Goal: Communication & Community: Answer question/provide support

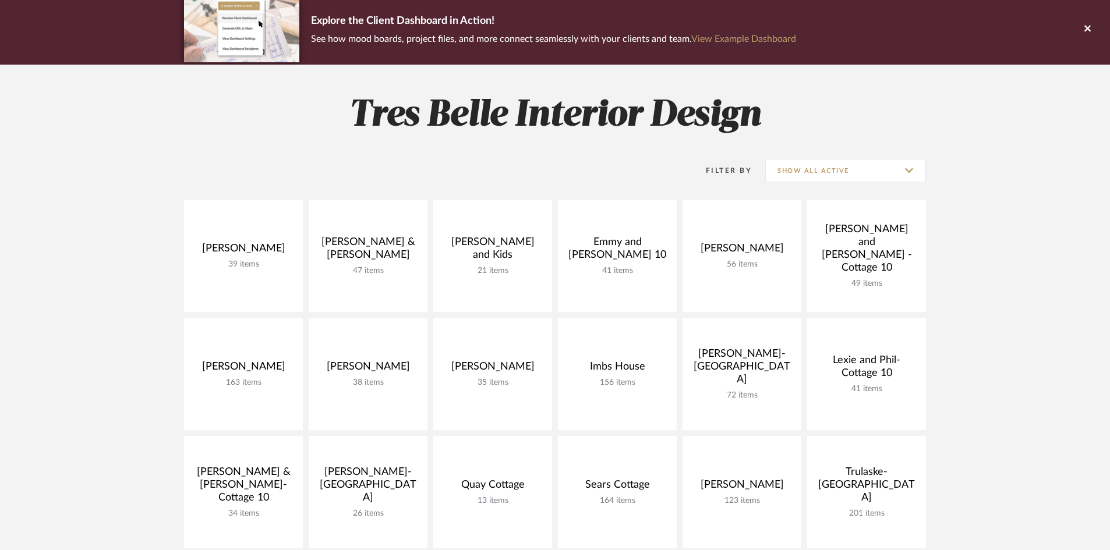
scroll to position [116, 0]
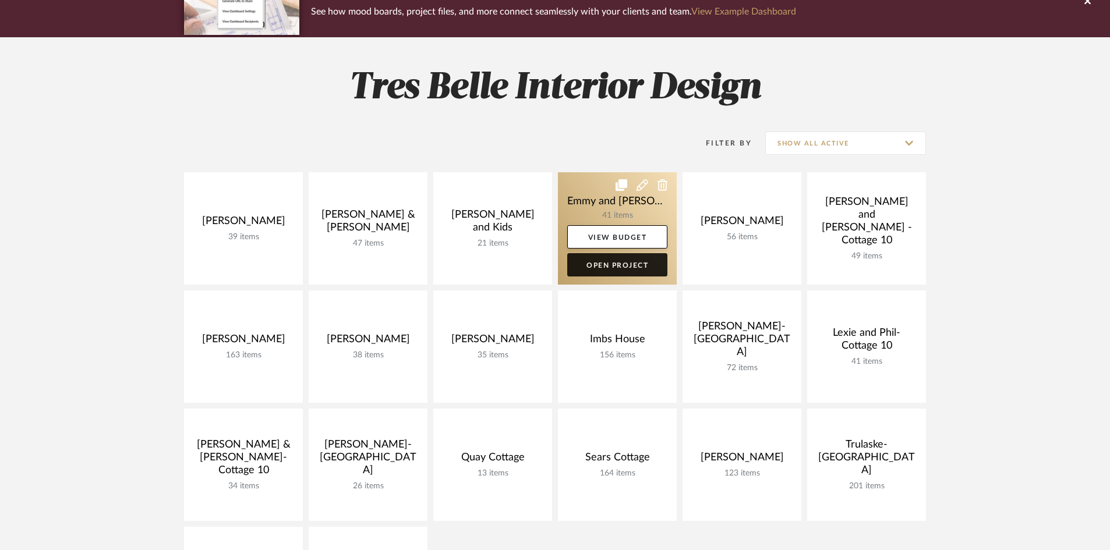
click at [635, 267] on link "Open Project" at bounding box center [617, 264] width 100 height 23
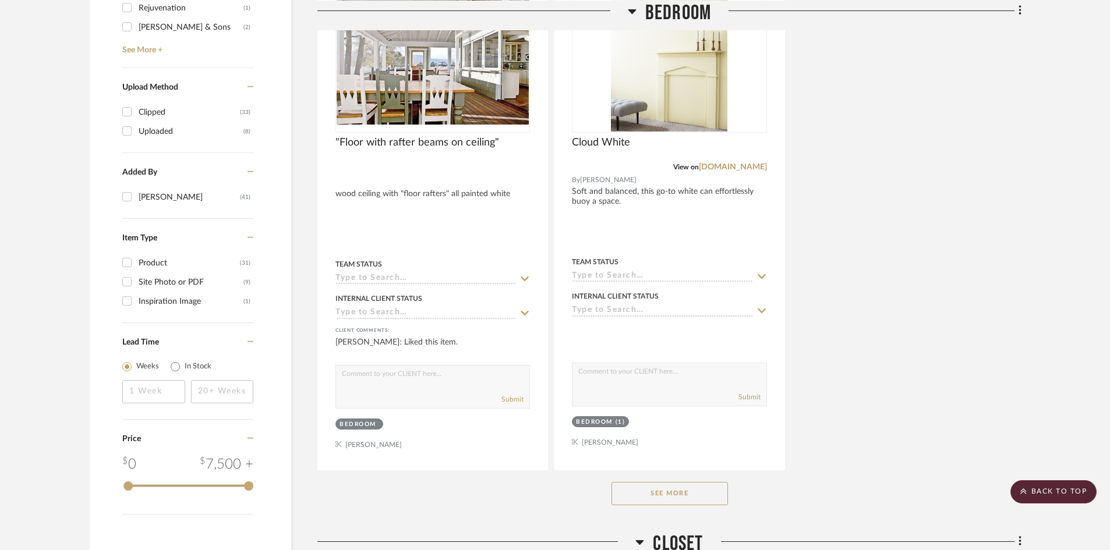
scroll to position [1572, 0]
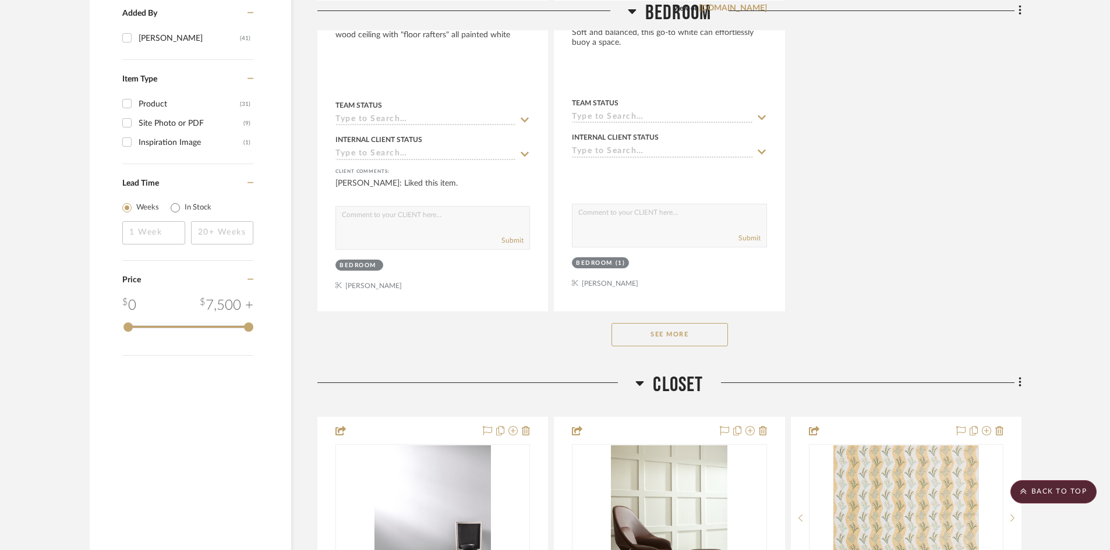
click at [663, 336] on button "See More" at bounding box center [669, 334] width 116 height 23
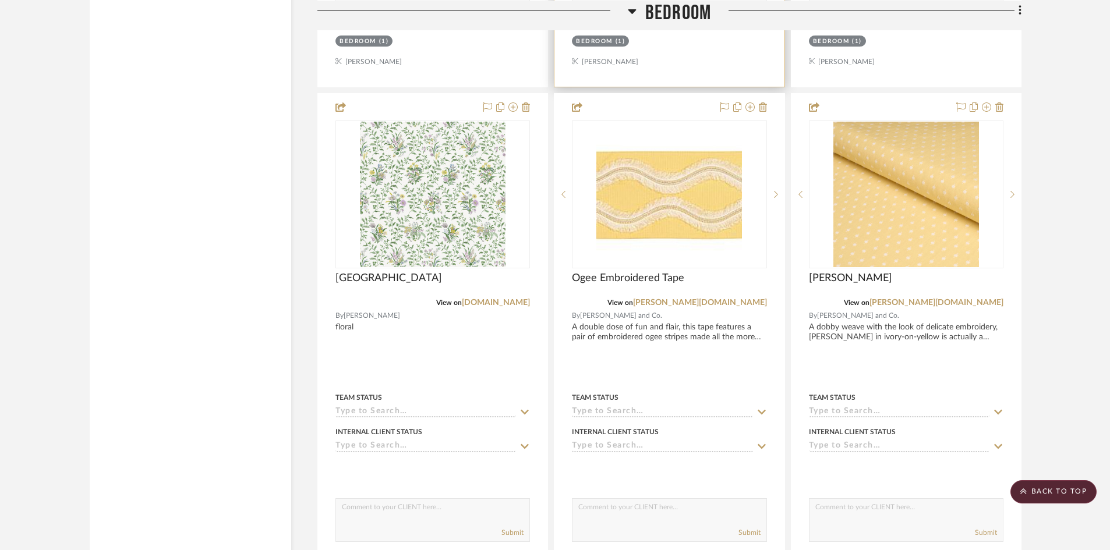
scroll to position [2329, 0]
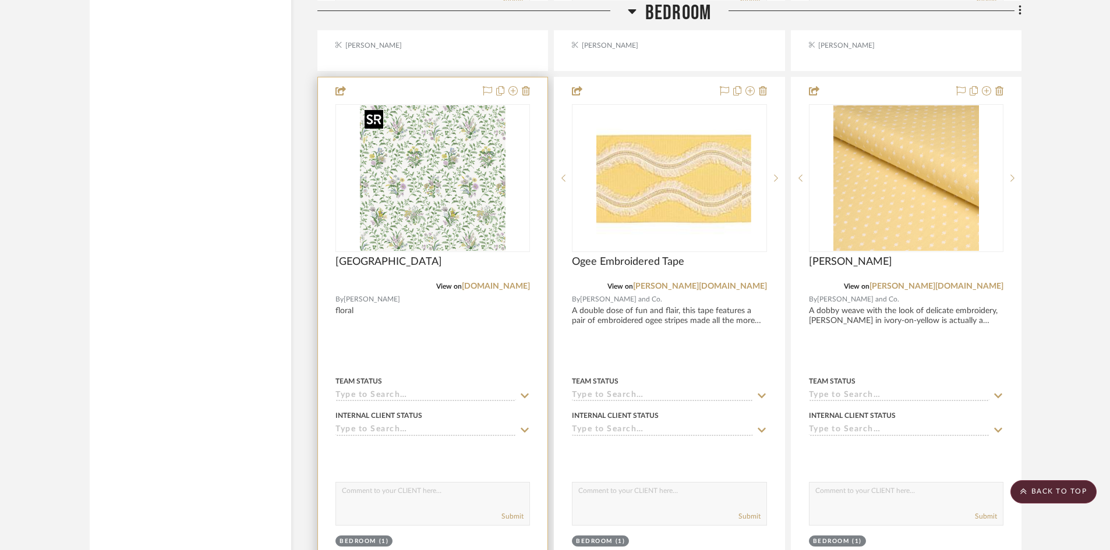
click at [0, 0] on img at bounding box center [0, 0] width 0 height 0
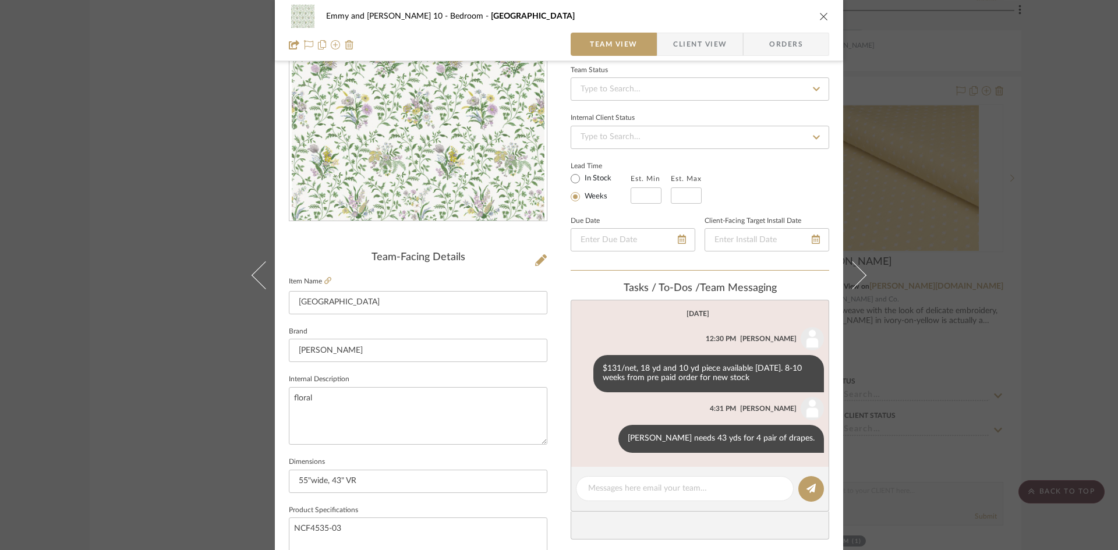
scroll to position [116, 0]
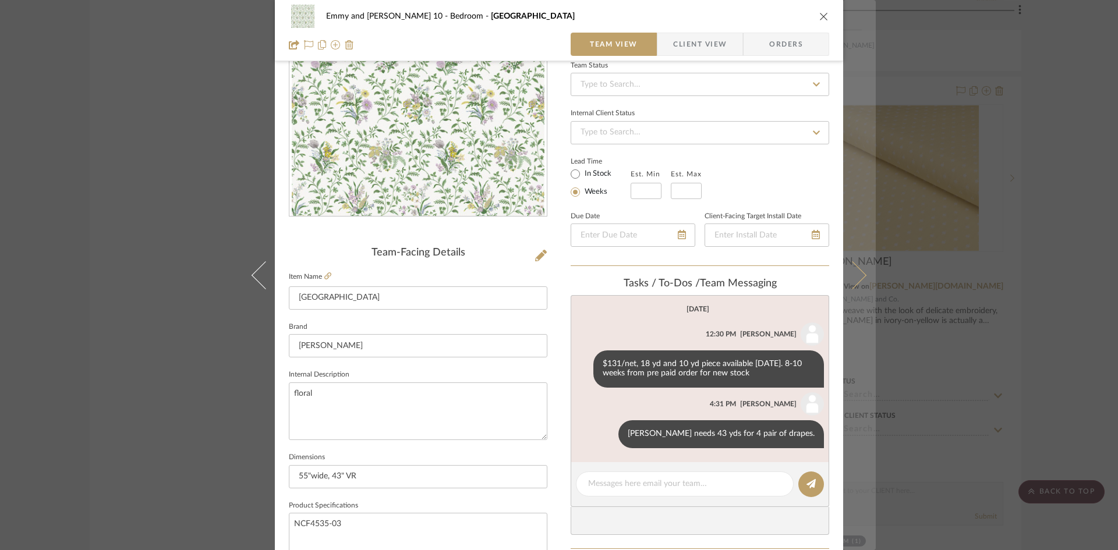
click at [856, 277] on icon at bounding box center [852, 275] width 28 height 28
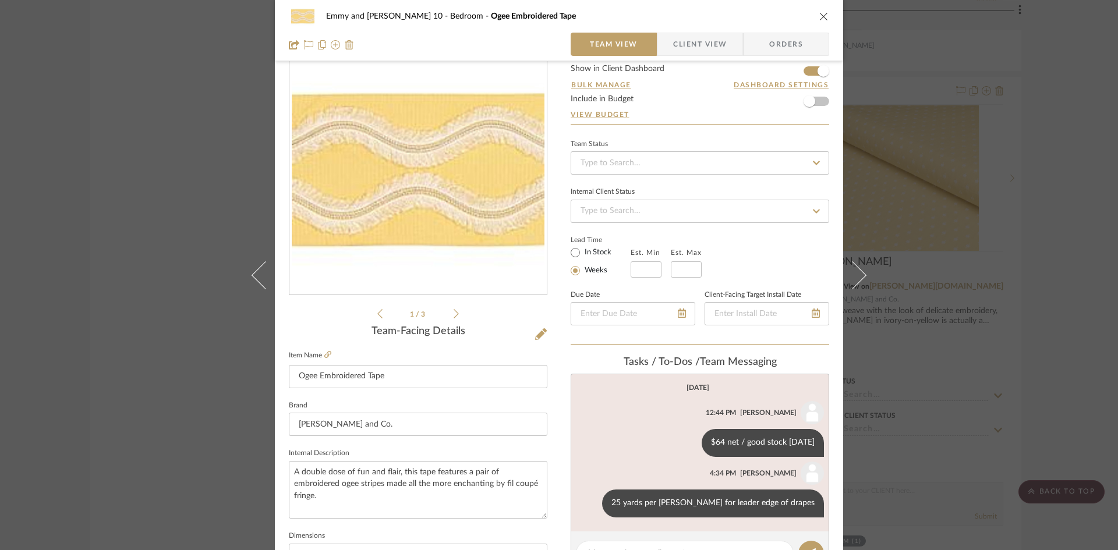
scroll to position [58, 0]
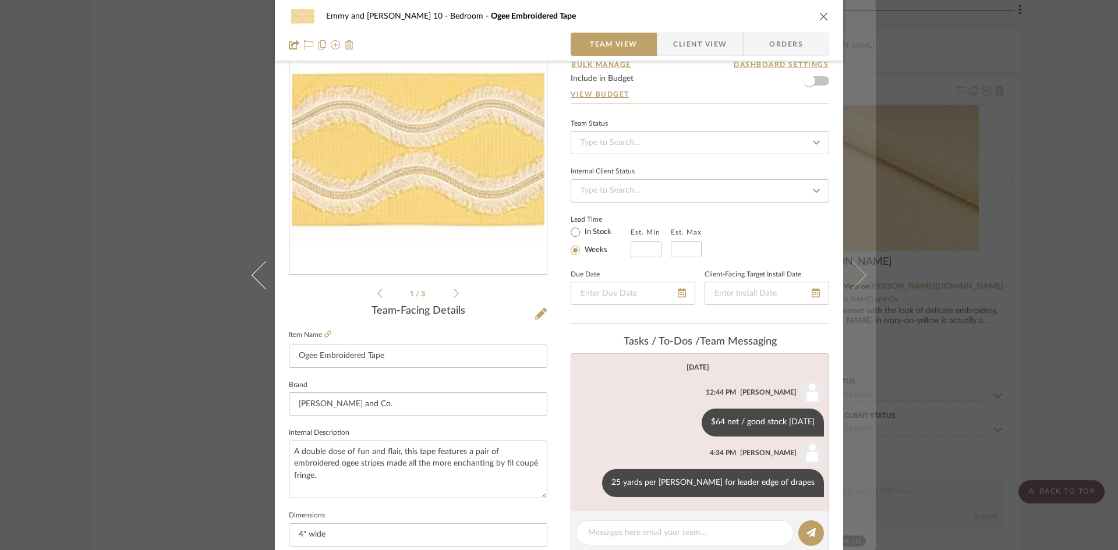
click at [859, 279] on icon at bounding box center [852, 275] width 28 height 28
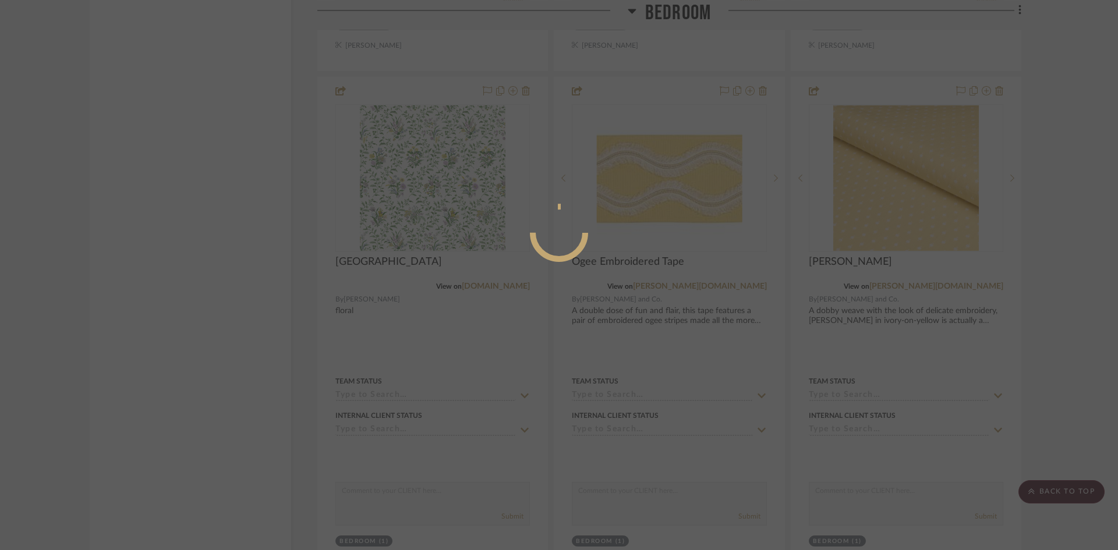
scroll to position [0, 0]
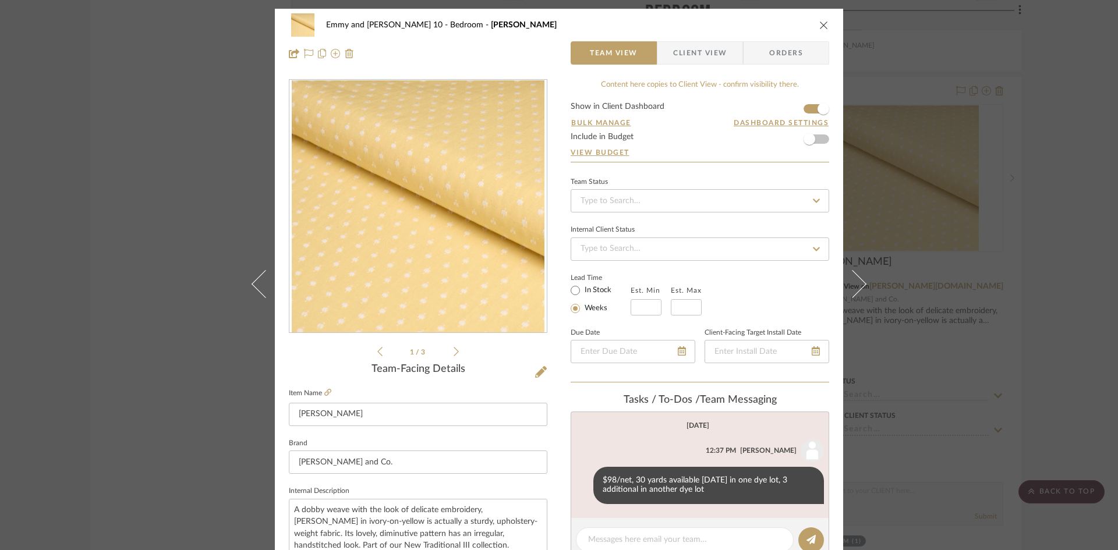
click at [859, 279] on button at bounding box center [859, 284] width 33 height 550
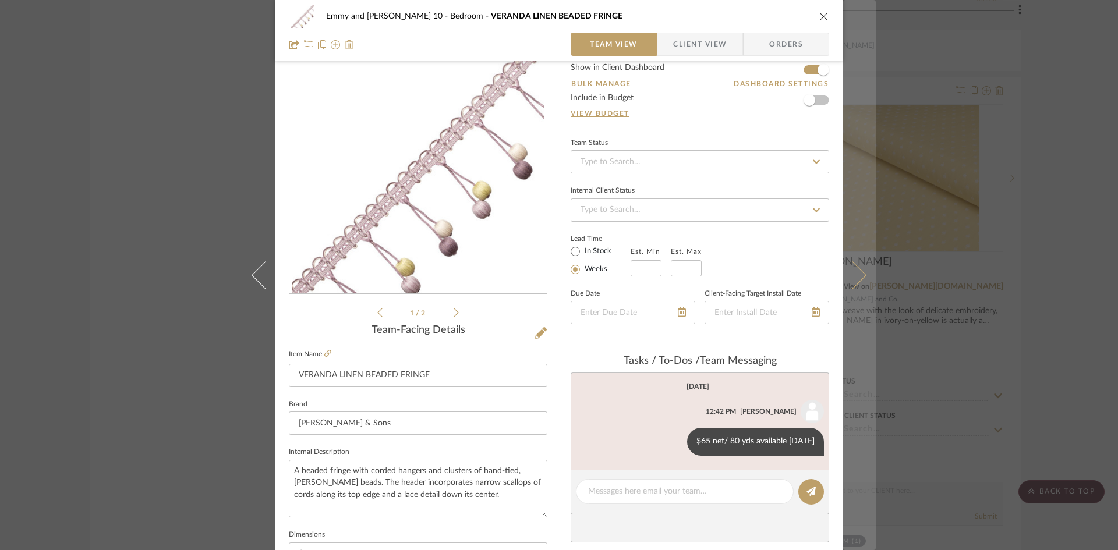
scroll to position [58, 0]
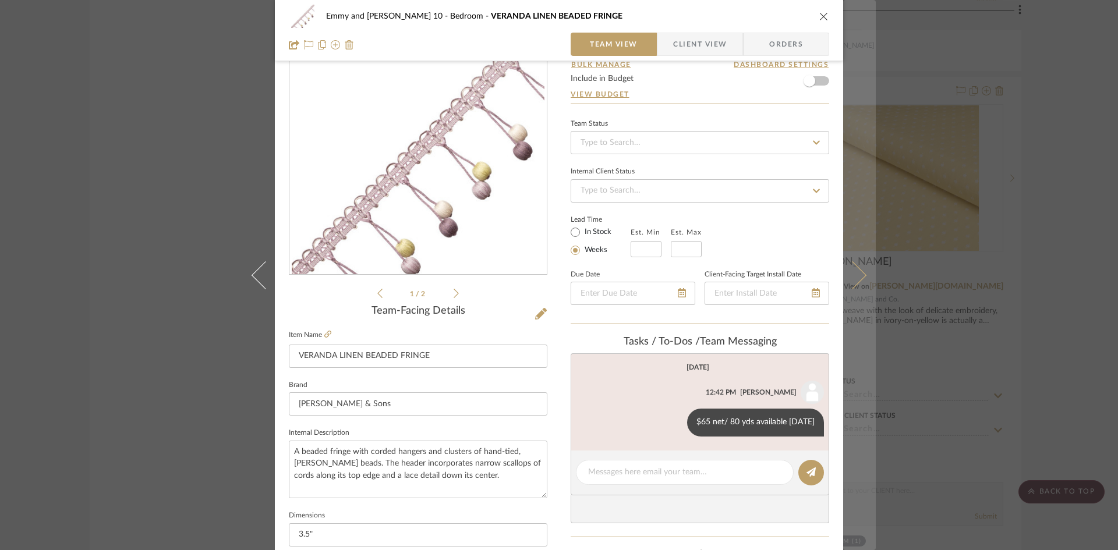
click at [857, 279] on icon at bounding box center [852, 275] width 28 height 28
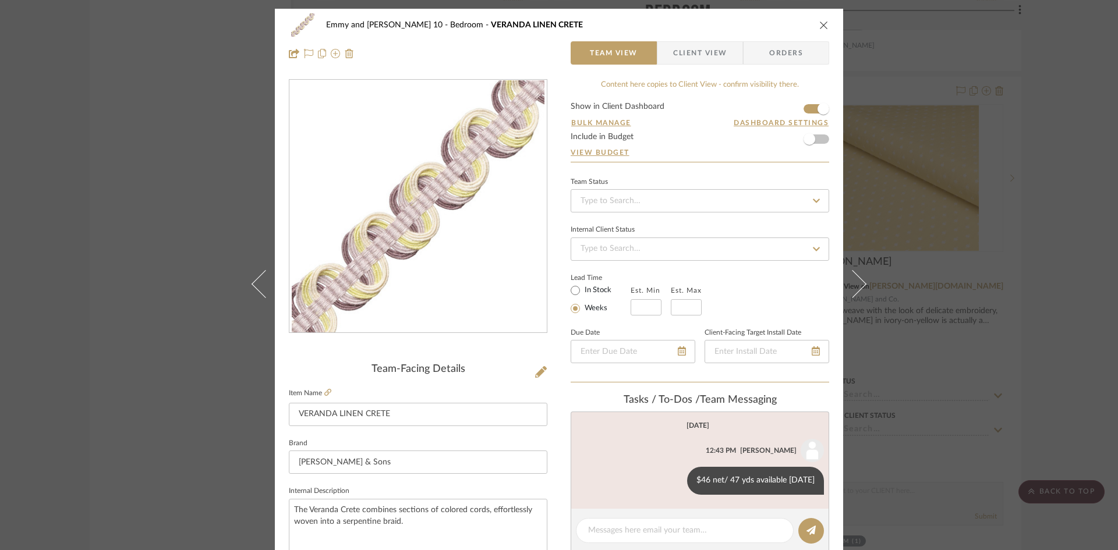
click at [857, 279] on icon at bounding box center [852, 284] width 28 height 28
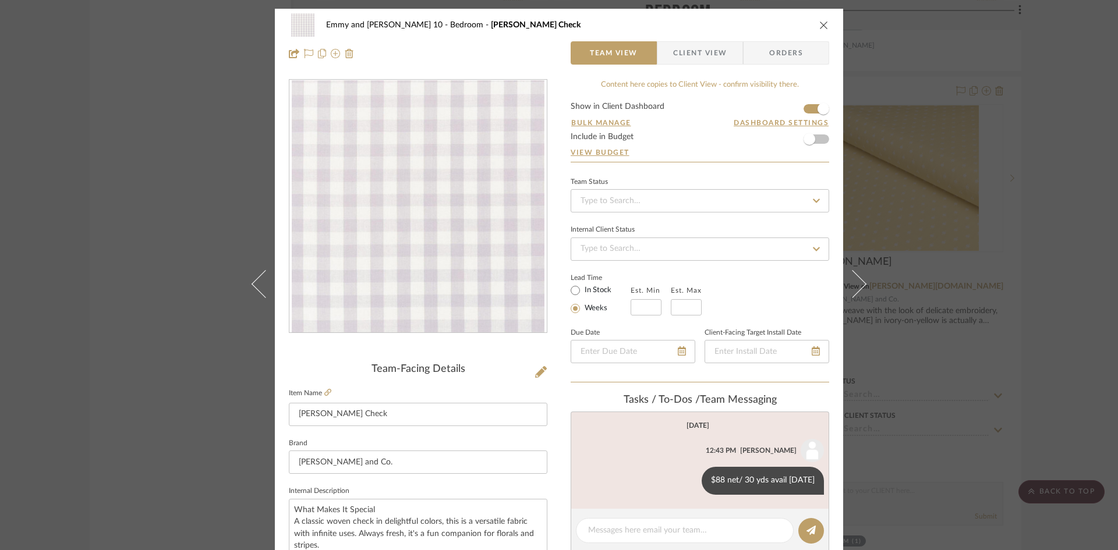
click at [857, 279] on icon at bounding box center [852, 284] width 28 height 28
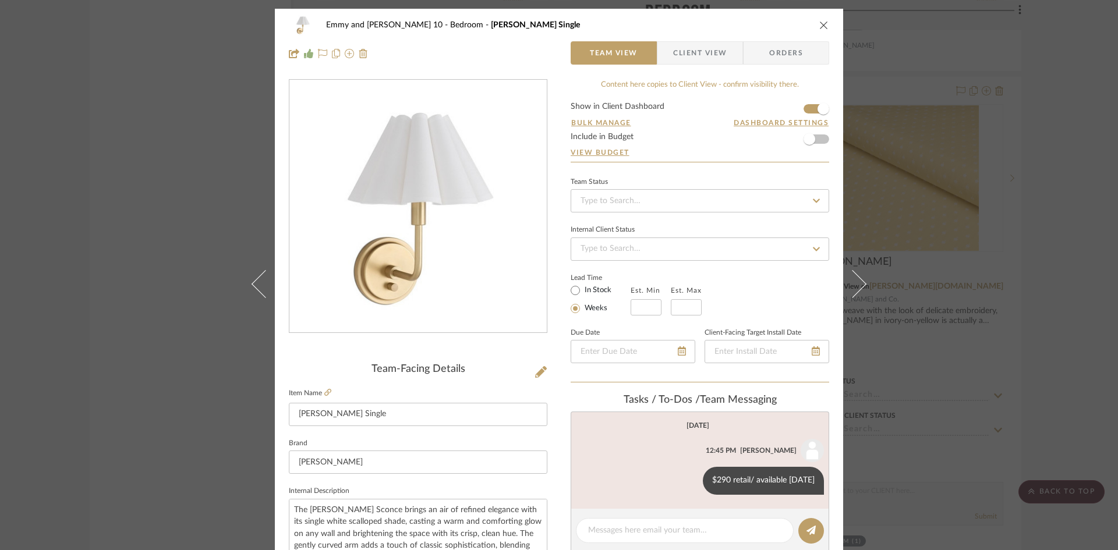
click at [857, 279] on icon at bounding box center [852, 284] width 28 height 28
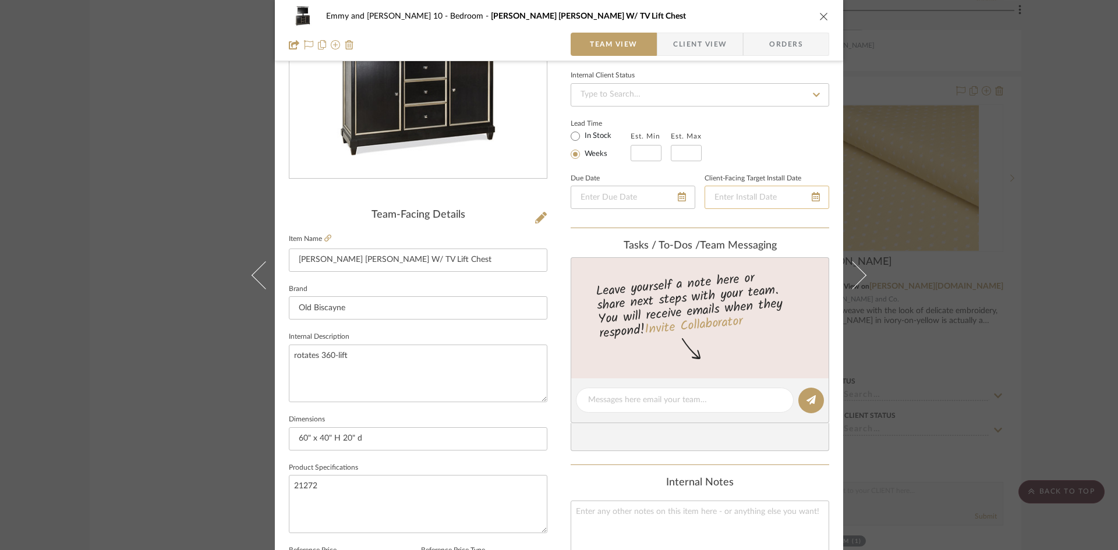
scroll to position [175, 0]
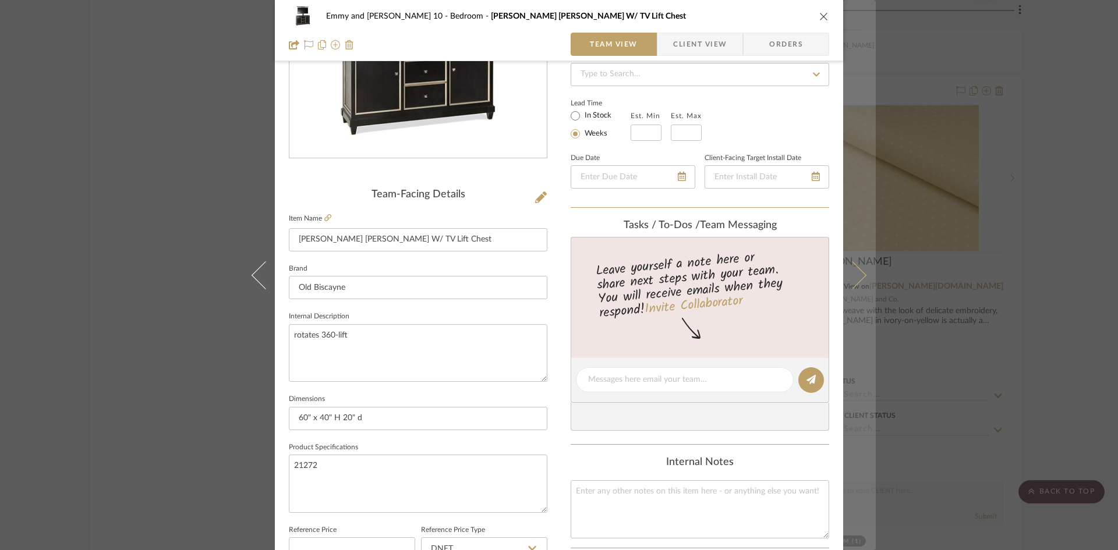
click at [862, 272] on button at bounding box center [859, 275] width 33 height 550
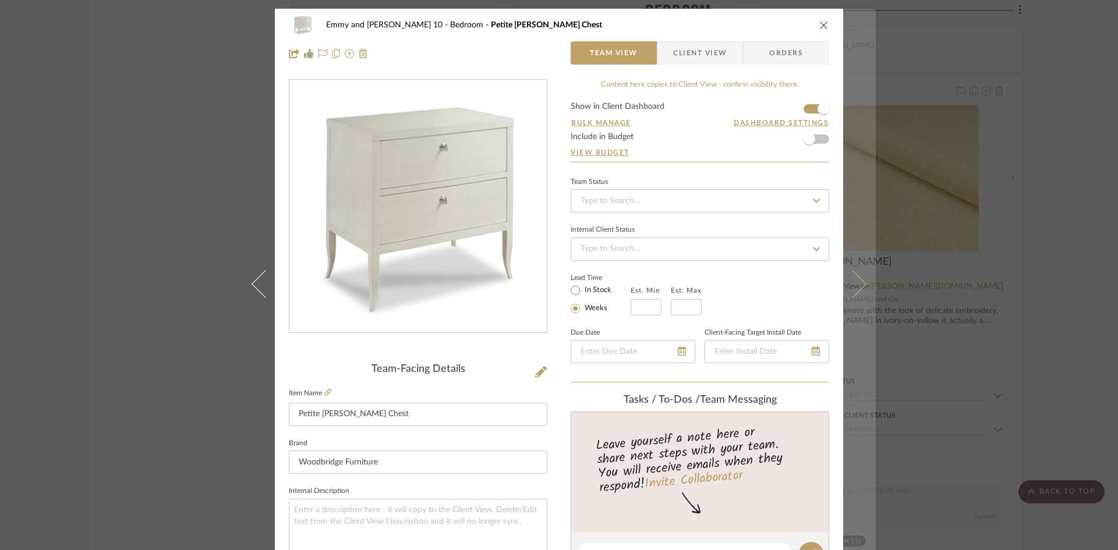
click at [848, 280] on icon at bounding box center [852, 284] width 28 height 28
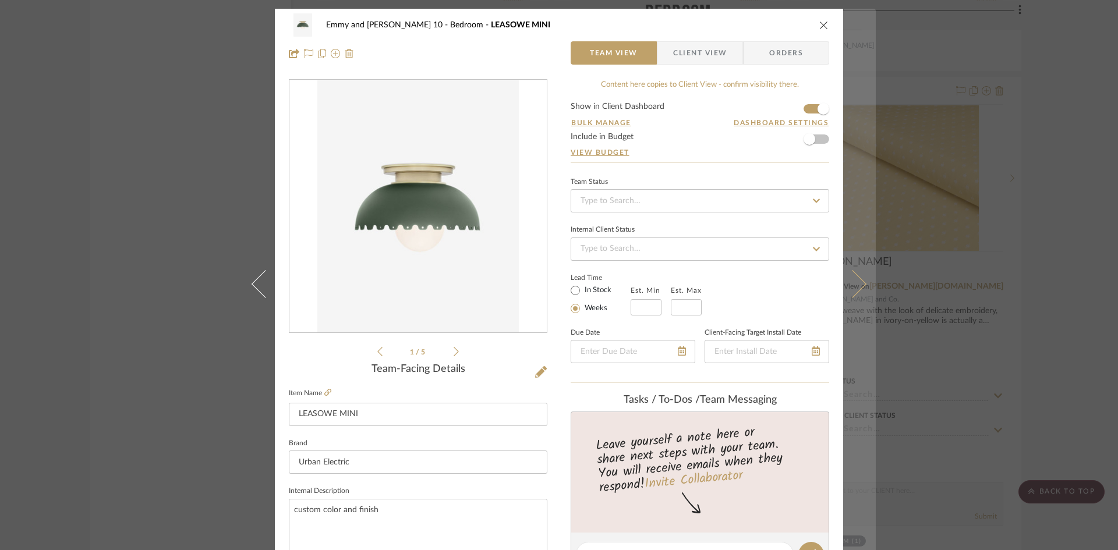
click at [854, 282] on icon at bounding box center [852, 284] width 28 height 28
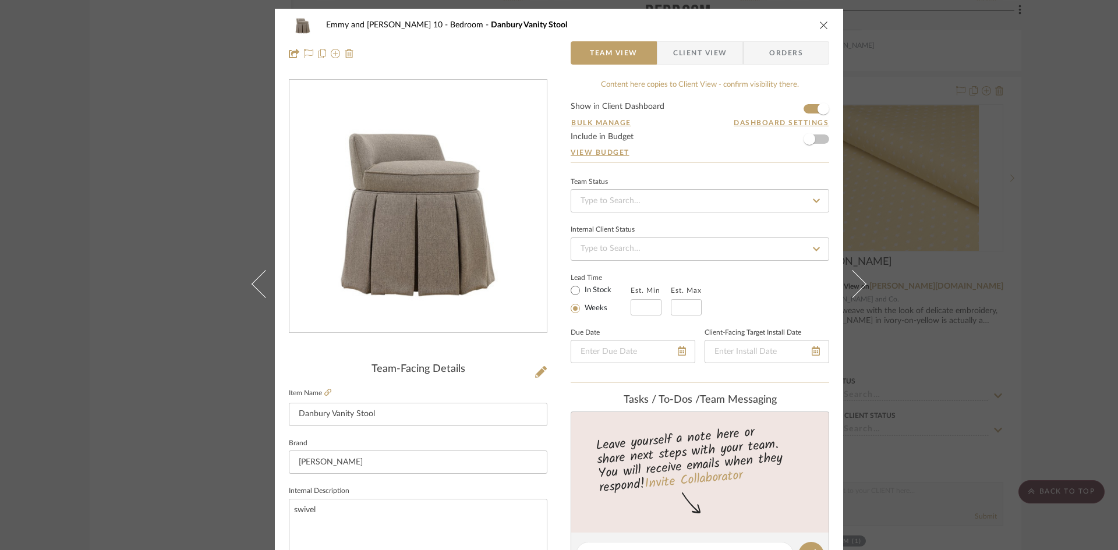
click at [823, 21] on icon "close" at bounding box center [823, 24] width 9 height 9
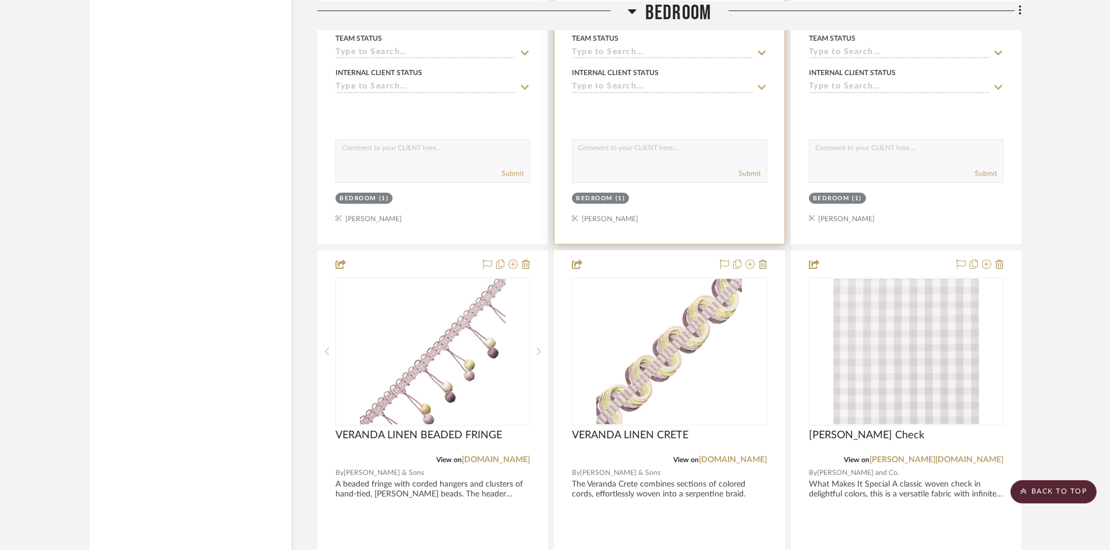
scroll to position [2853, 0]
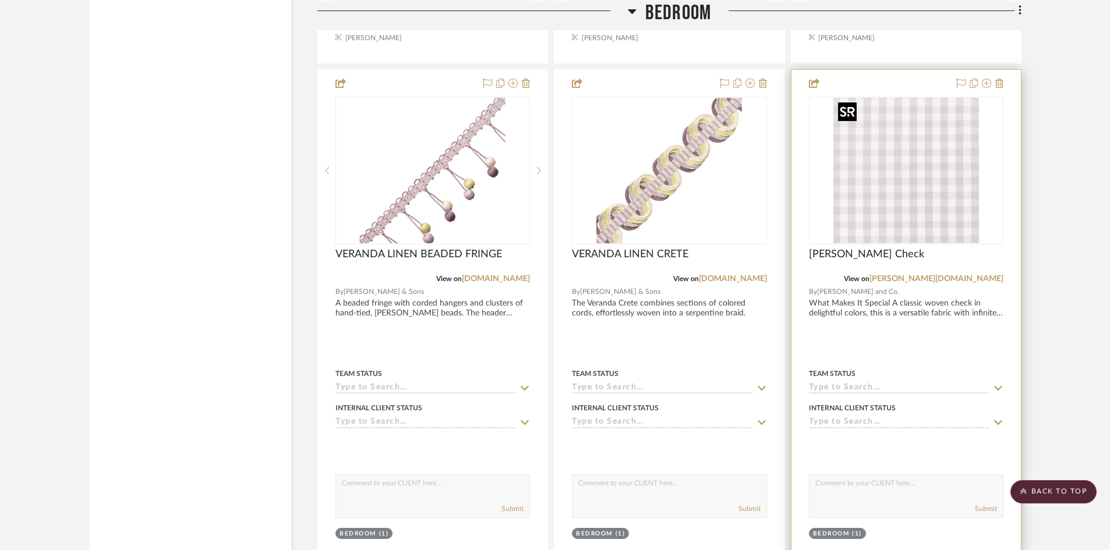
click at [930, 207] on img "0" at bounding box center [906, 171] width 146 height 146
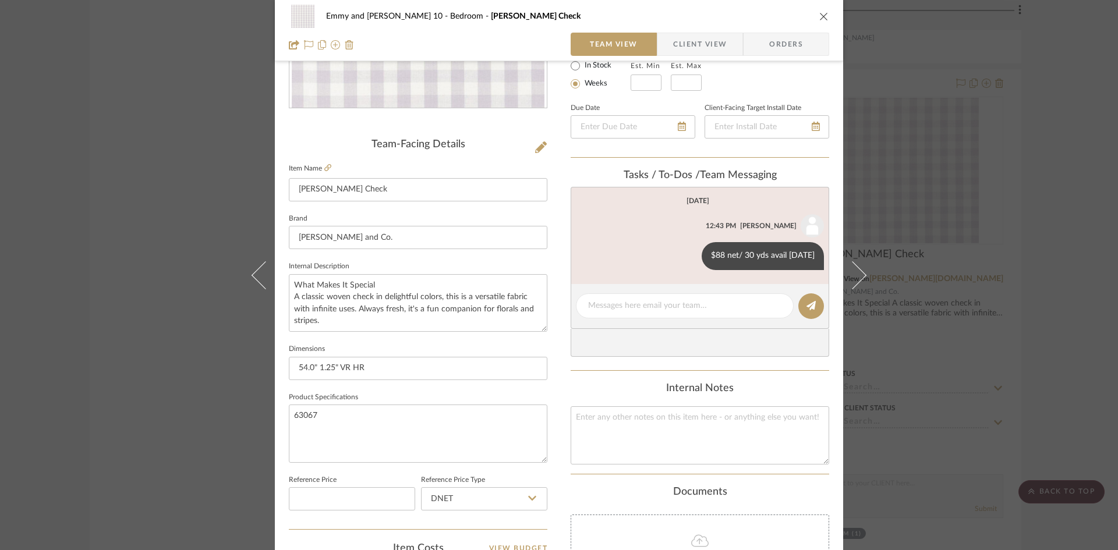
scroll to position [233, 0]
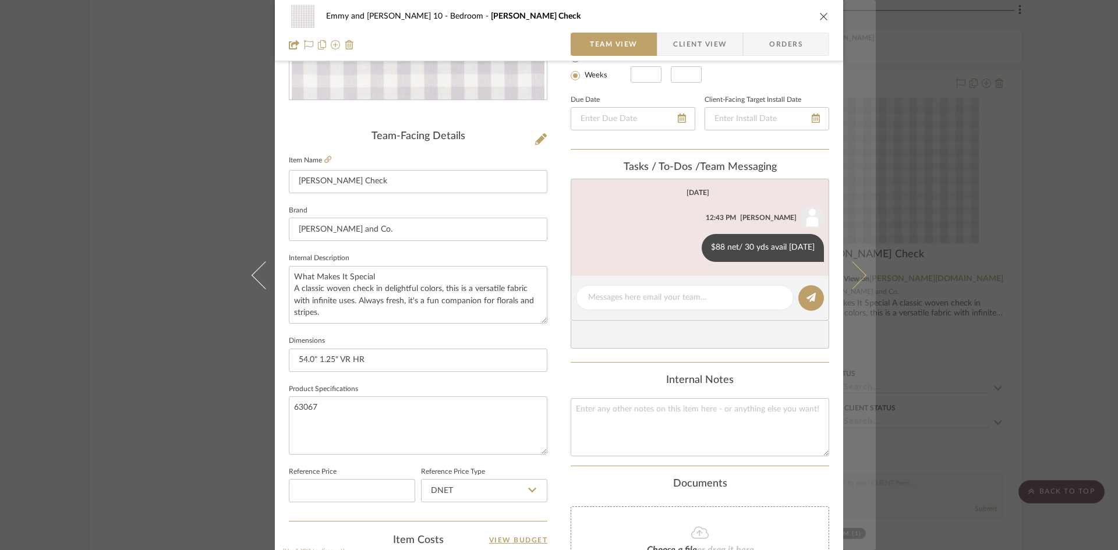
click at [859, 271] on icon at bounding box center [852, 275] width 28 height 28
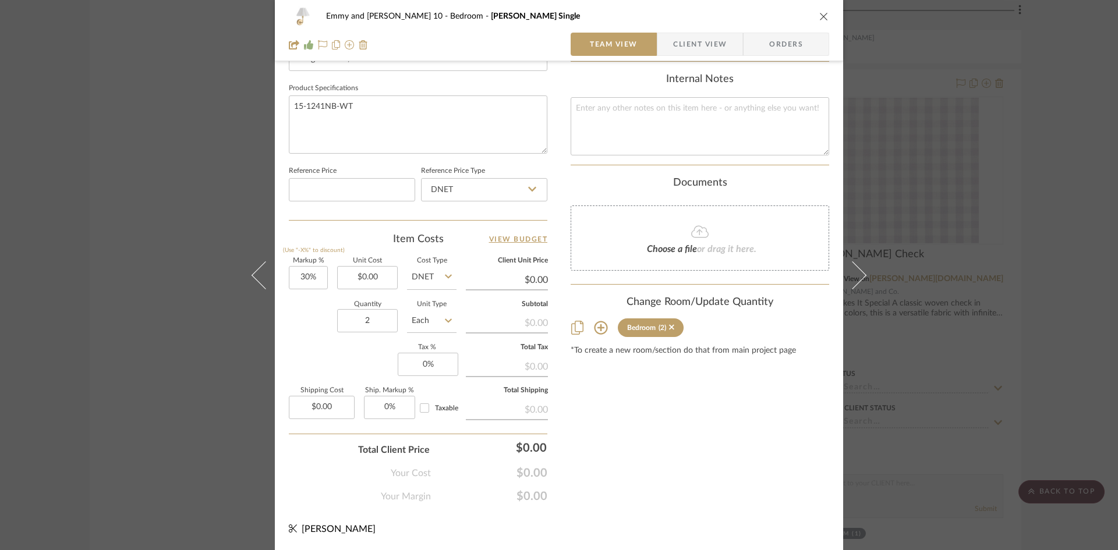
scroll to position [476, 0]
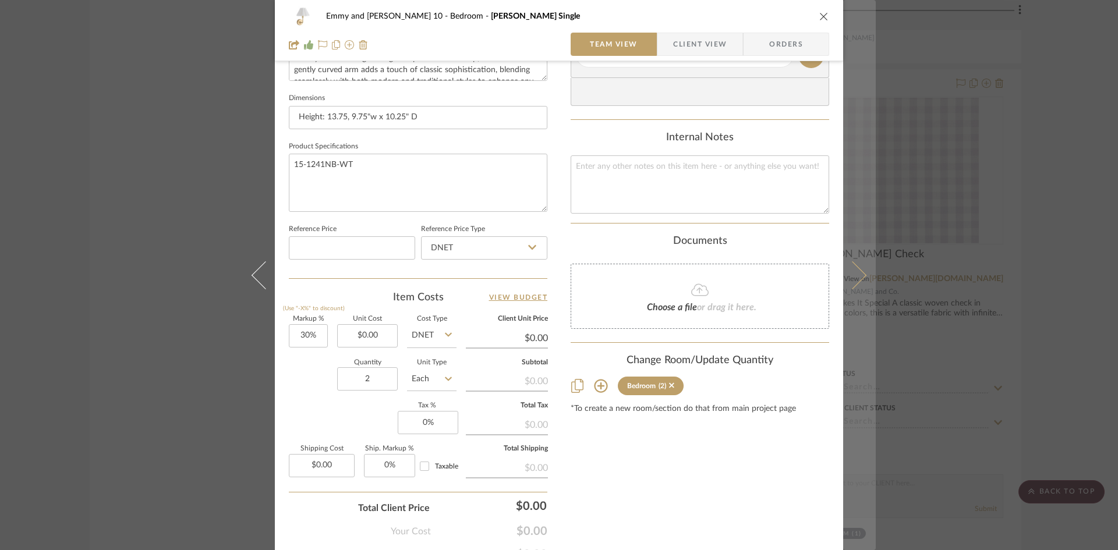
click at [862, 275] on icon at bounding box center [852, 275] width 28 height 28
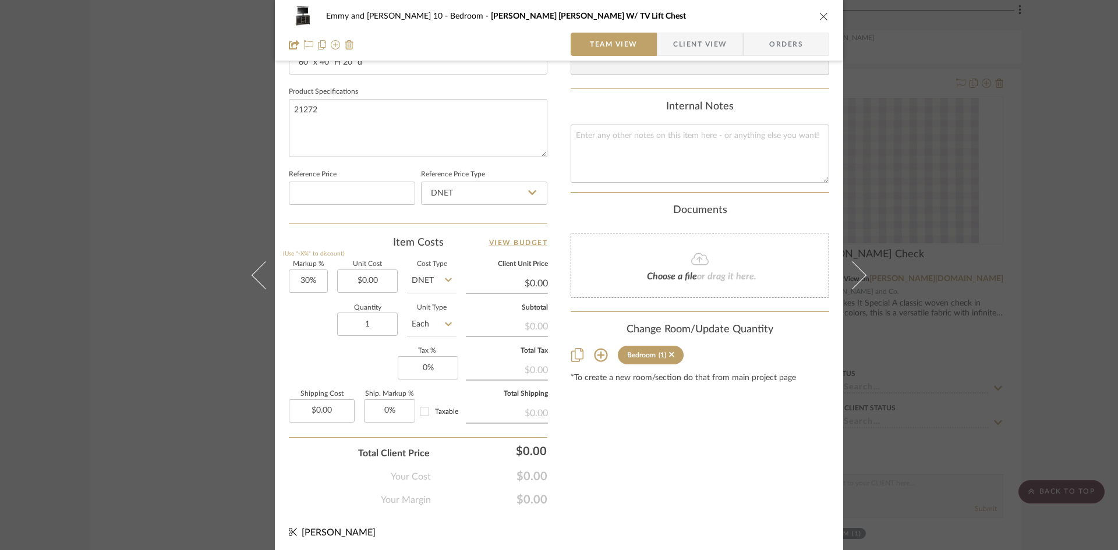
scroll to position [534, 0]
click at [819, 15] on icon "close" at bounding box center [823, 16] width 9 height 9
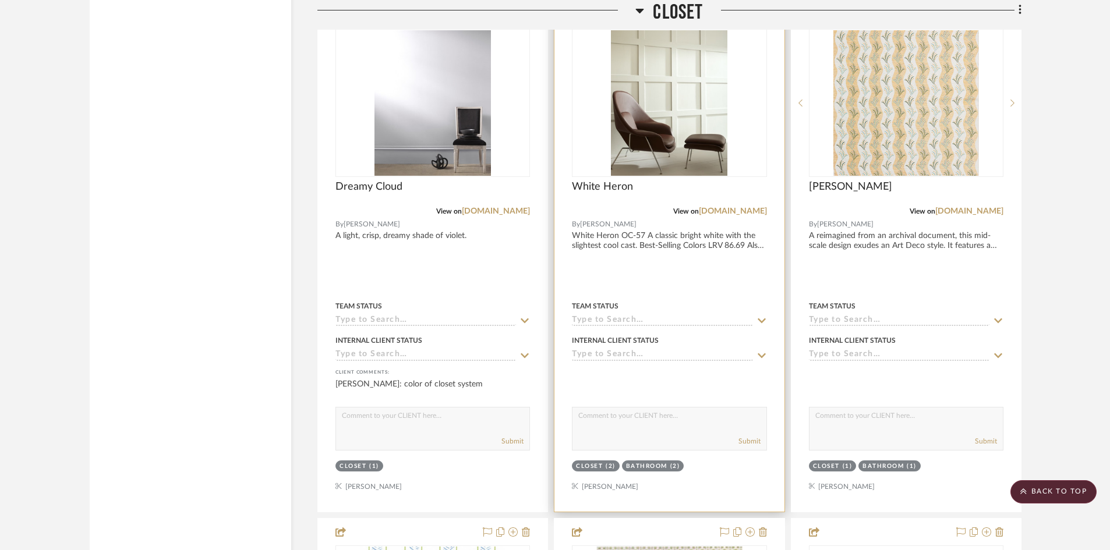
scroll to position [4541, 0]
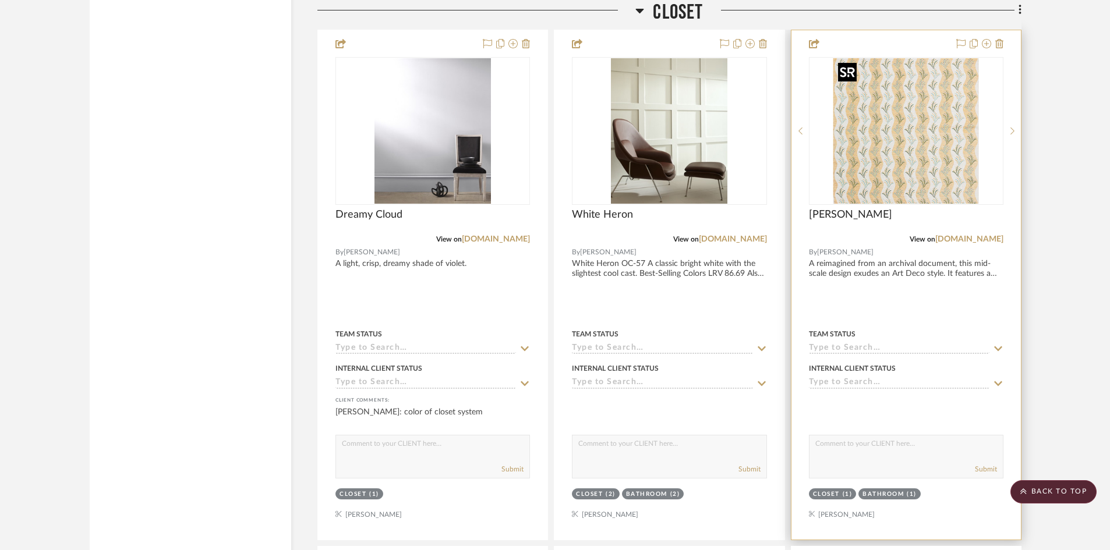
click at [880, 157] on img "0" at bounding box center [906, 131] width 146 height 146
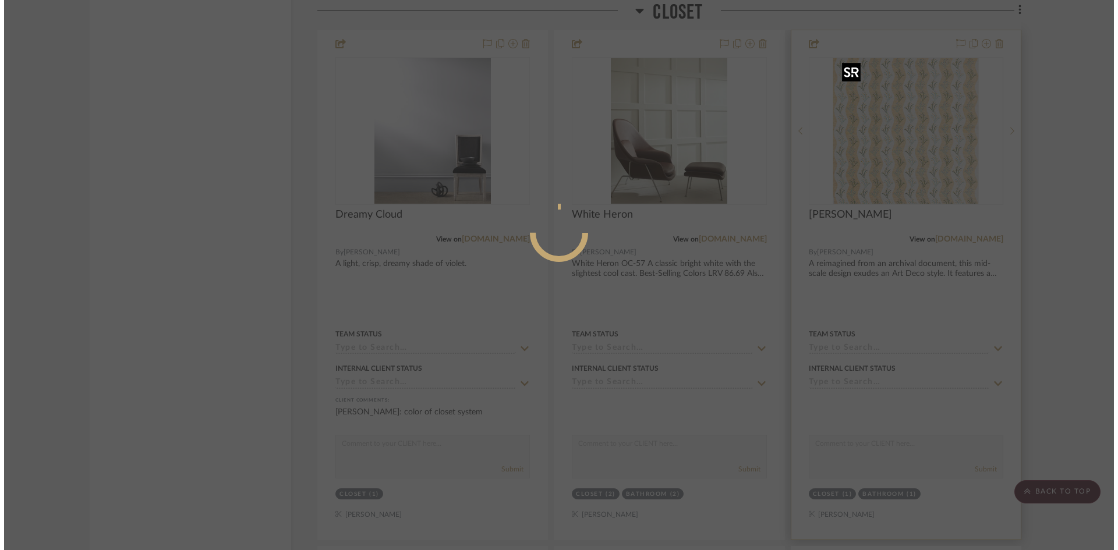
scroll to position [0, 0]
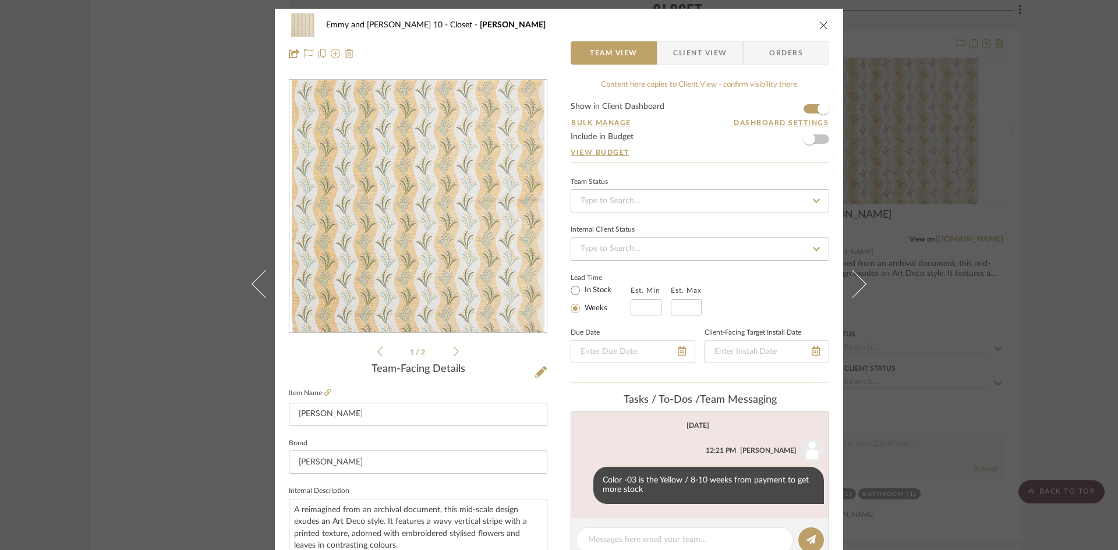
click at [820, 22] on icon "close" at bounding box center [823, 24] width 9 height 9
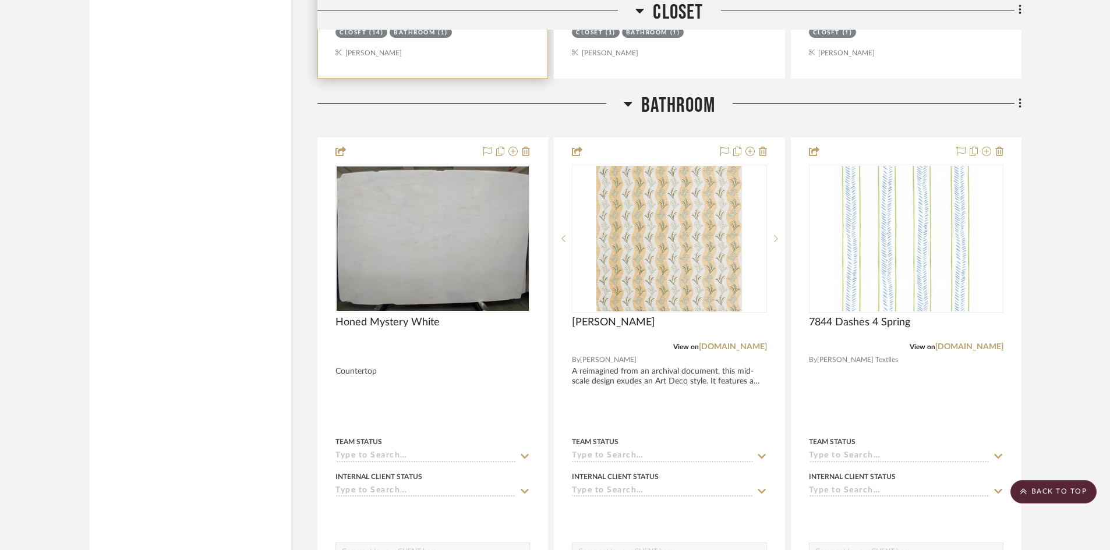
scroll to position [5531, 0]
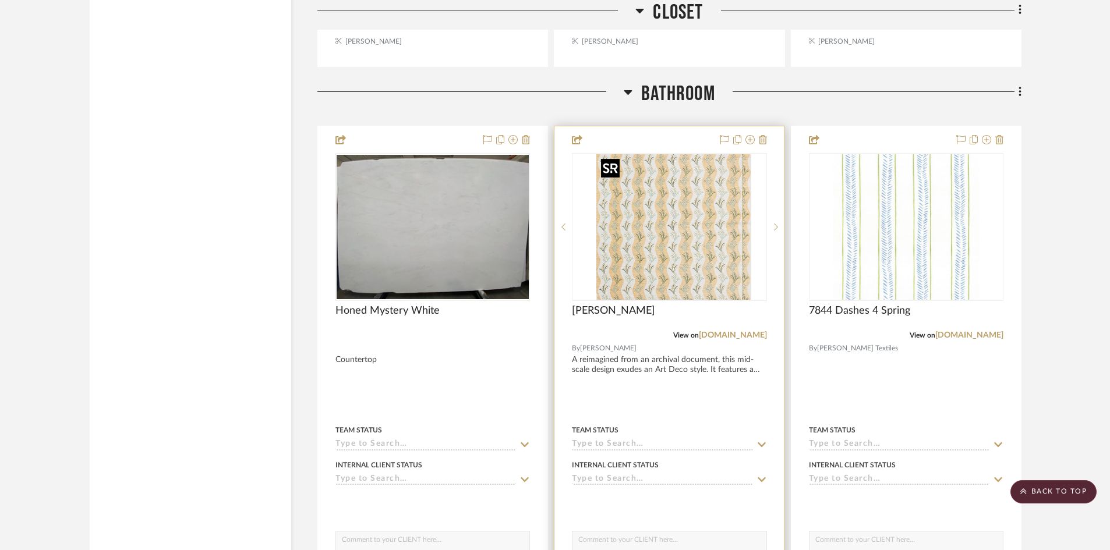
click at [697, 245] on img "0" at bounding box center [678, 227] width 146 height 146
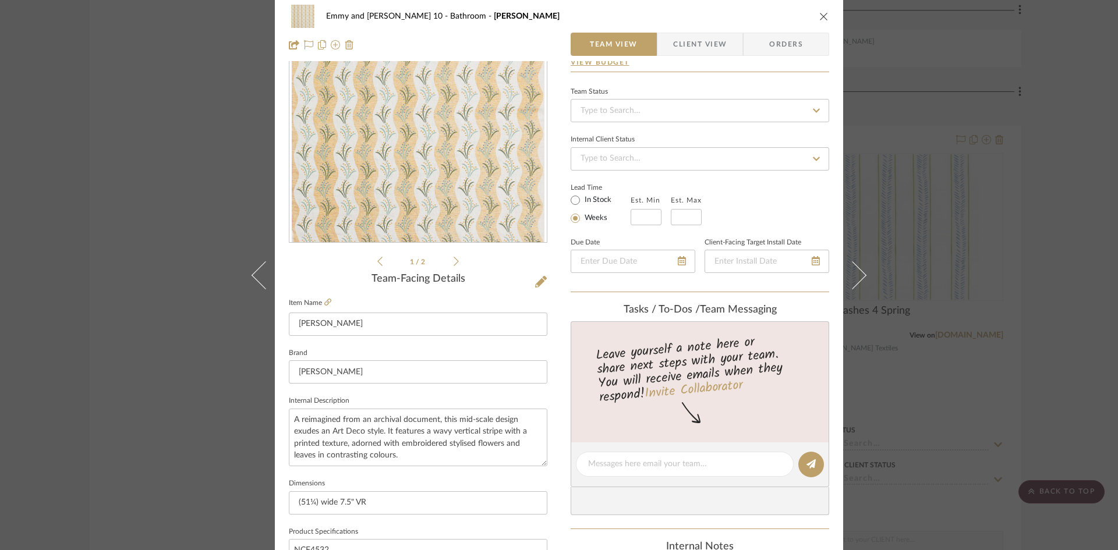
scroll to position [0, 0]
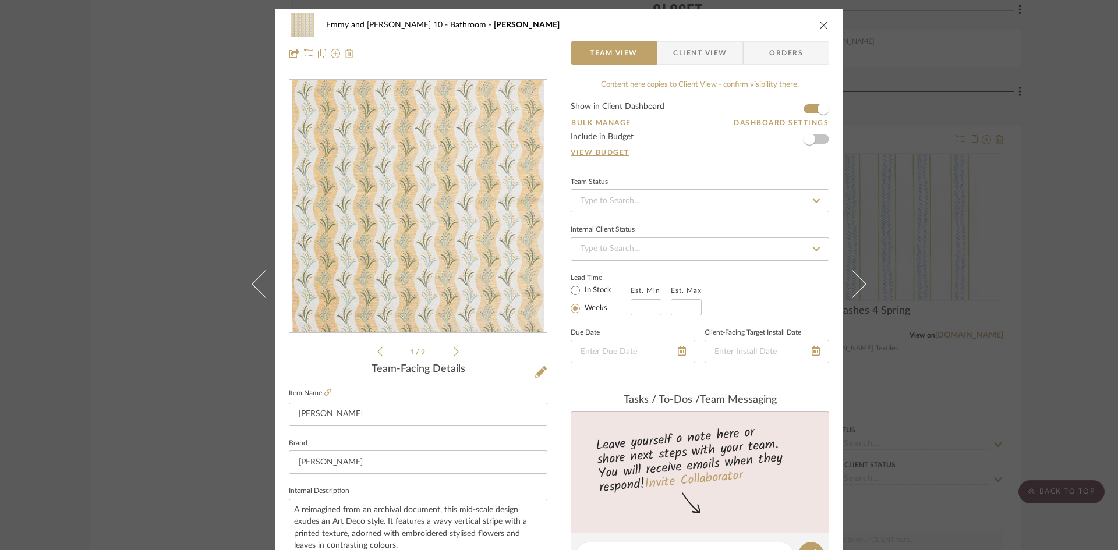
click at [819, 26] on icon "close" at bounding box center [823, 24] width 9 height 9
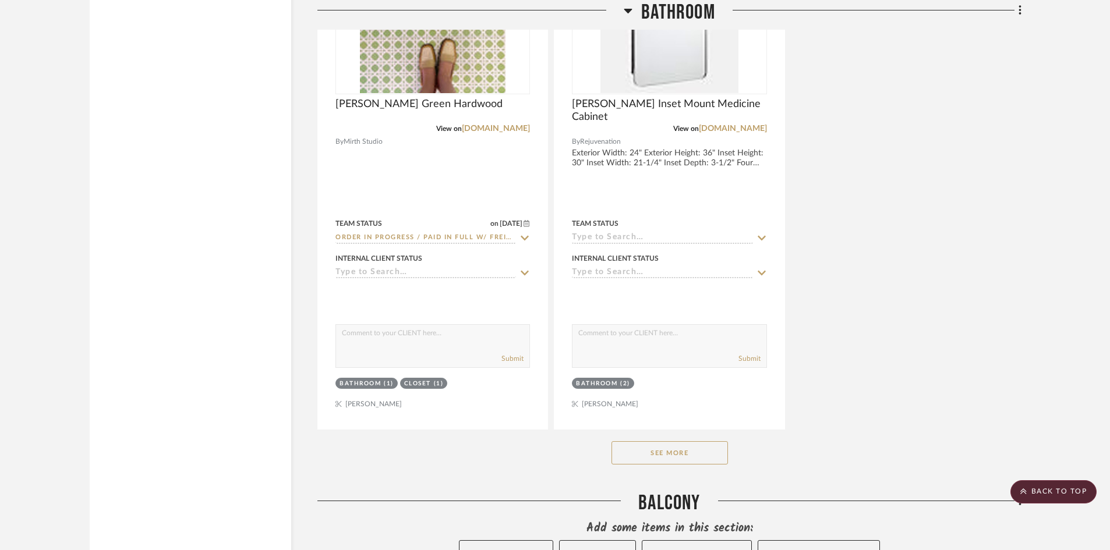
scroll to position [6812, 0]
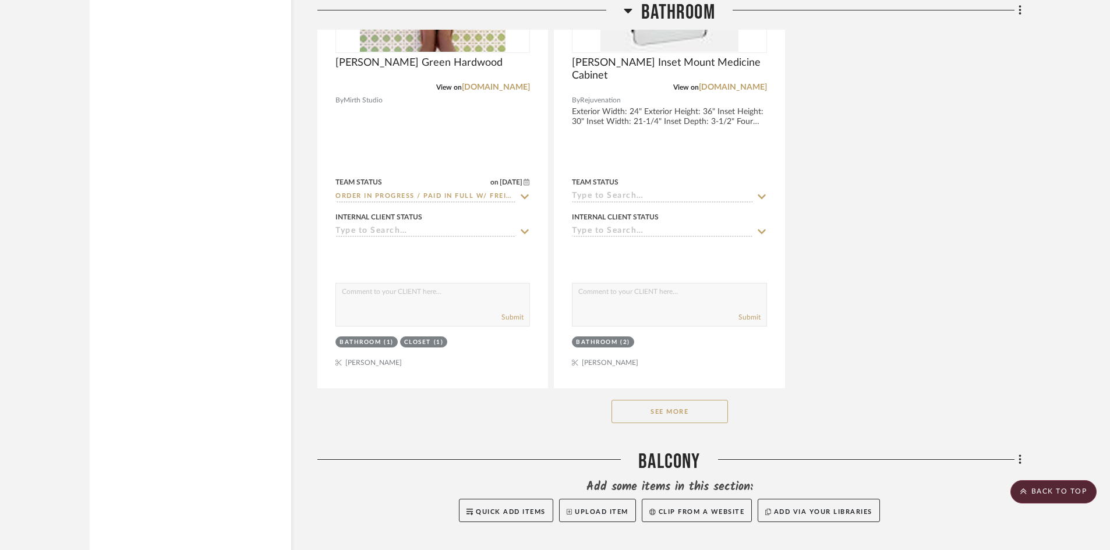
click at [664, 416] on button "See More" at bounding box center [669, 411] width 116 height 23
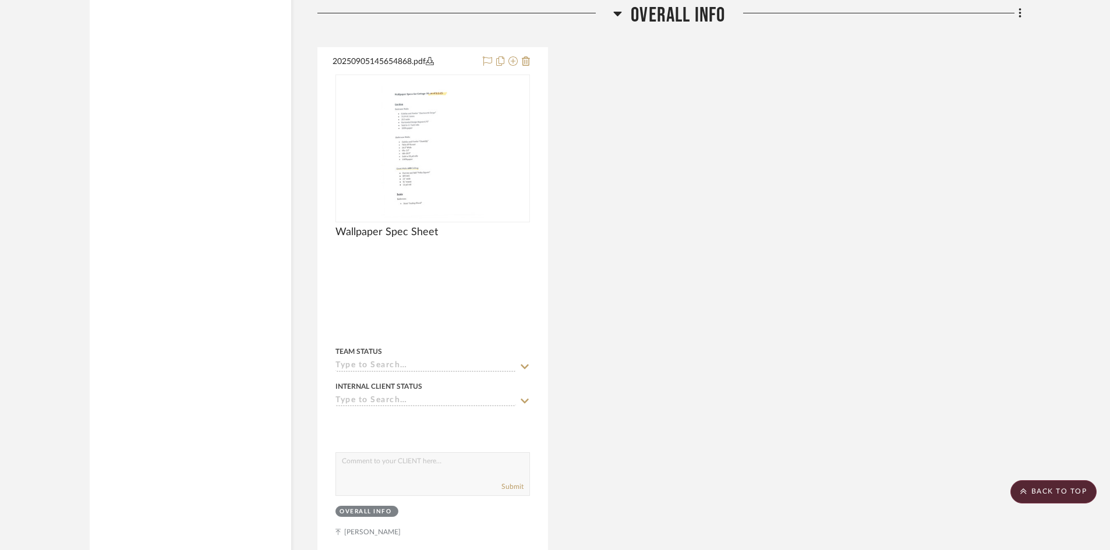
scroll to position [8492, 0]
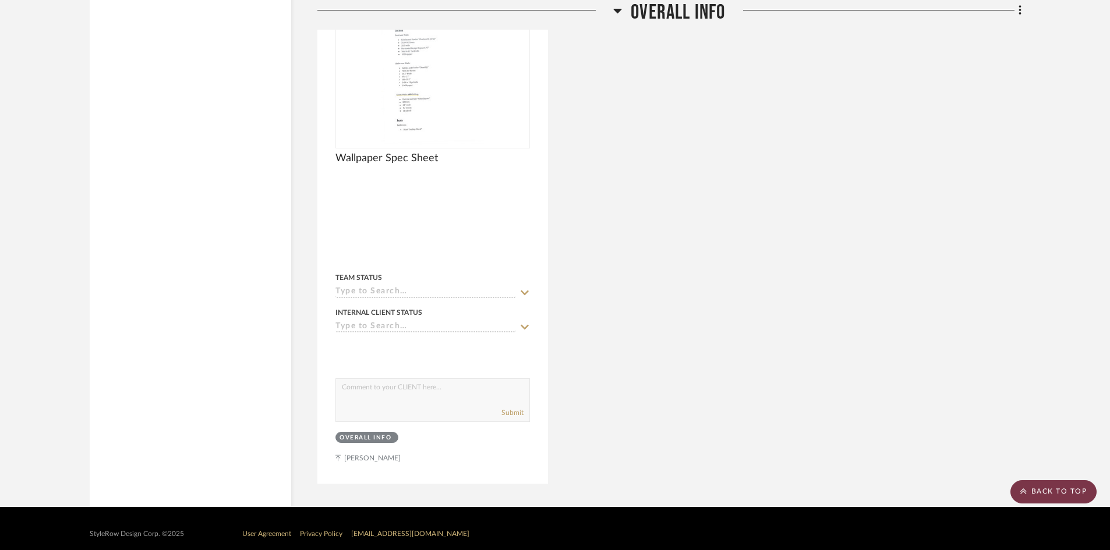
click at [1051, 491] on scroll-to-top-button "BACK TO TOP" at bounding box center [1053, 491] width 86 height 23
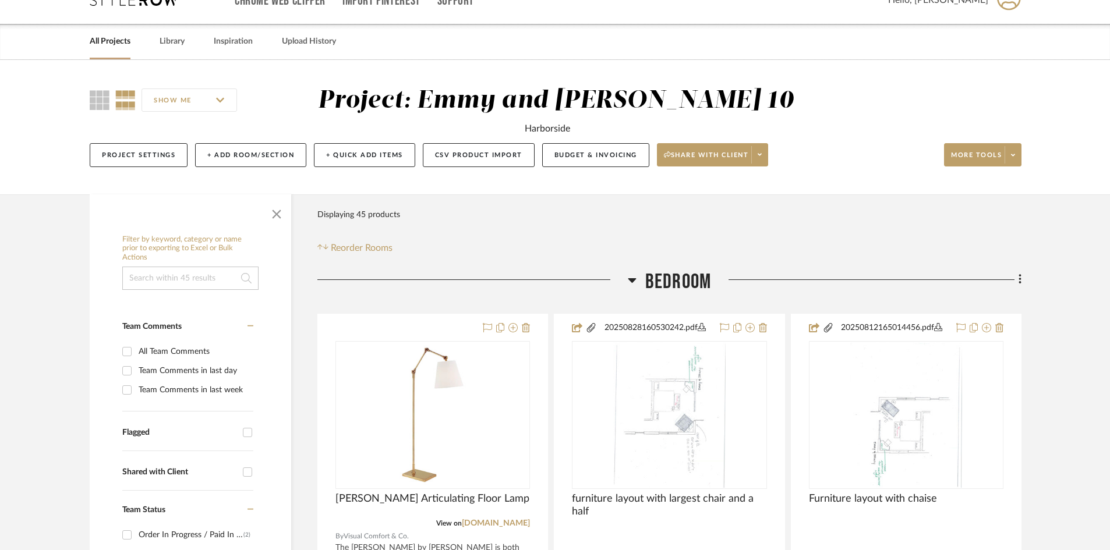
scroll to position [0, 0]
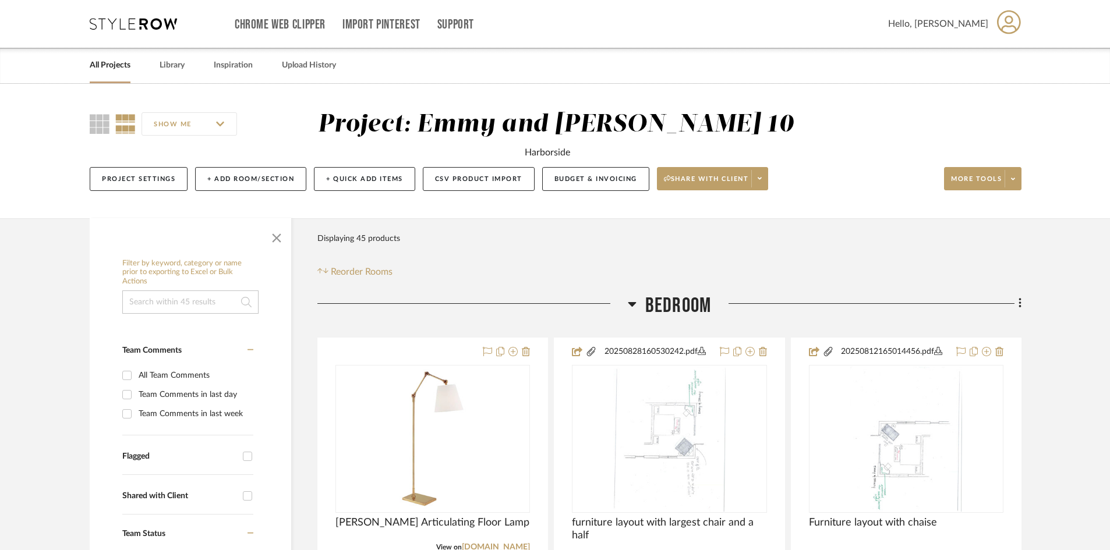
click at [103, 58] on link "All Projects" at bounding box center [110, 66] width 41 height 16
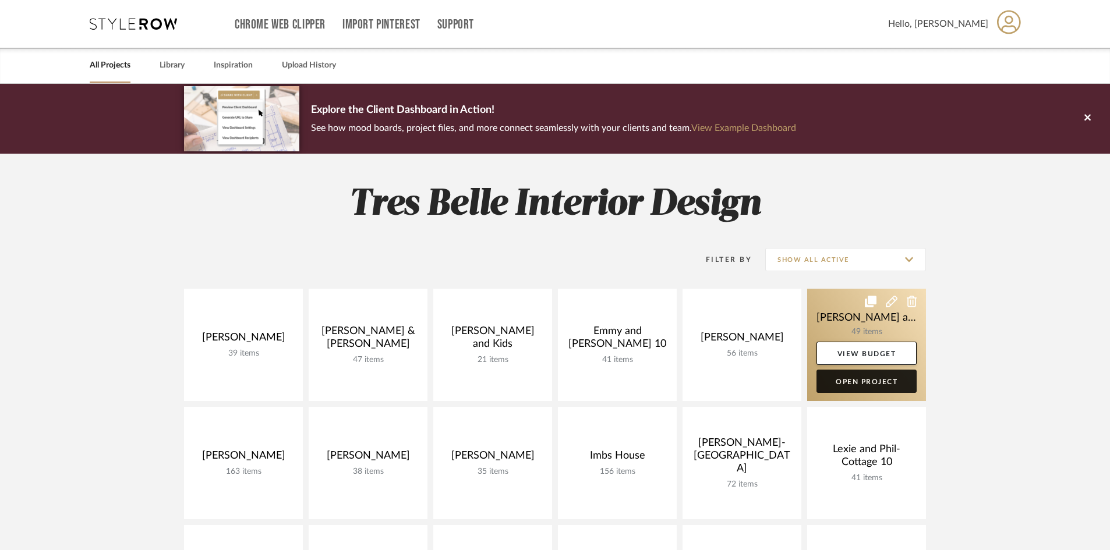
click at [845, 383] on link "Open Project" at bounding box center [866, 381] width 100 height 23
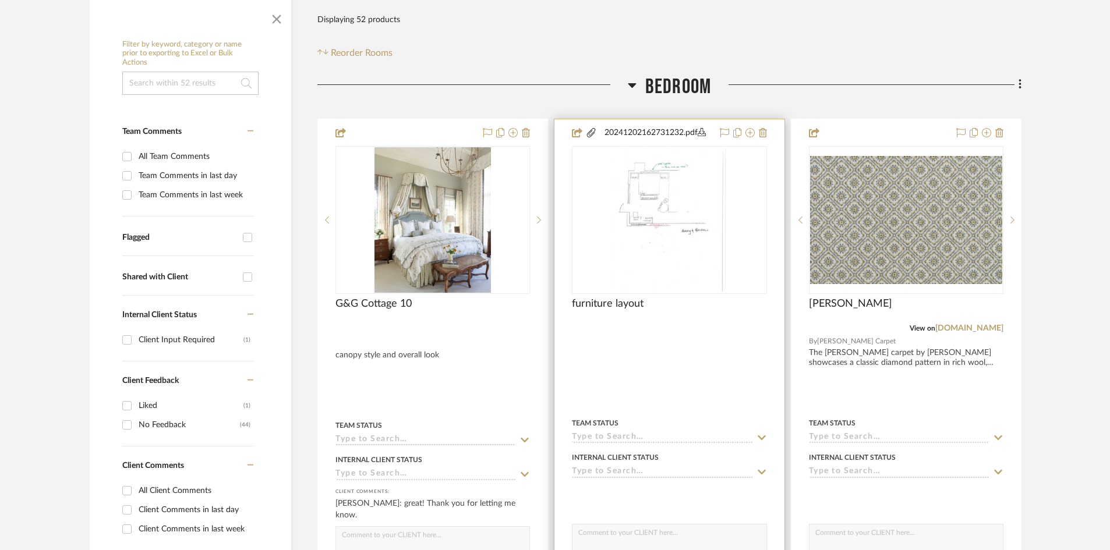
scroll to position [291, 0]
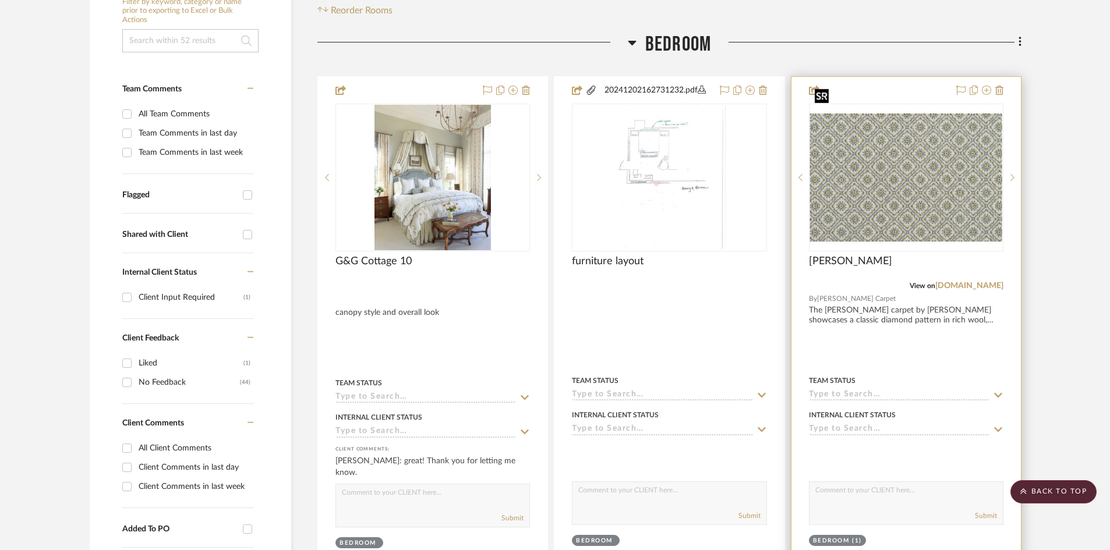
click at [950, 146] on img "0" at bounding box center [906, 178] width 192 height 128
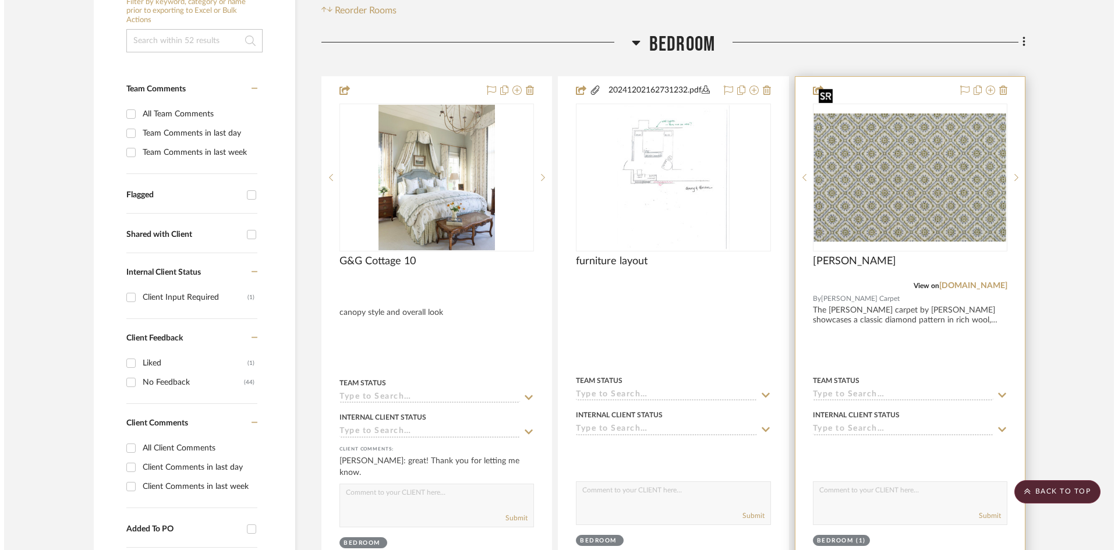
scroll to position [0, 0]
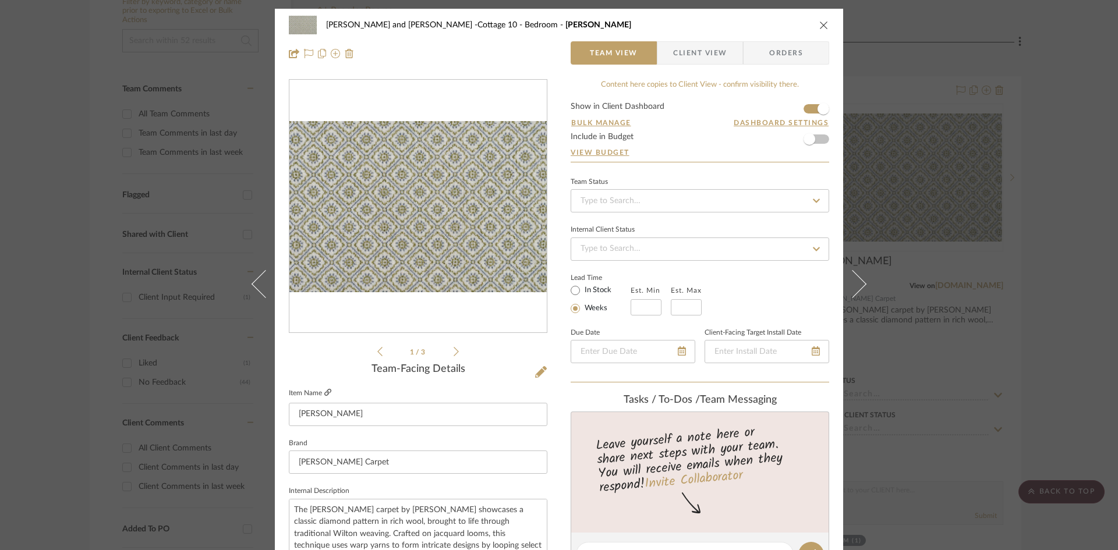
click at [324, 390] on icon at bounding box center [327, 392] width 7 height 7
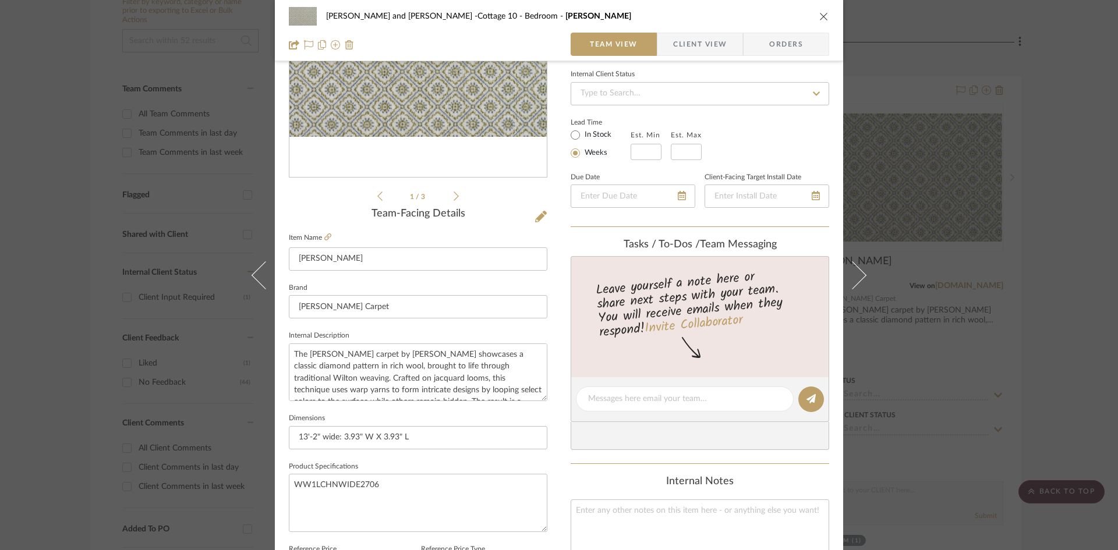
scroll to position [175, 0]
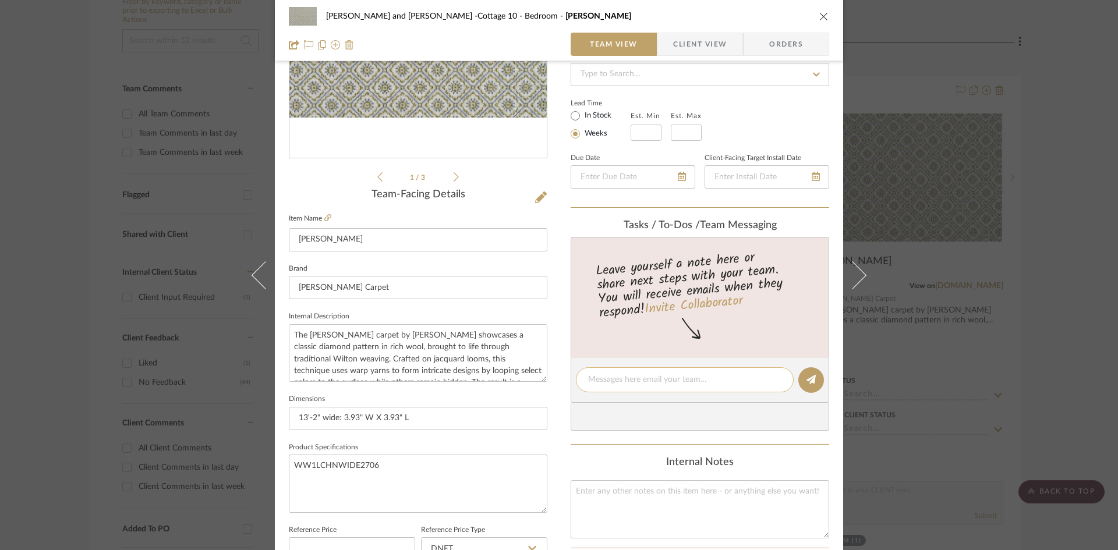
click at [661, 380] on textarea at bounding box center [684, 380] width 193 height 12
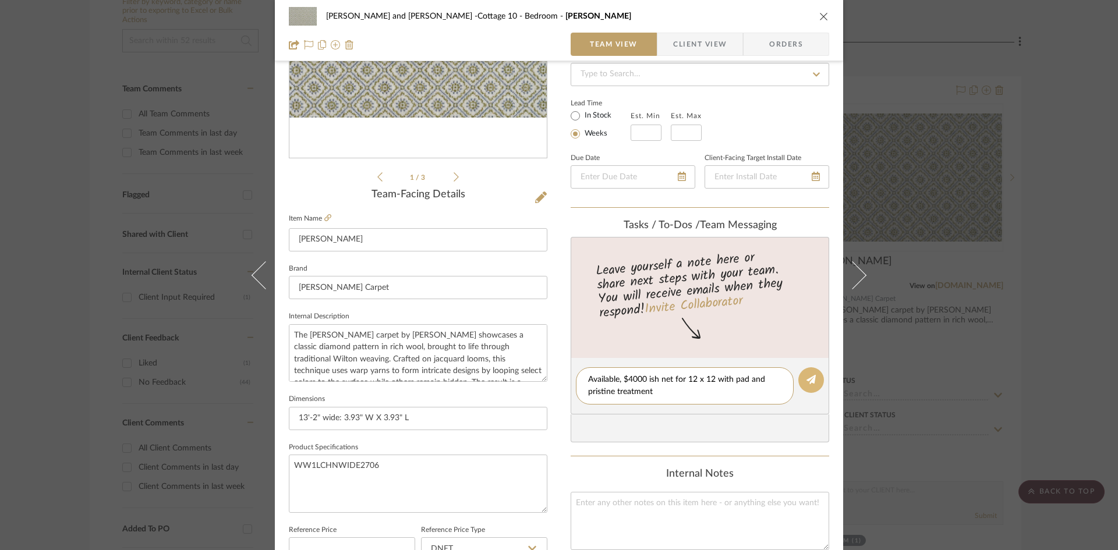
type textarea "Available, $4000 ish net for 12 x 12 with pad and pristine treatment"
click at [806, 380] on icon at bounding box center [810, 379] width 9 height 9
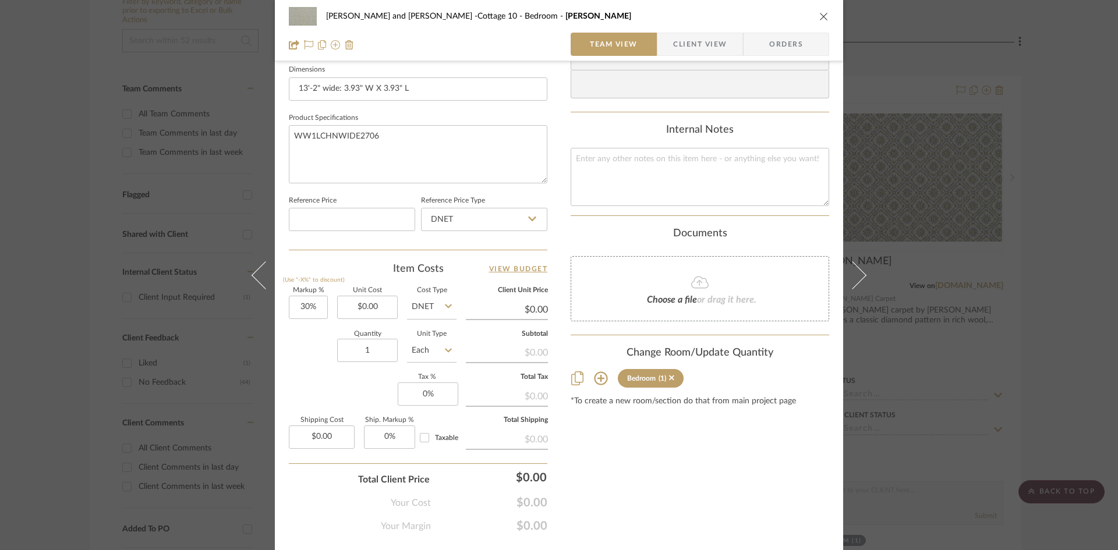
scroll to position [476, 0]
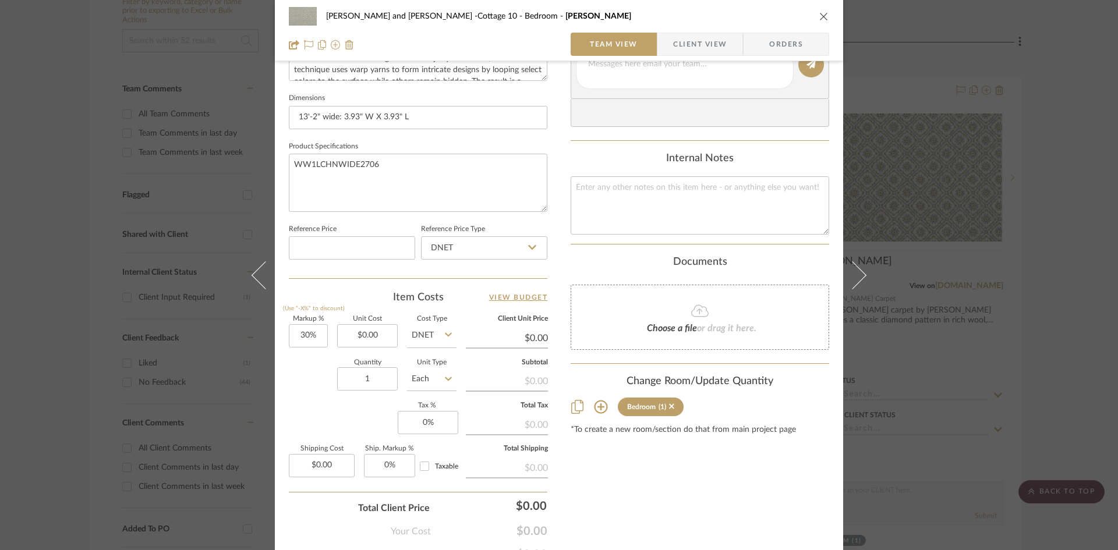
click at [820, 13] on icon "close" at bounding box center [823, 16] width 9 height 9
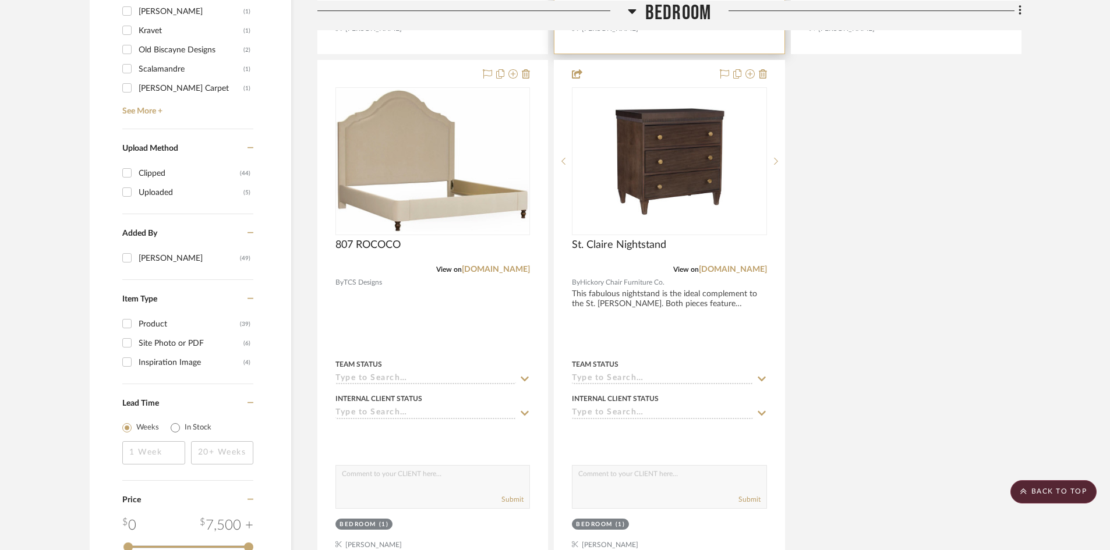
scroll to position [1456, 0]
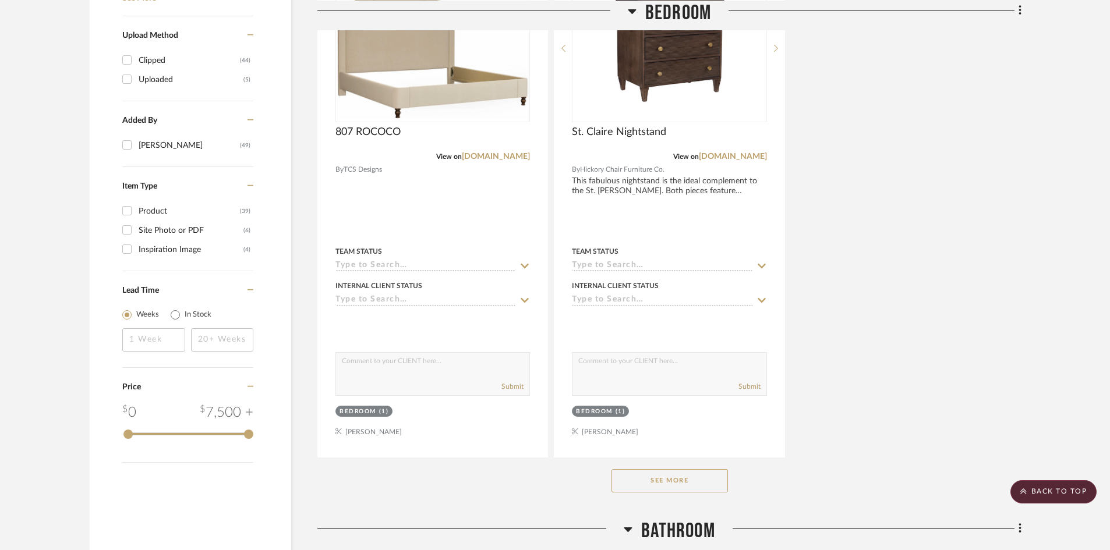
click at [664, 469] on button "See More" at bounding box center [669, 480] width 116 height 23
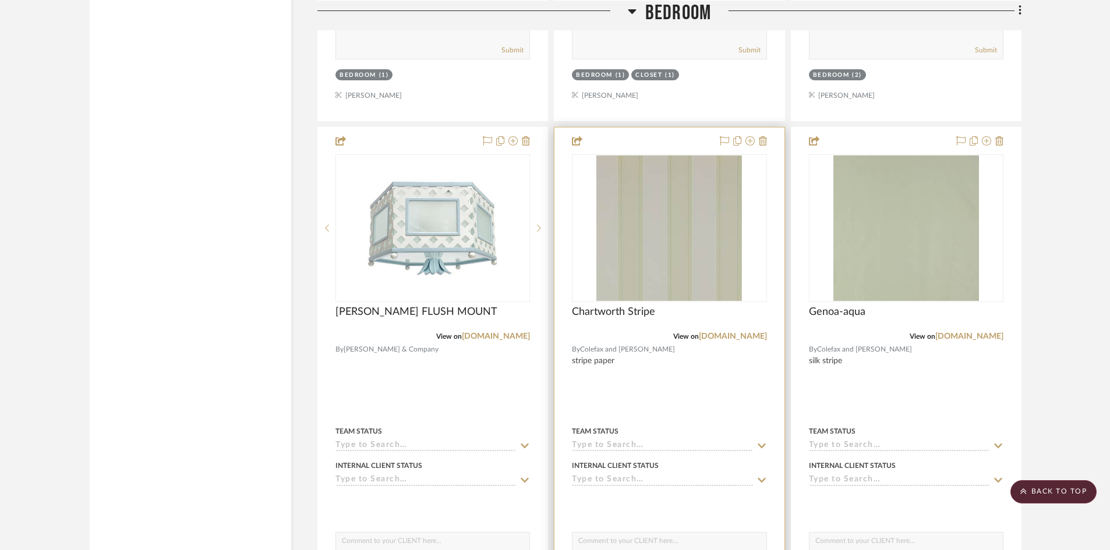
scroll to position [2329, 0]
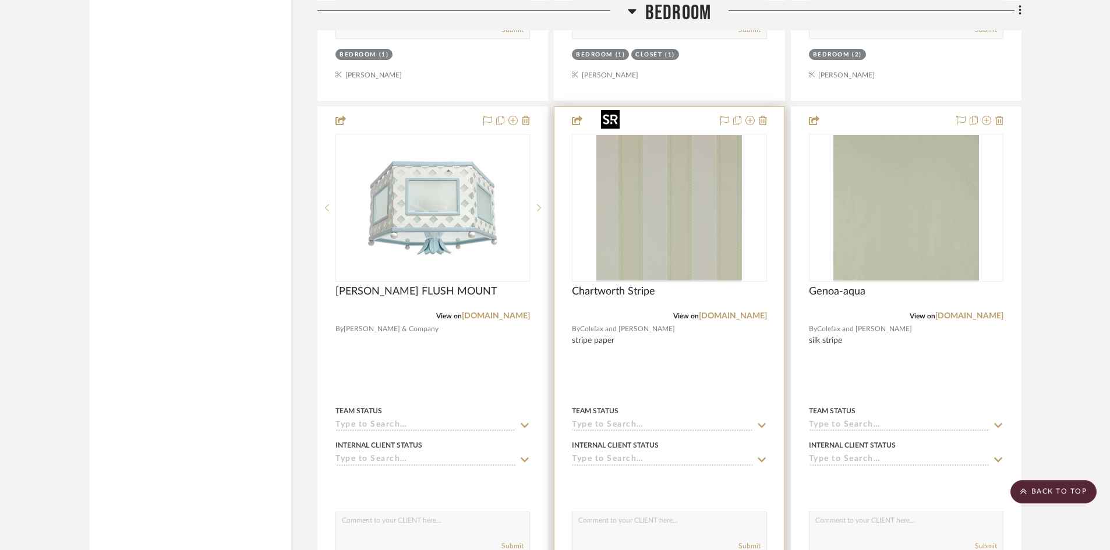
click at [690, 197] on img "0" at bounding box center [669, 208] width 146 height 146
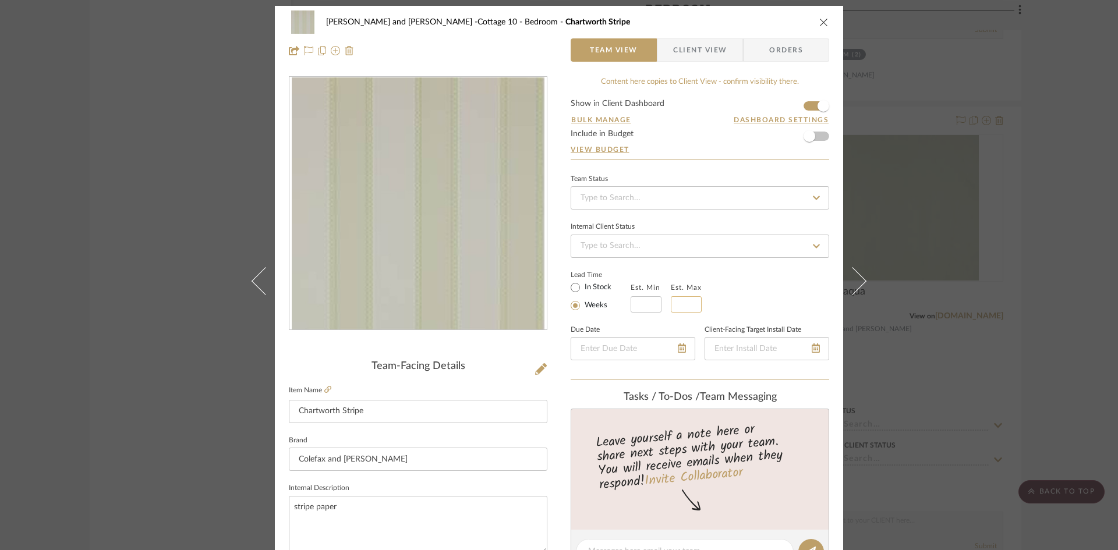
scroll to position [0, 0]
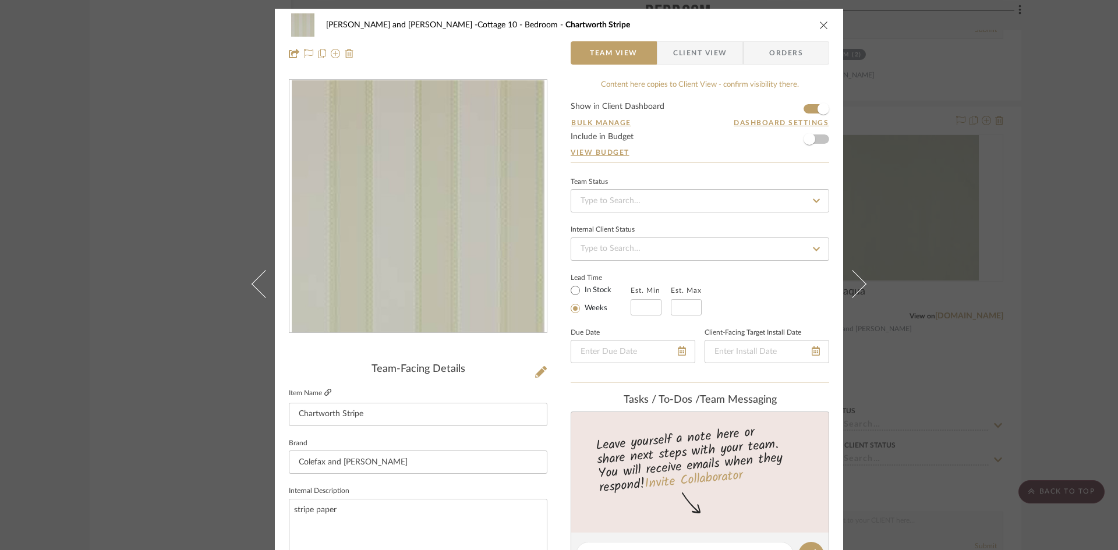
click at [324, 388] on link at bounding box center [327, 393] width 7 height 10
click at [821, 20] on button "close" at bounding box center [824, 25] width 10 height 10
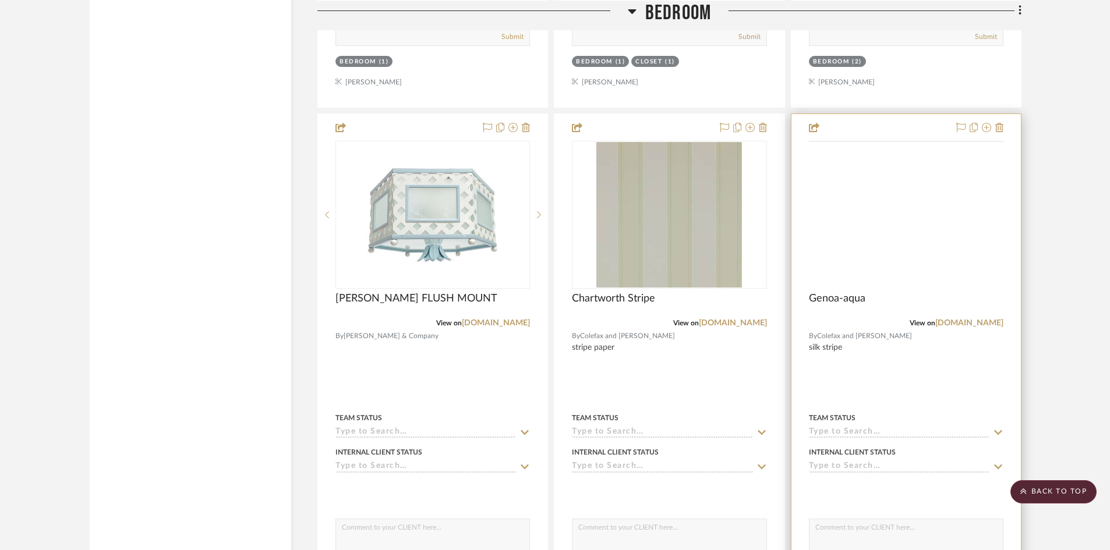
scroll to position [2329, 0]
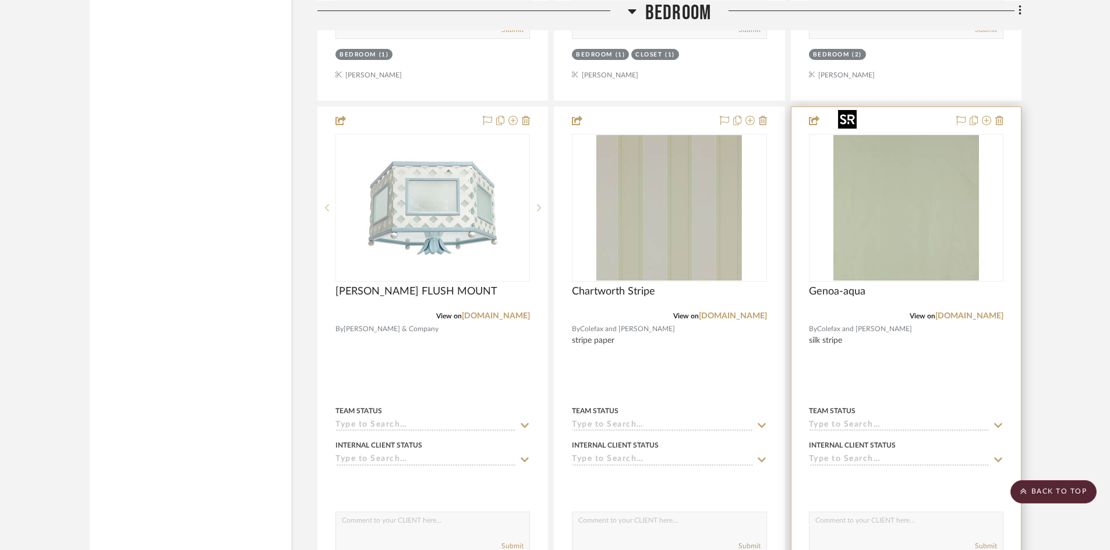
click at [0, 0] on img at bounding box center [0, 0] width 0 height 0
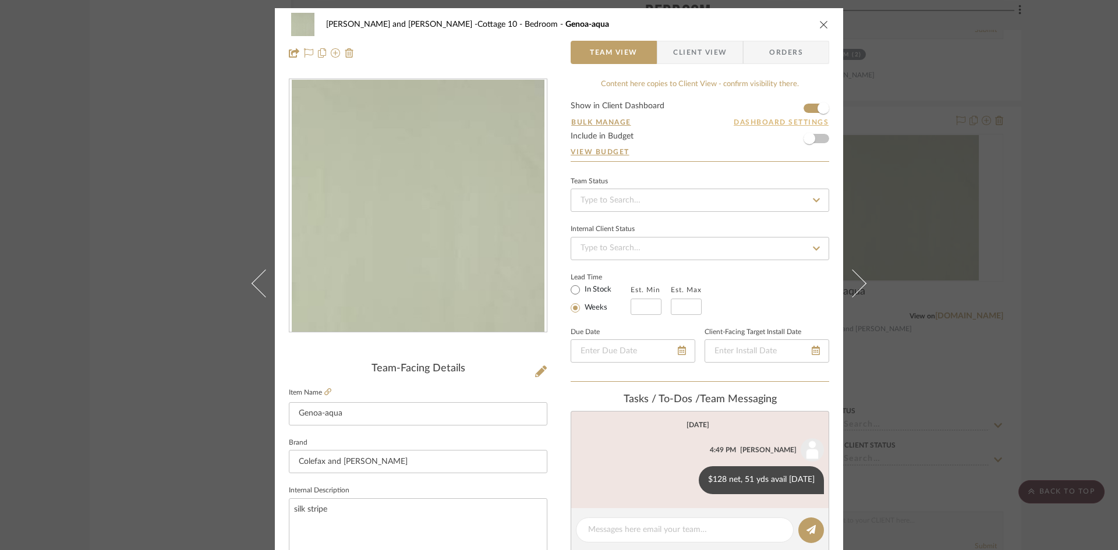
scroll to position [0, 0]
click at [819, 23] on icon "close" at bounding box center [823, 24] width 9 height 9
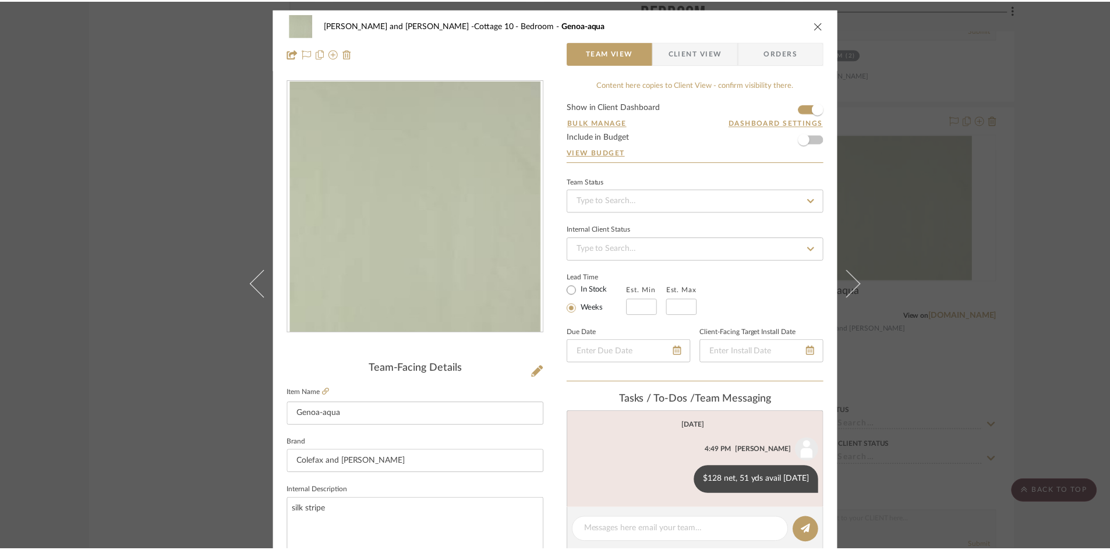
scroll to position [2329, 0]
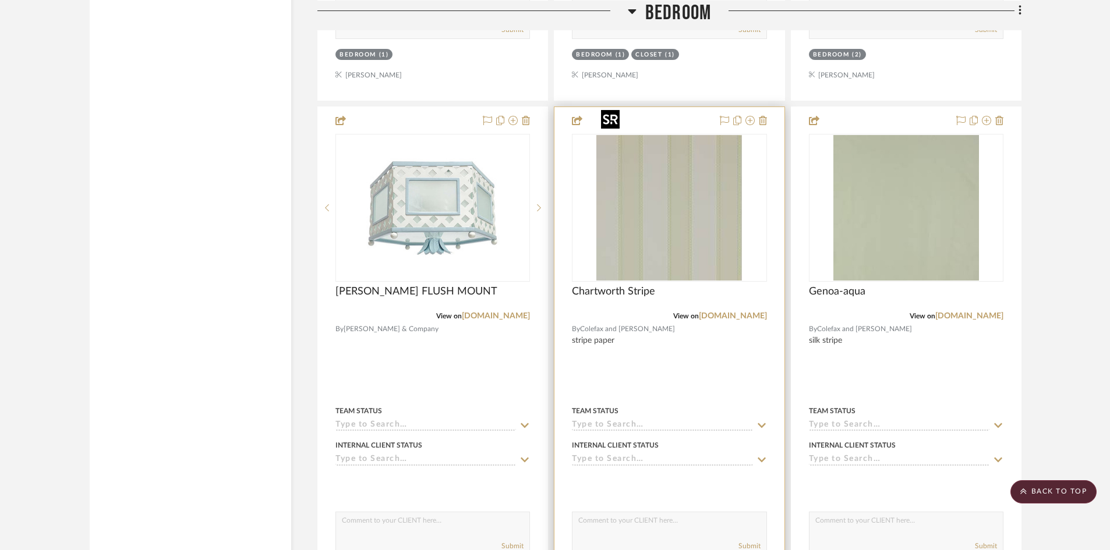
click at [681, 217] on img "0" at bounding box center [669, 208] width 146 height 146
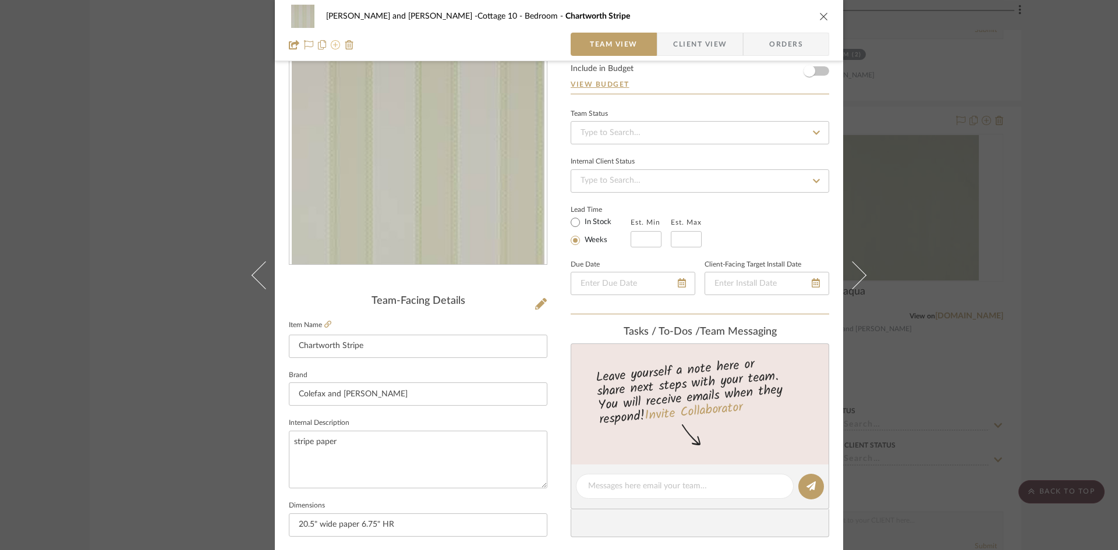
scroll to position [58, 0]
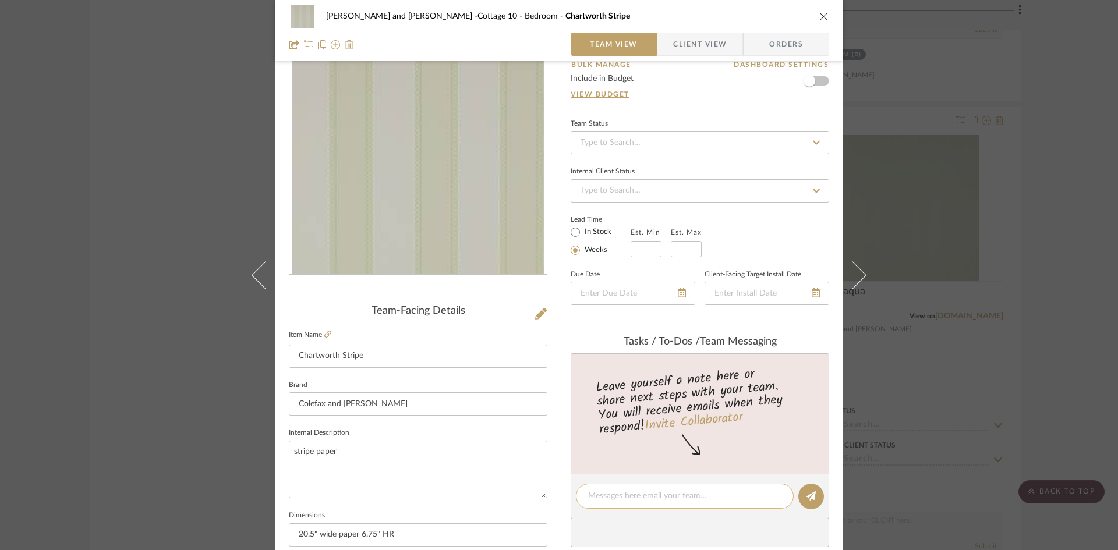
click at [663, 491] on textarea at bounding box center [684, 496] width 193 height 12
type textarea "$88 net per 11 yd roll, 19 rolls avail"
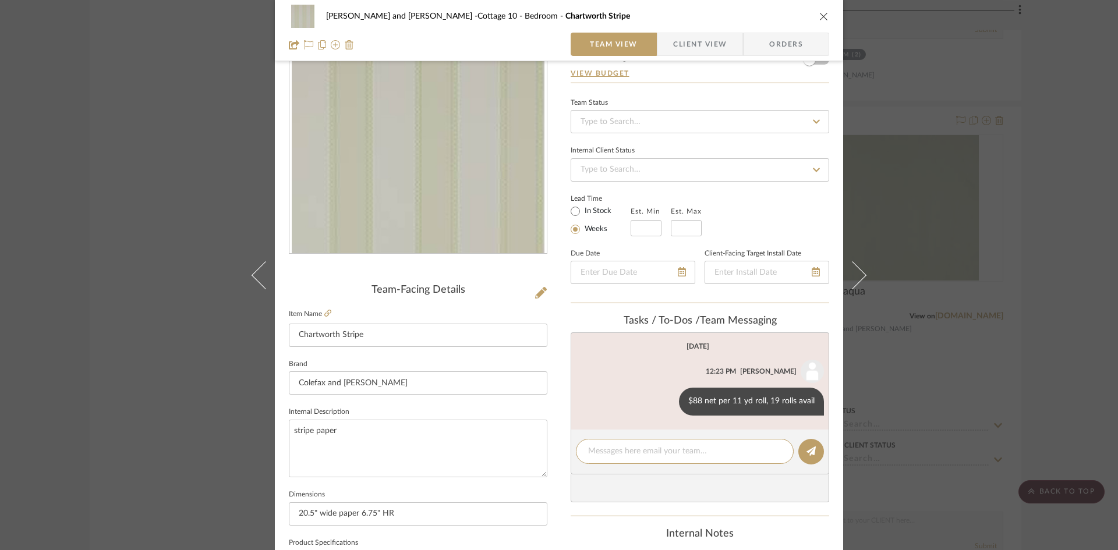
scroll to position [116, 0]
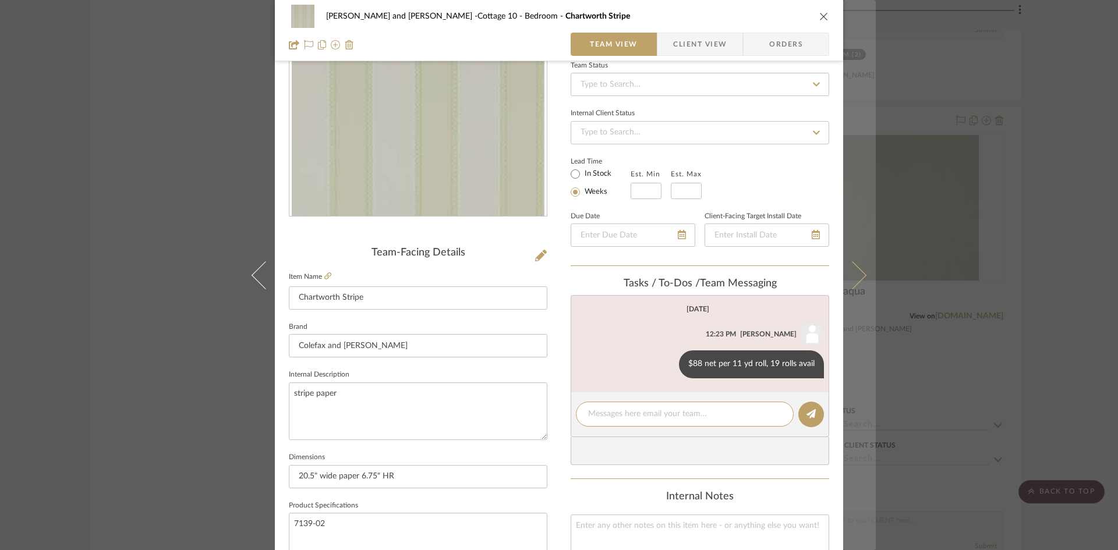
click at [855, 271] on icon at bounding box center [852, 275] width 28 height 28
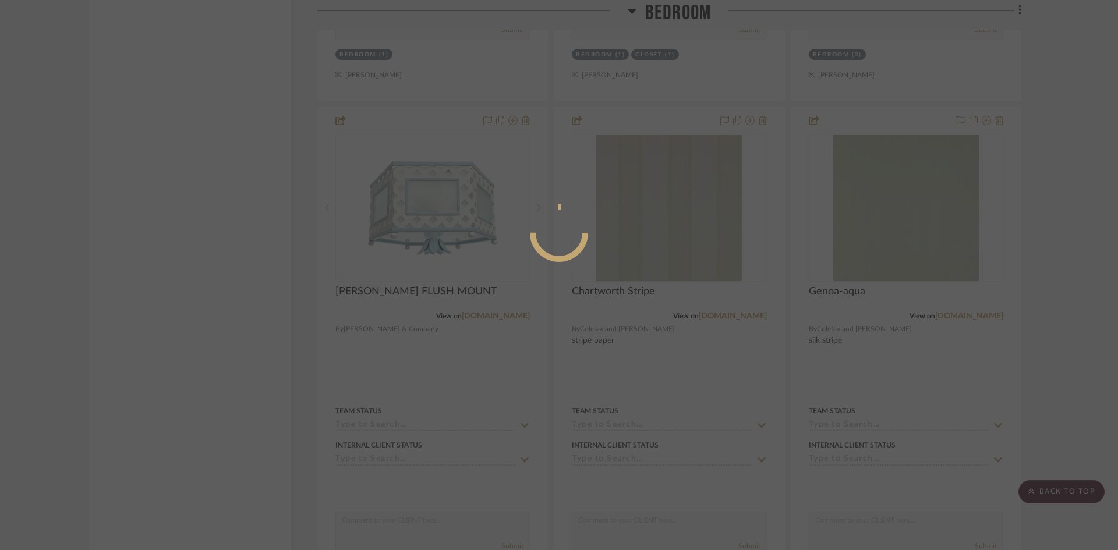
scroll to position [0, 0]
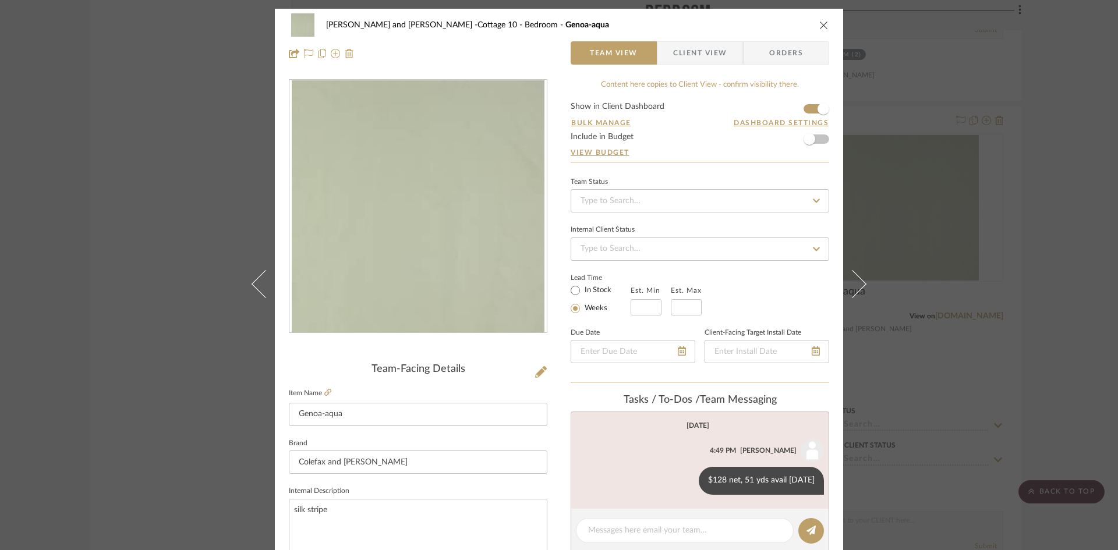
click at [855, 271] on button at bounding box center [859, 284] width 33 height 550
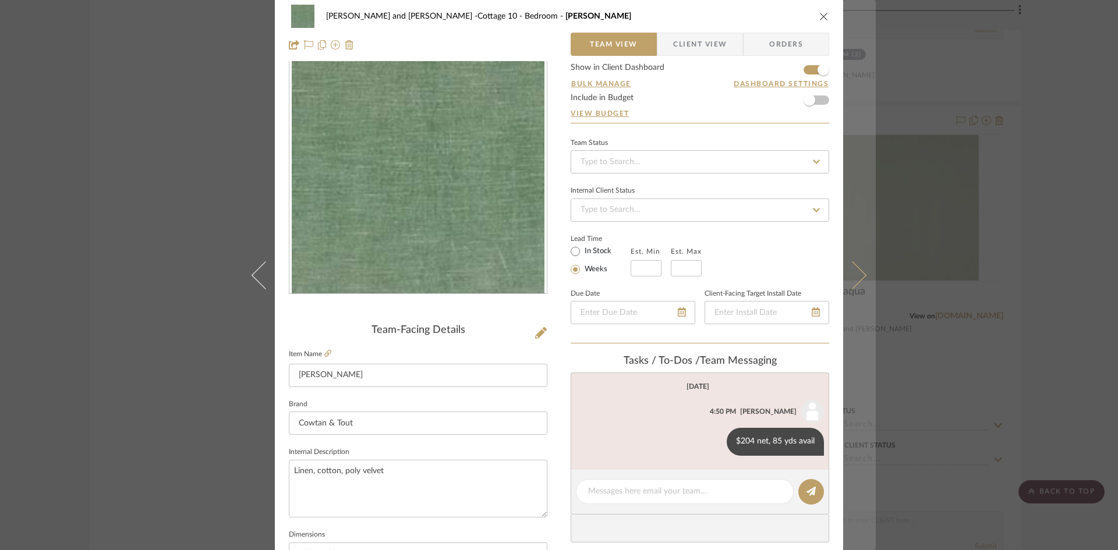
scroll to position [58, 0]
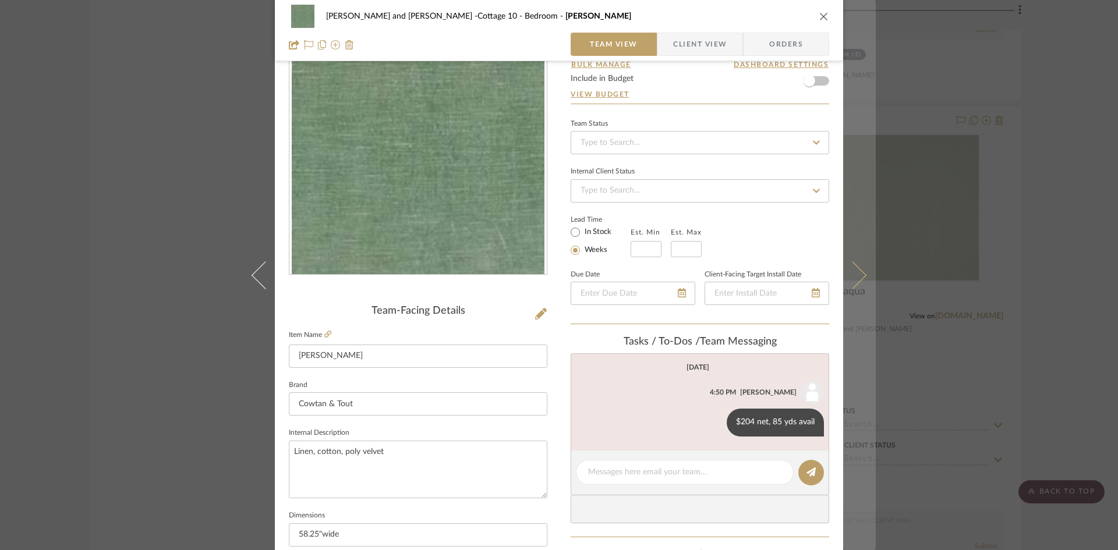
click at [852, 267] on icon at bounding box center [852, 275] width 28 height 28
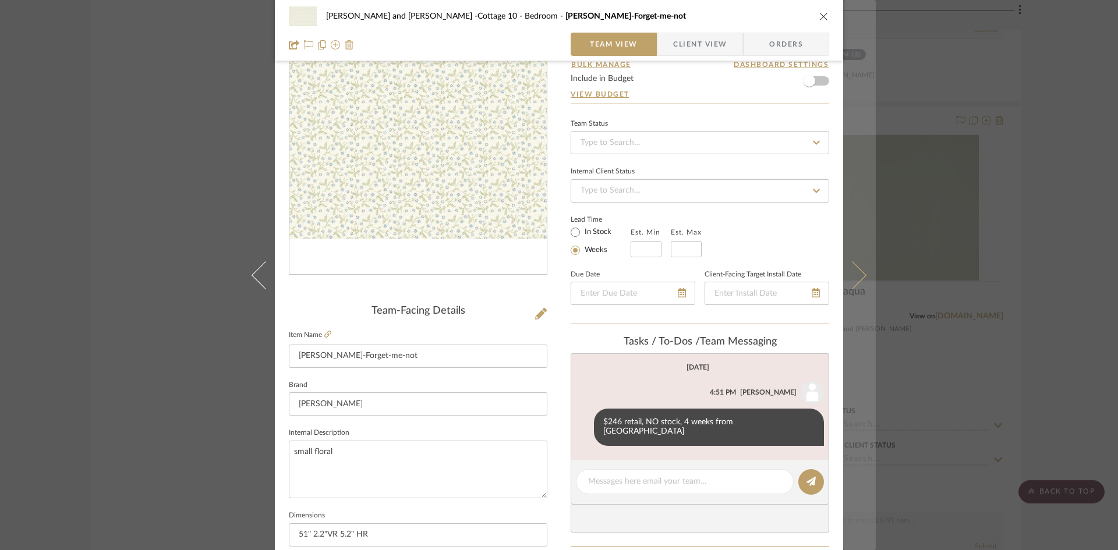
click at [852, 270] on icon at bounding box center [852, 275] width 28 height 28
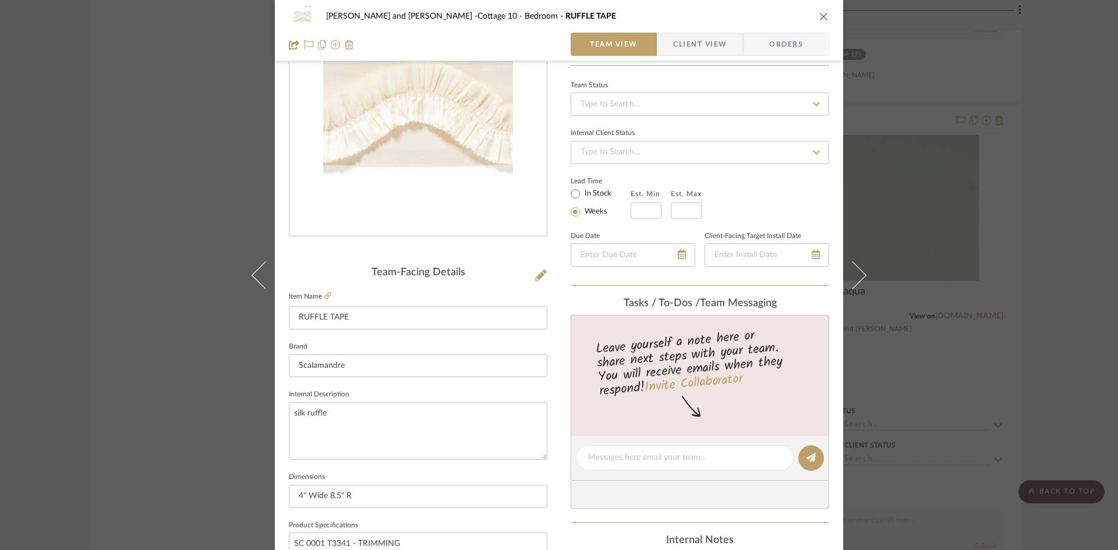
scroll to position [116, 0]
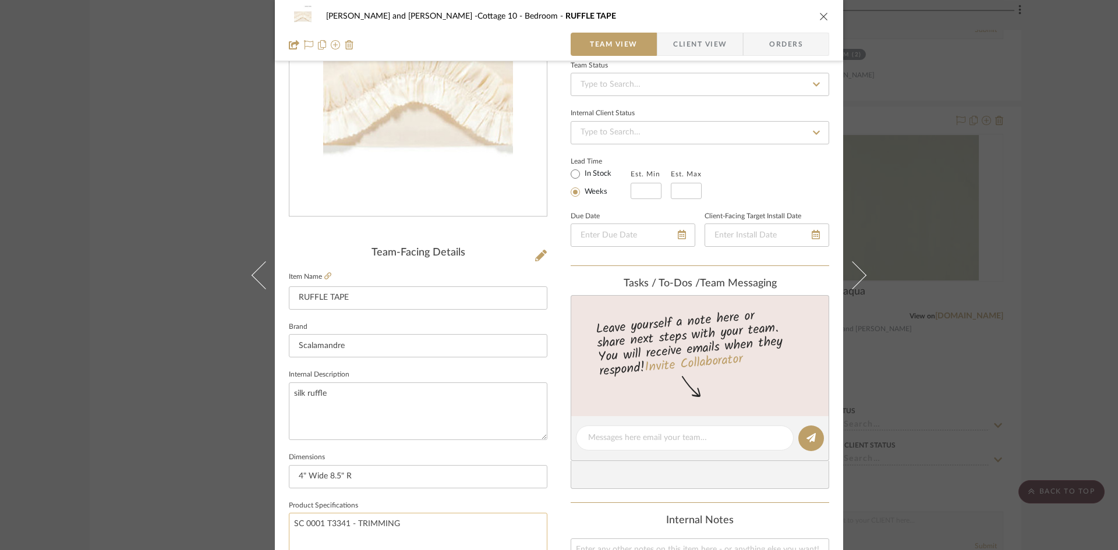
drag, startPoint x: 345, startPoint y: 522, endPoint x: 325, endPoint y: 525, distance: 20.6
click at [325, 525] on textarea "SC 0001 T3341 - TRIMMING" at bounding box center [418, 542] width 258 height 58
drag, startPoint x: 330, startPoint y: 524, endPoint x: 370, endPoint y: 536, distance: 41.3
click at [373, 538] on textarea "SC 0001 T3341 - TRIMMING" at bounding box center [418, 542] width 258 height 58
drag, startPoint x: 345, startPoint y: 525, endPoint x: 290, endPoint y: 525, distance: 55.3
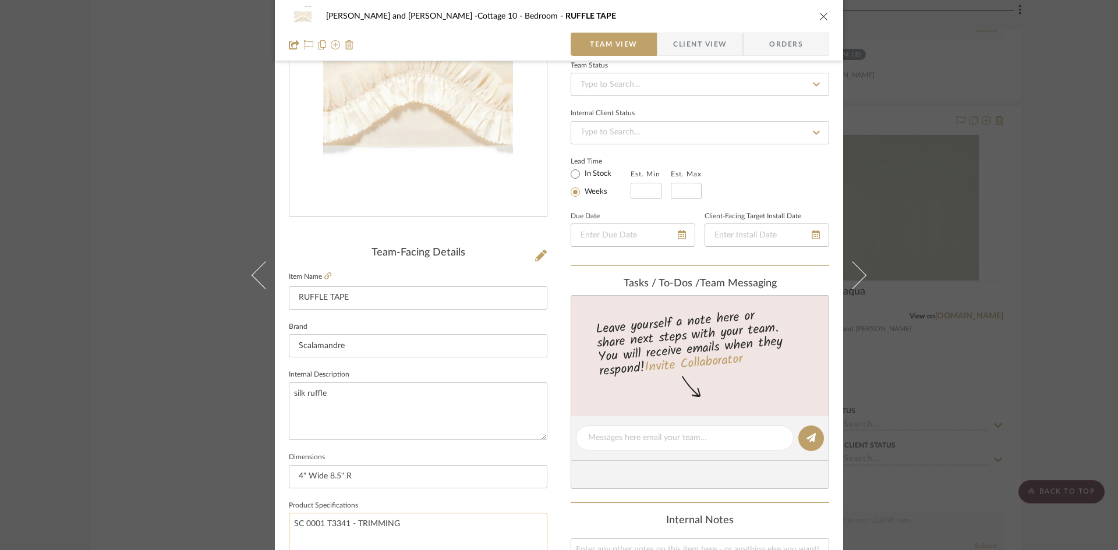
click at [290, 525] on textarea "SC 0001 T3341 - TRIMMING" at bounding box center [418, 542] width 258 height 58
click at [636, 437] on textarea at bounding box center [684, 438] width 193 height 12
type textarea "$150 net per yard, good stock"
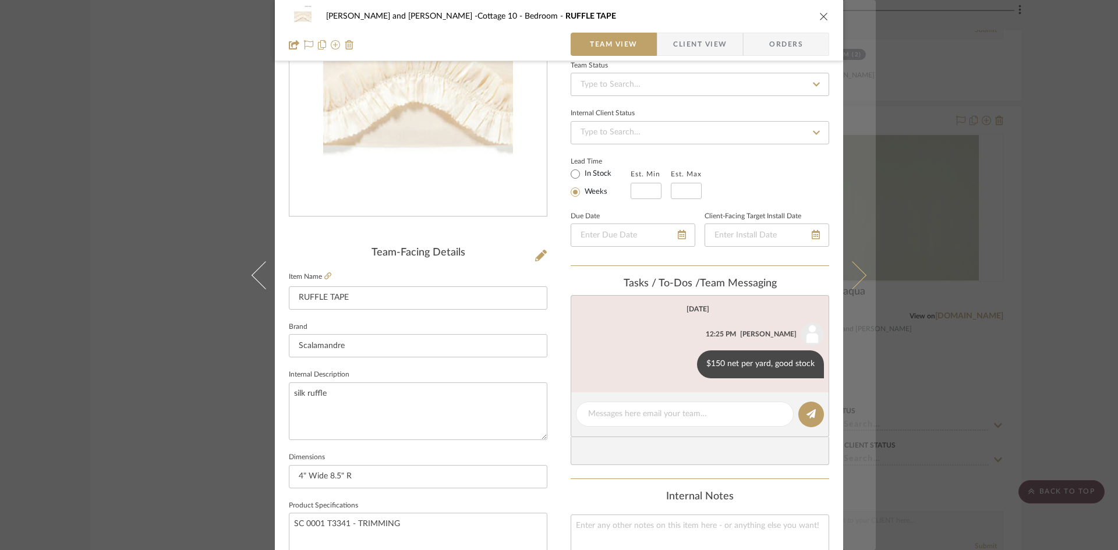
click at [857, 281] on button at bounding box center [859, 275] width 33 height 550
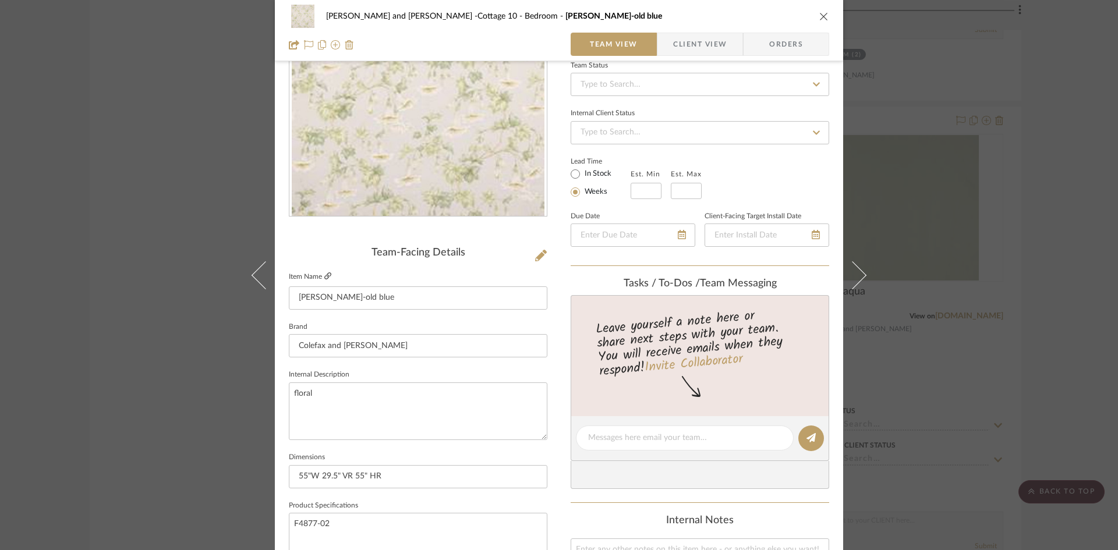
click at [325, 273] on icon at bounding box center [327, 275] width 7 height 7
click at [610, 434] on textarea at bounding box center [684, 438] width 193 height 12
type textarea "$128 net, good stock [DATE]"
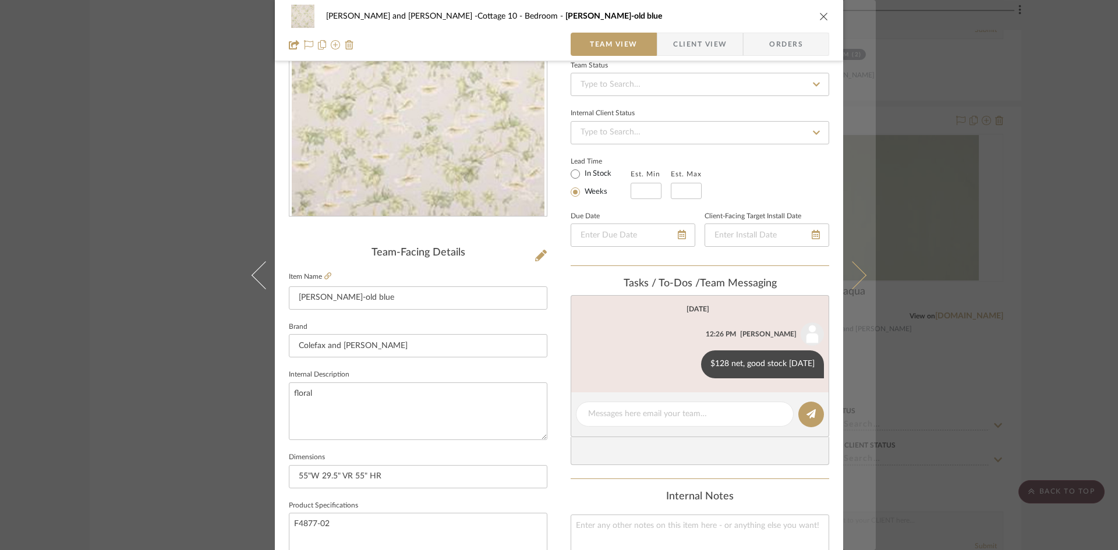
click at [859, 278] on icon at bounding box center [852, 275] width 28 height 28
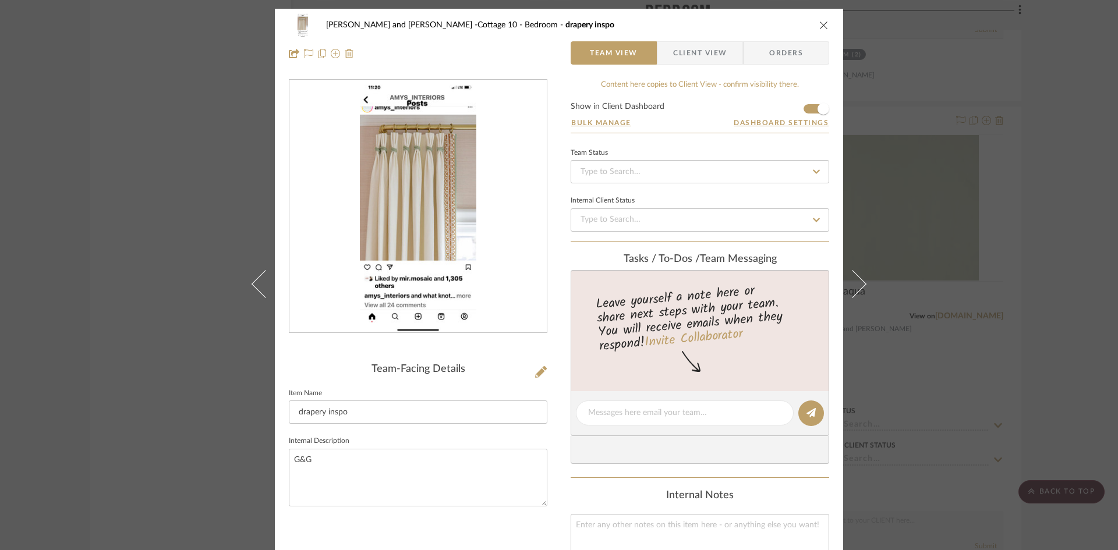
click at [859, 278] on button at bounding box center [859, 284] width 33 height 550
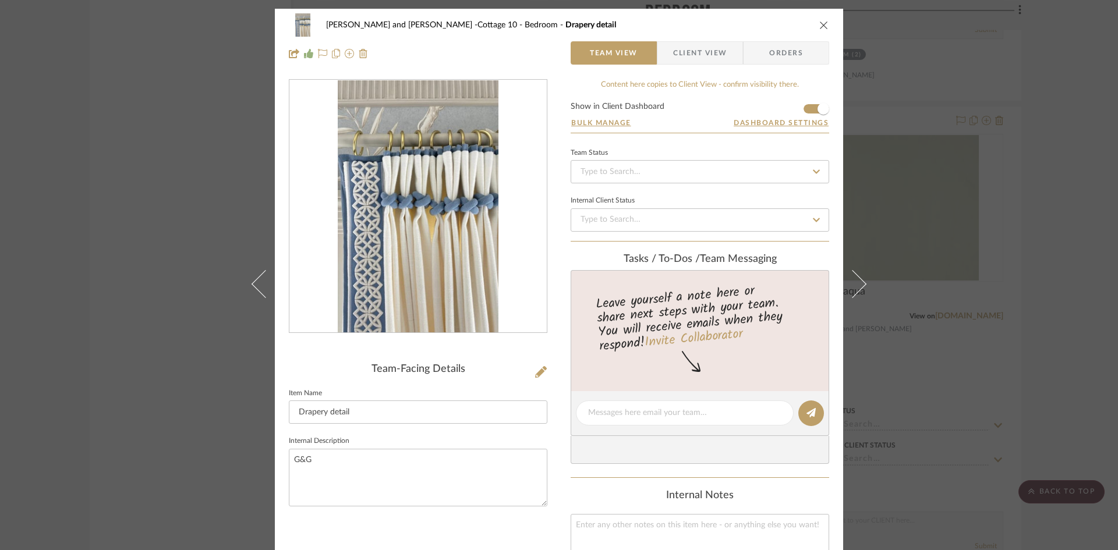
click at [859, 278] on button at bounding box center [859, 284] width 33 height 550
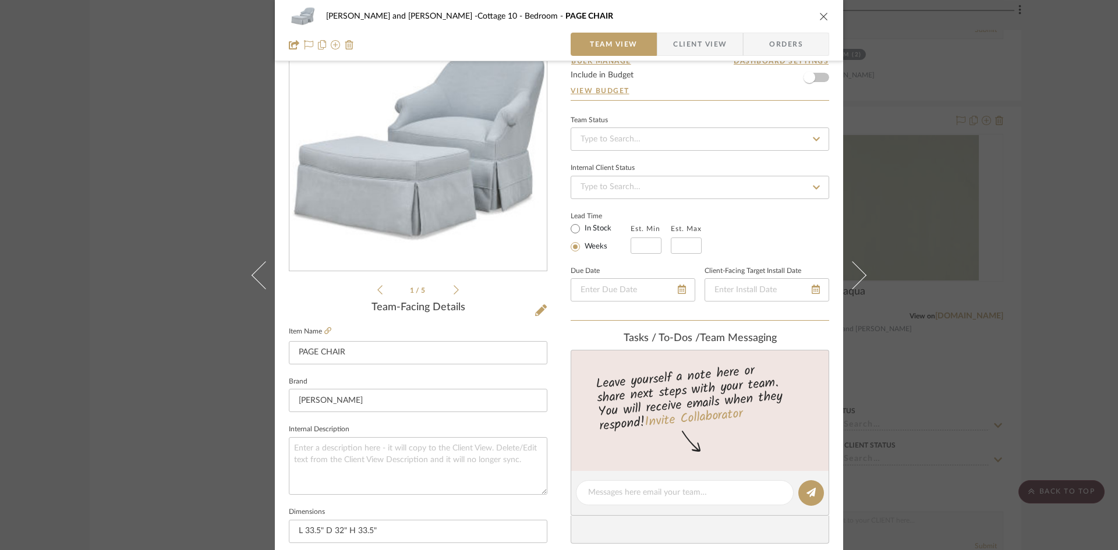
scroll to position [58, 0]
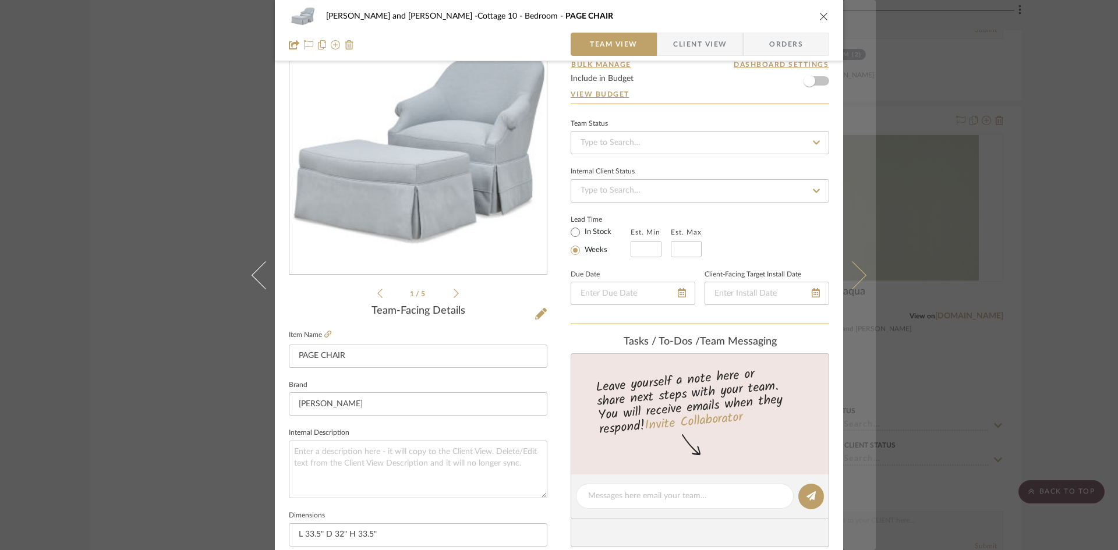
click at [860, 273] on icon at bounding box center [852, 275] width 28 height 28
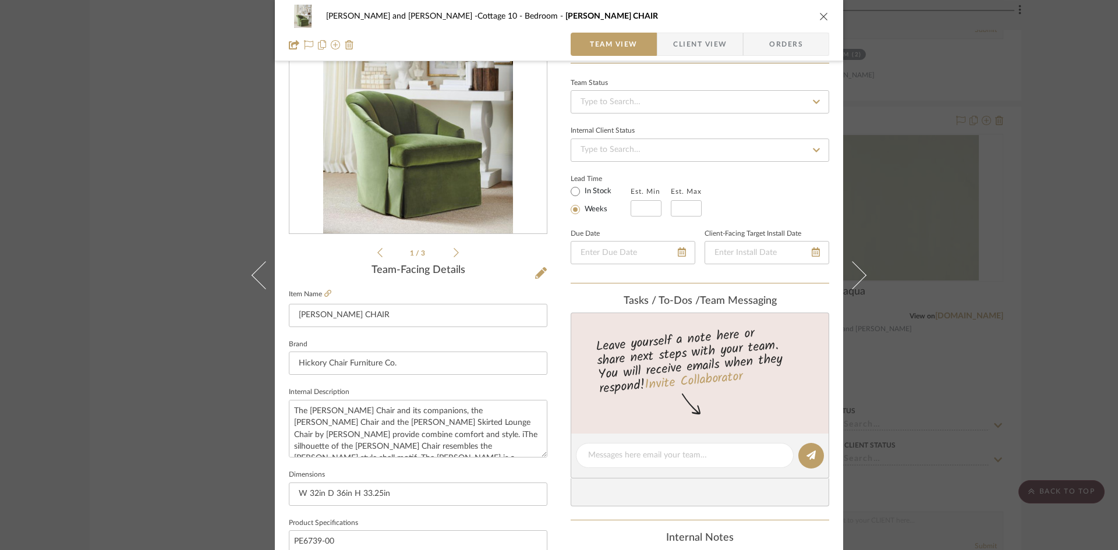
scroll to position [175, 0]
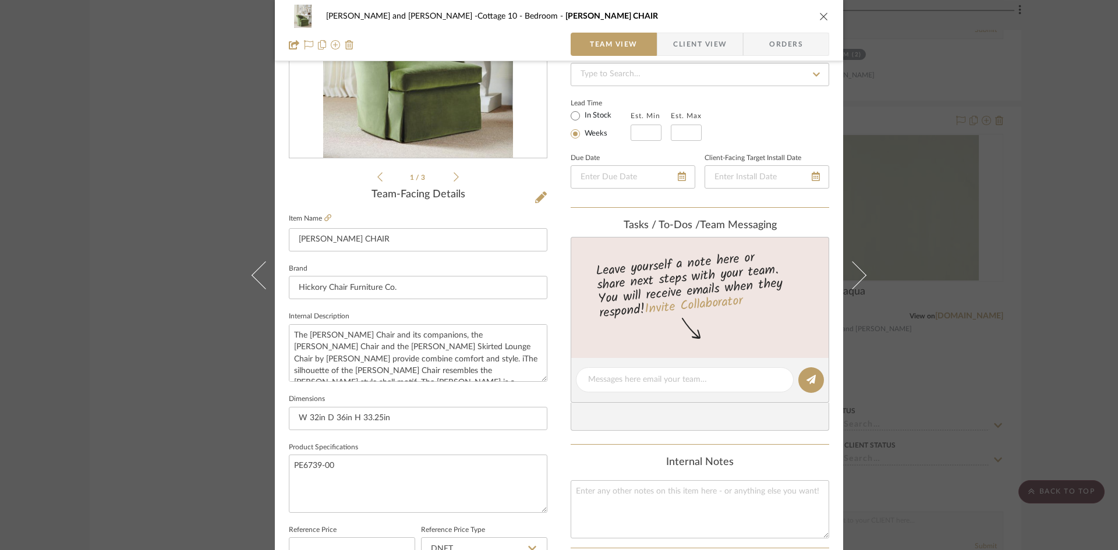
click at [819, 14] on icon "close" at bounding box center [823, 16] width 9 height 9
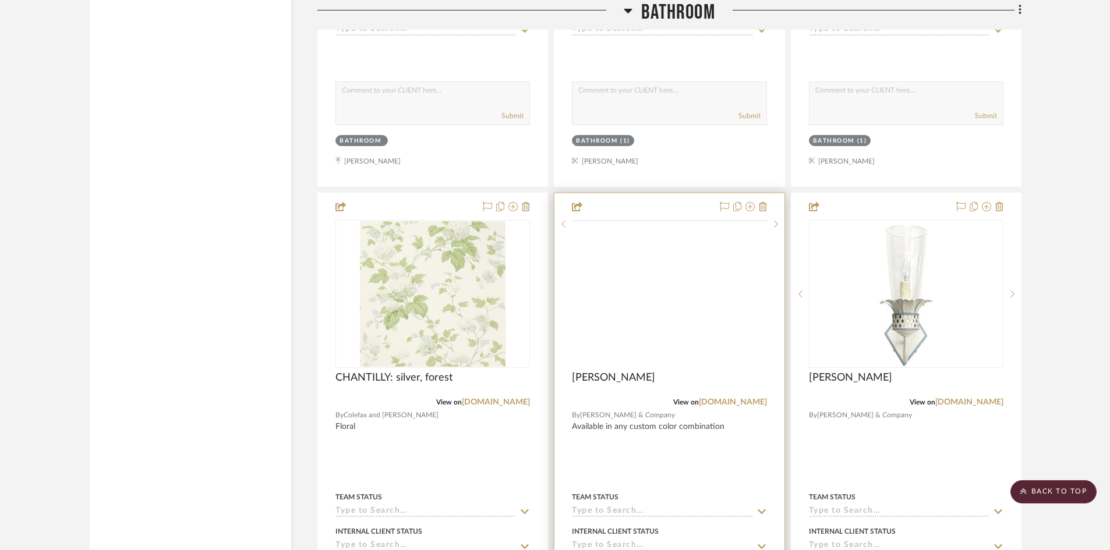
scroll to position [5939, 0]
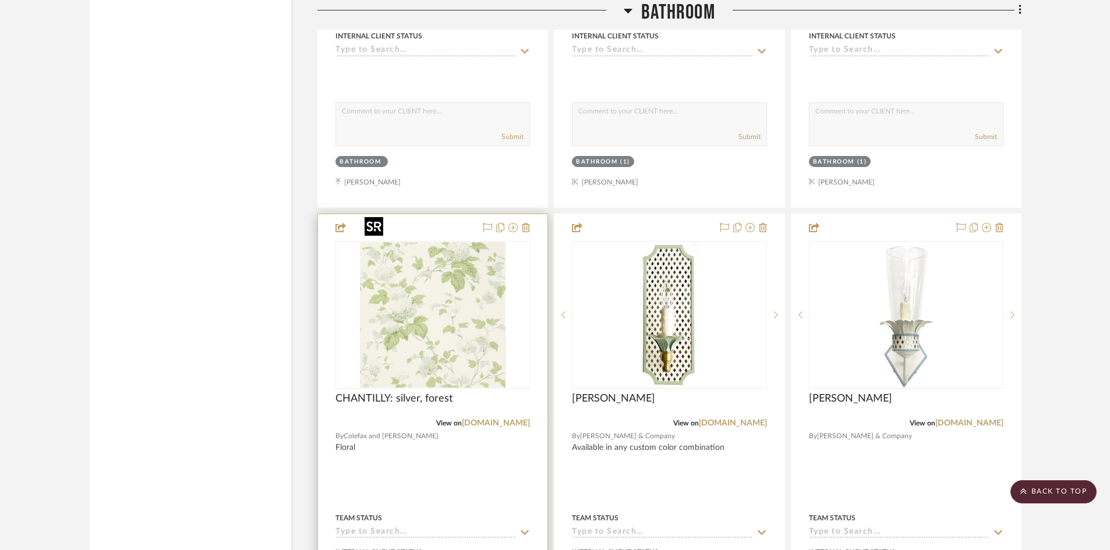
click at [0, 0] on img at bounding box center [0, 0] width 0 height 0
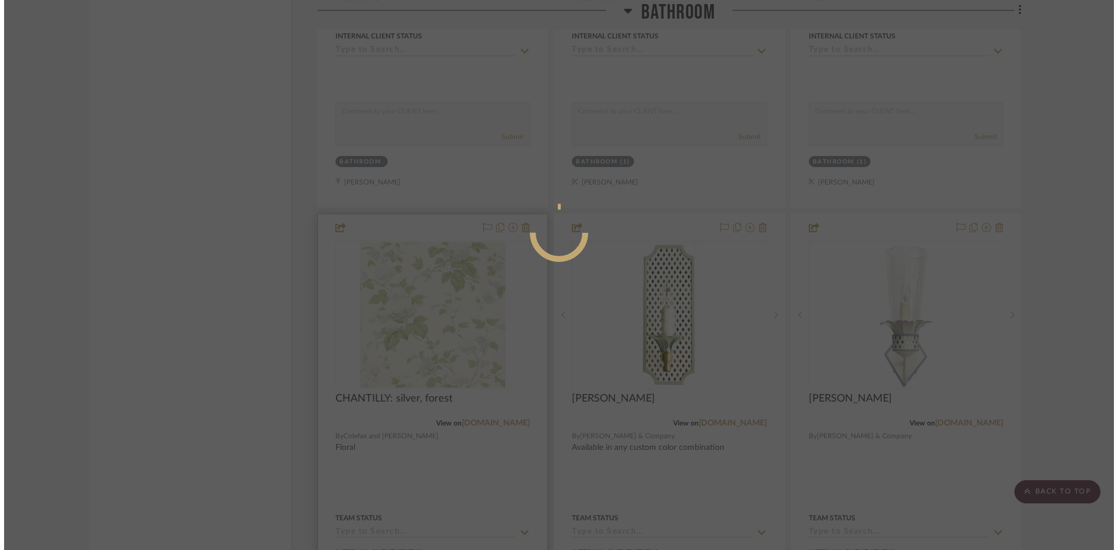
scroll to position [0, 0]
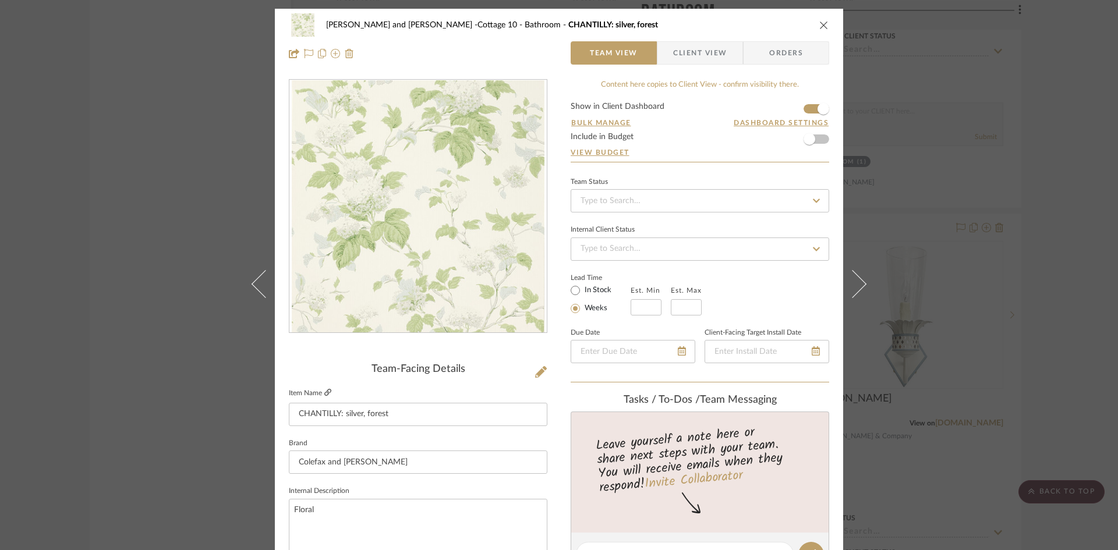
click at [324, 390] on icon at bounding box center [327, 392] width 7 height 7
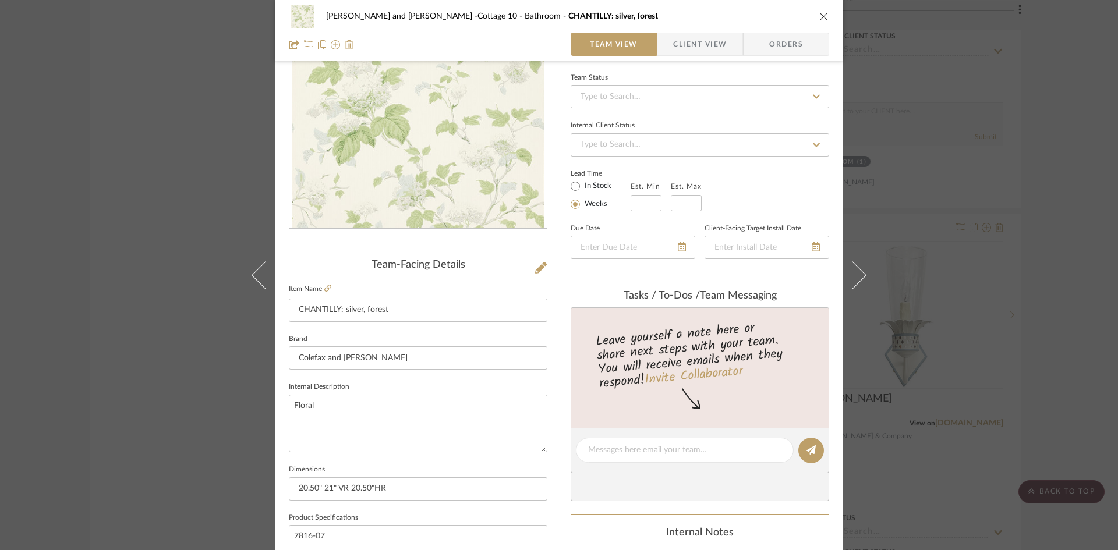
scroll to position [116, 0]
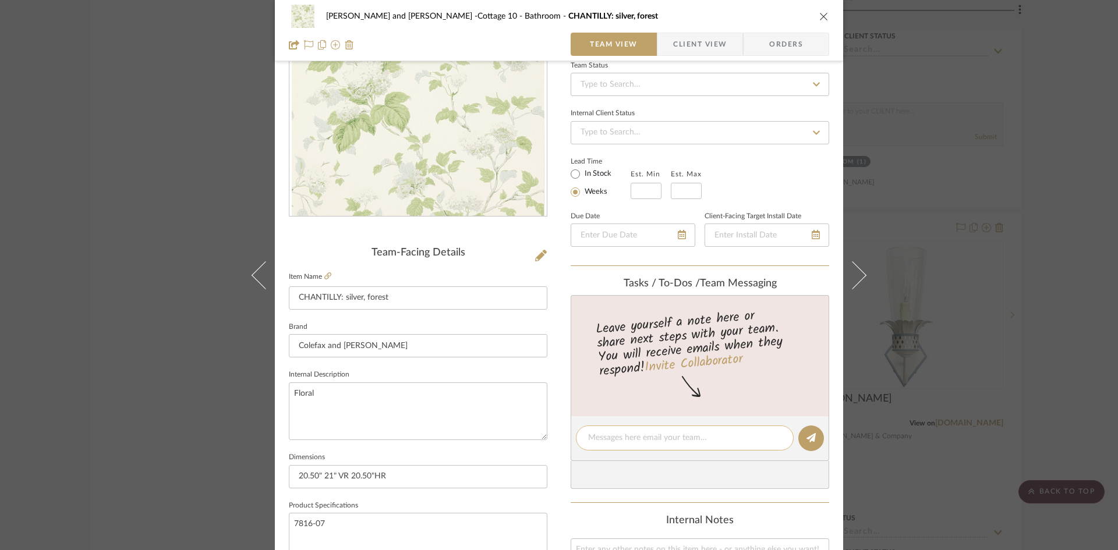
click at [655, 441] on textarea at bounding box center [684, 438] width 193 height 12
type textarea "$112 net/11 yd roll"
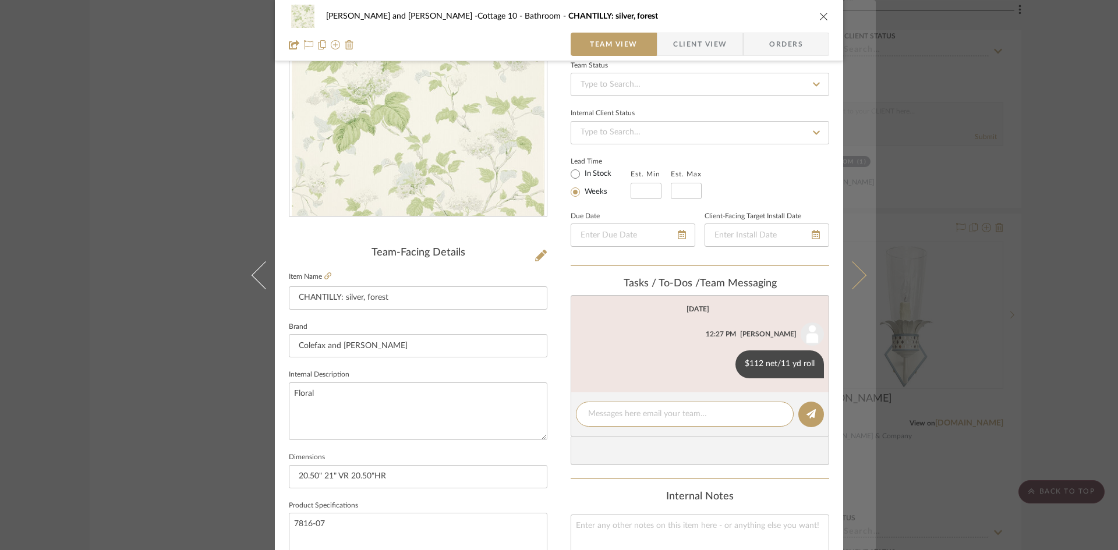
click at [855, 278] on icon at bounding box center [852, 275] width 28 height 28
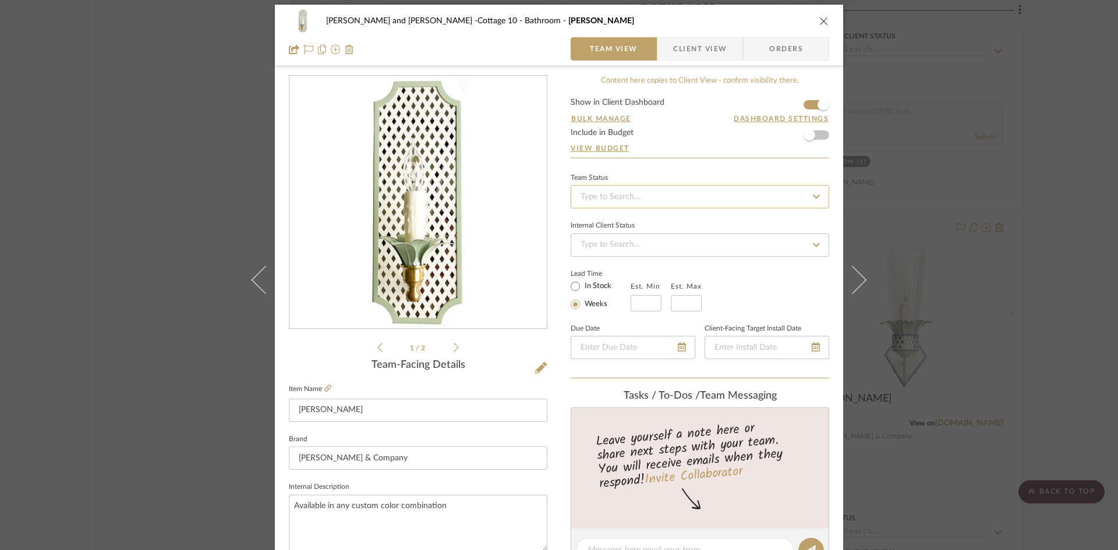
scroll to position [0, 0]
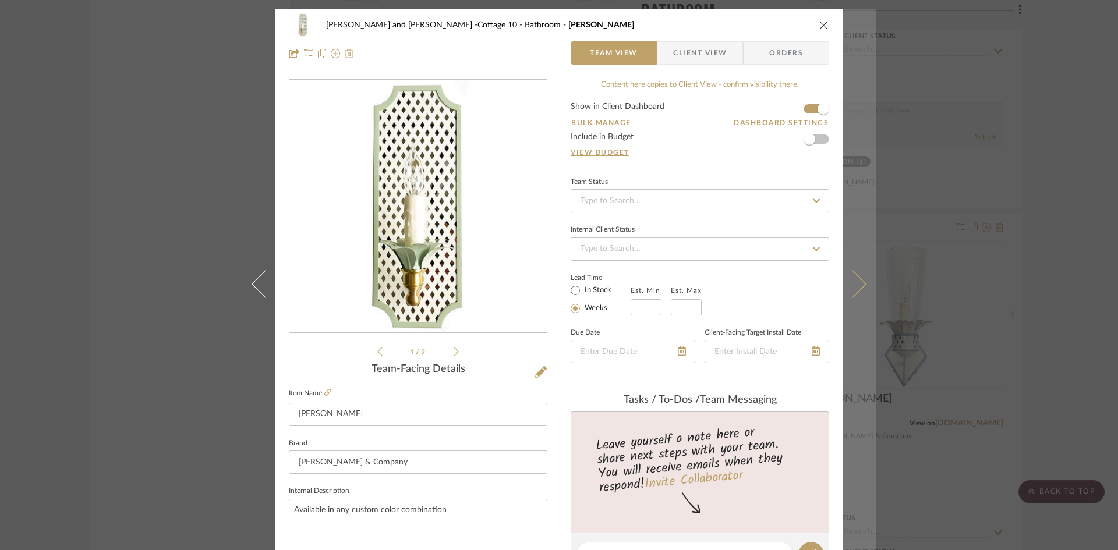
click at [860, 288] on button at bounding box center [859, 284] width 33 height 550
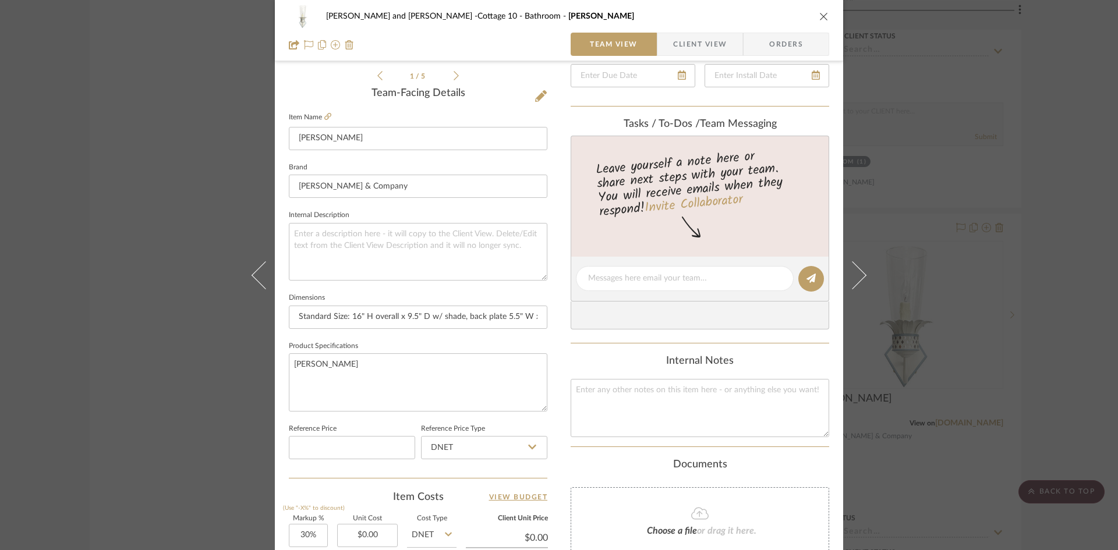
scroll to position [291, 0]
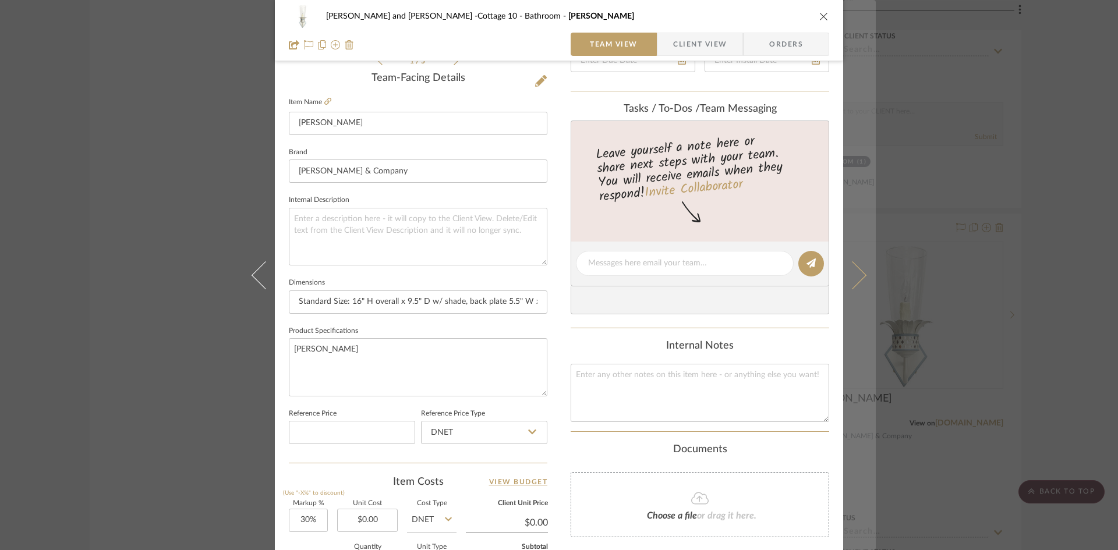
click at [850, 278] on icon at bounding box center [852, 275] width 28 height 28
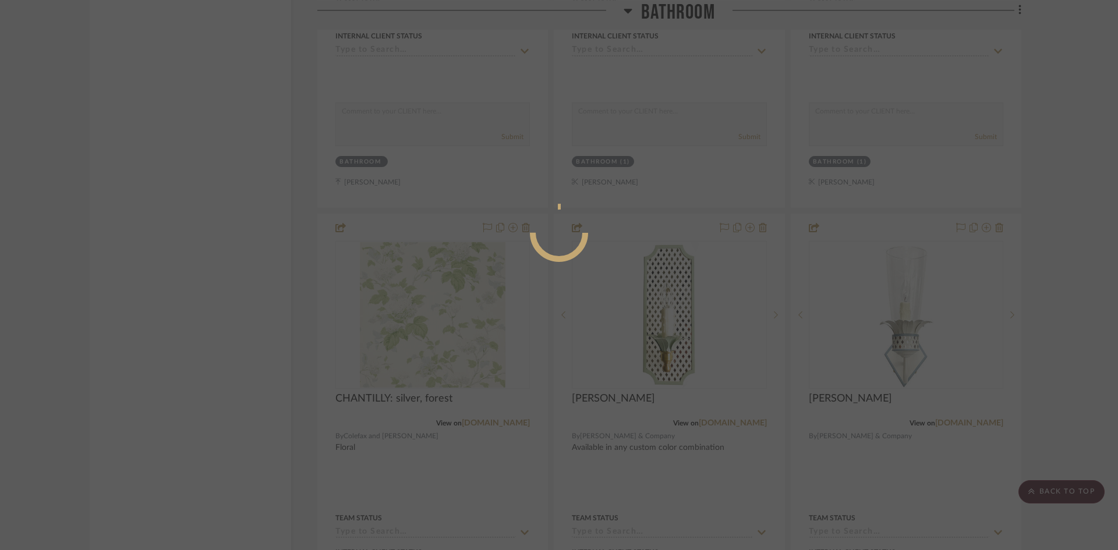
scroll to position [0, 0]
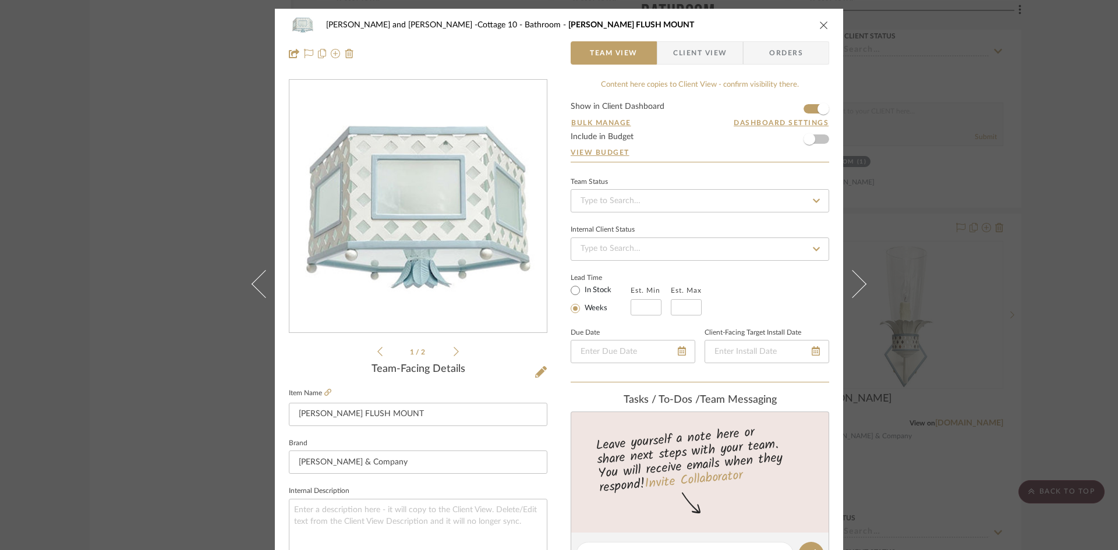
click at [850, 278] on icon at bounding box center [852, 284] width 28 height 28
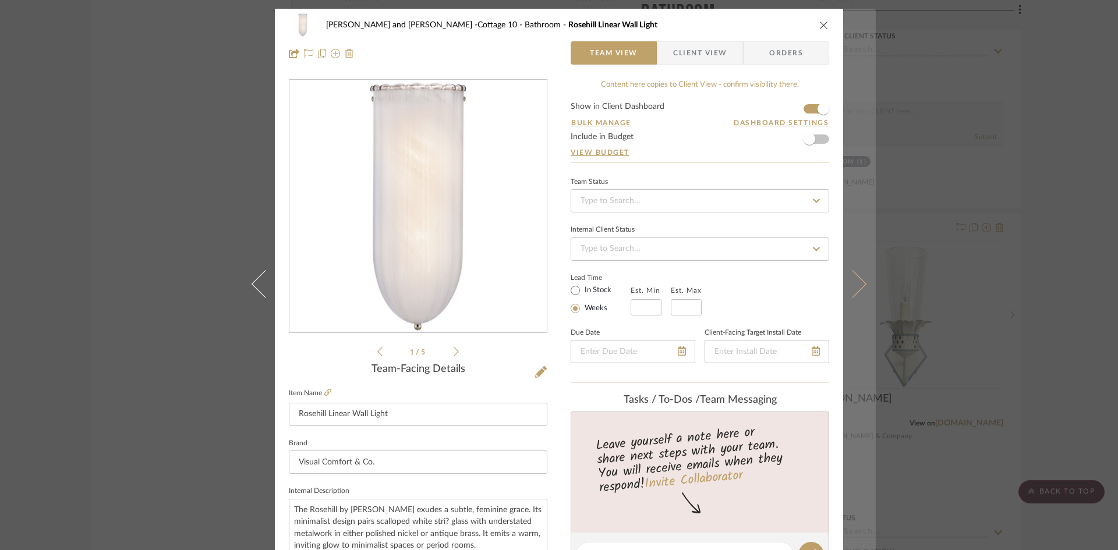
click at [858, 286] on icon at bounding box center [852, 284] width 28 height 28
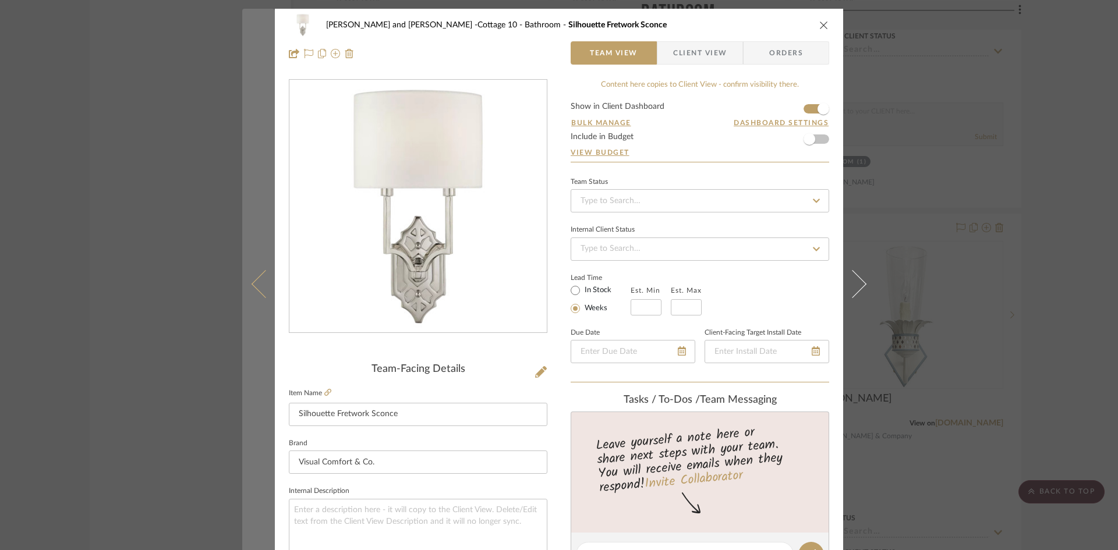
click at [252, 285] on icon at bounding box center [266, 284] width 28 height 28
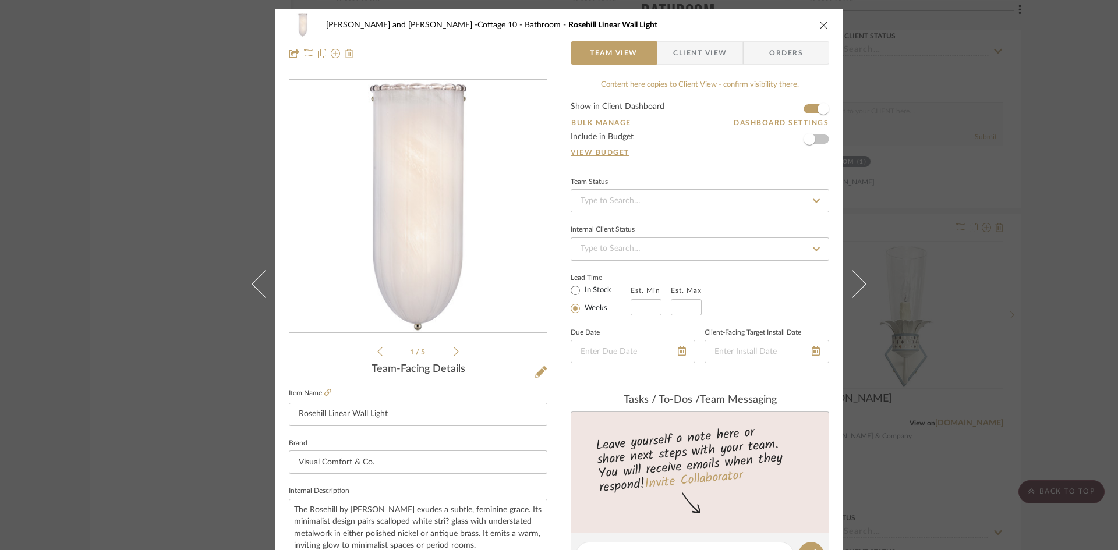
click at [820, 26] on icon "close" at bounding box center [823, 24] width 9 height 9
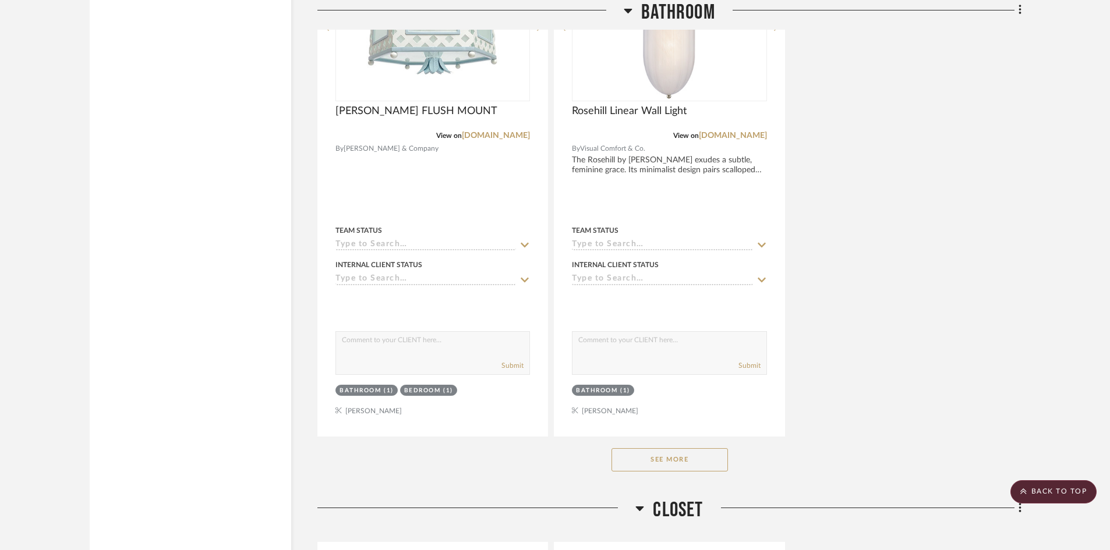
scroll to position [6754, 0]
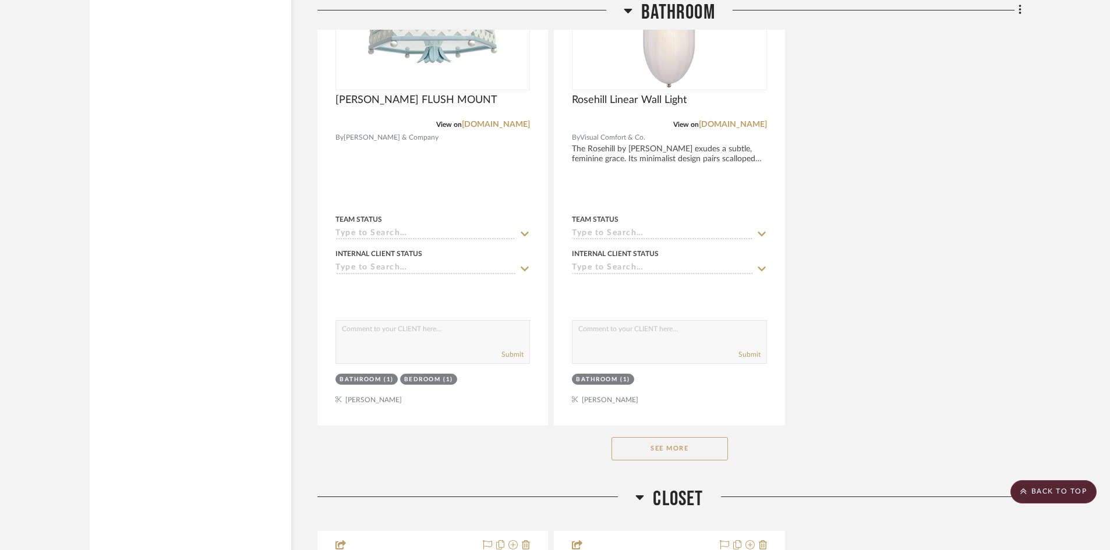
click at [675, 437] on button "See More" at bounding box center [669, 448] width 116 height 23
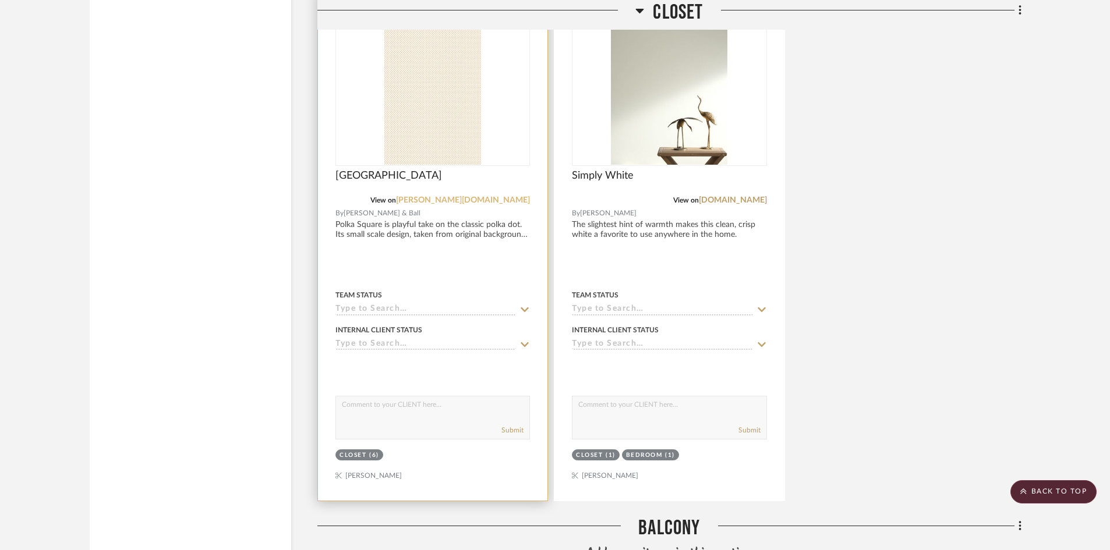
scroll to position [9374, 0]
click at [419, 97] on img "0" at bounding box center [432, 91] width 97 height 146
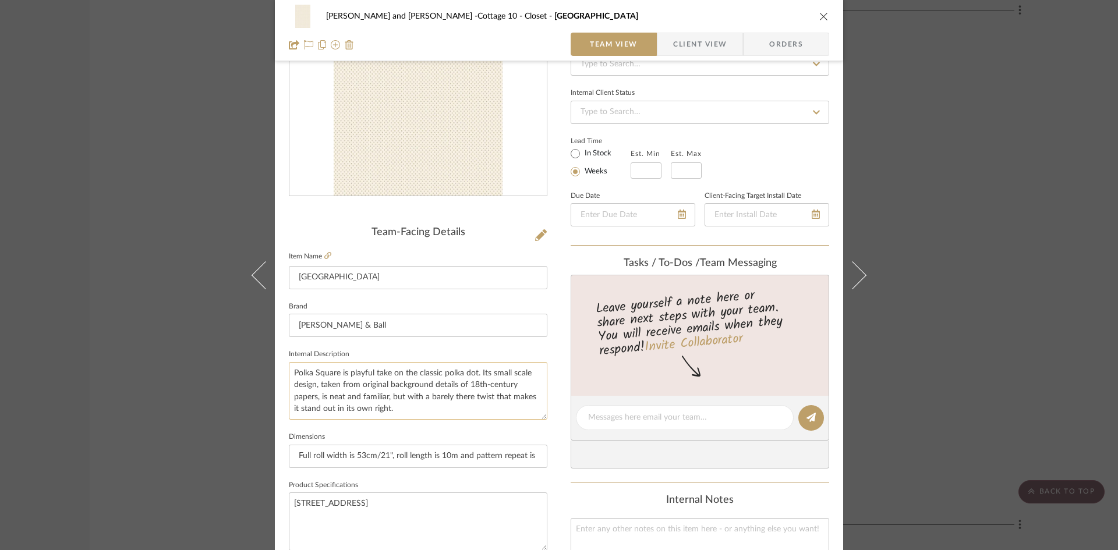
scroll to position [116, 0]
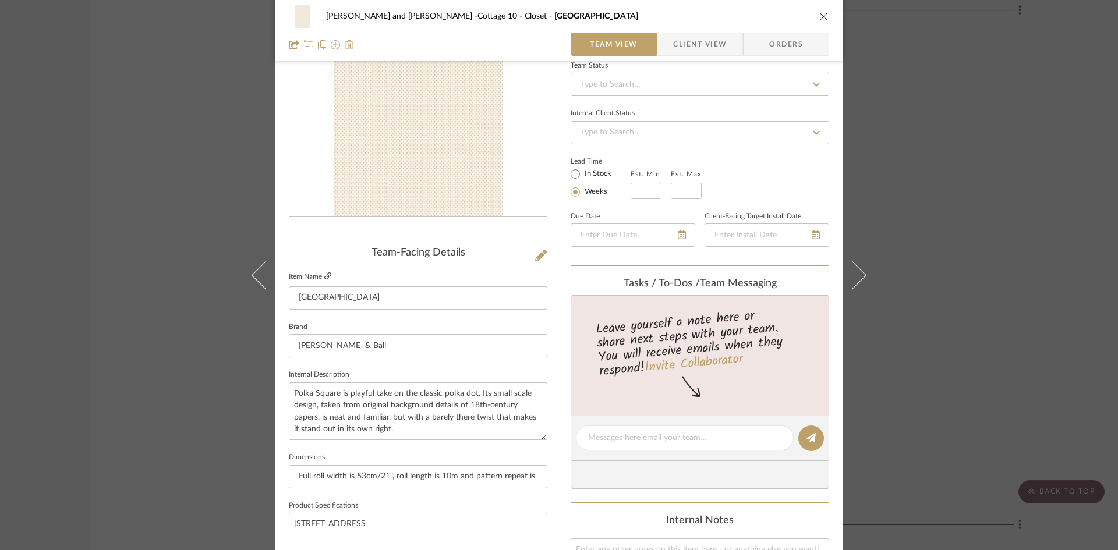
click at [325, 274] on icon at bounding box center [327, 275] width 7 height 7
click at [707, 443] on textarea at bounding box center [684, 438] width 193 height 12
type textarea "$325/roll retail - not sure if we get a discount"
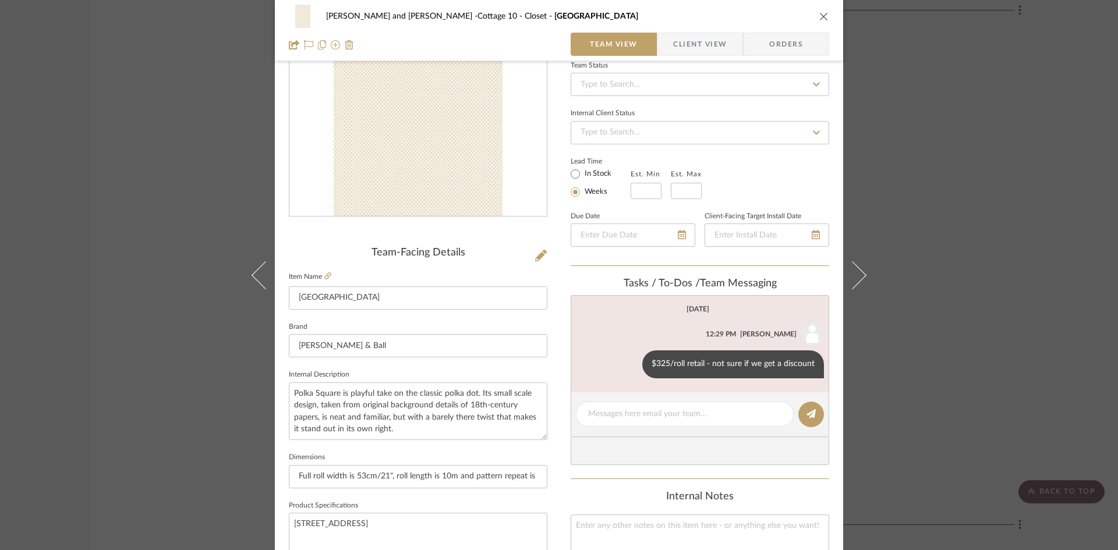
click at [819, 15] on icon "close" at bounding box center [823, 16] width 9 height 9
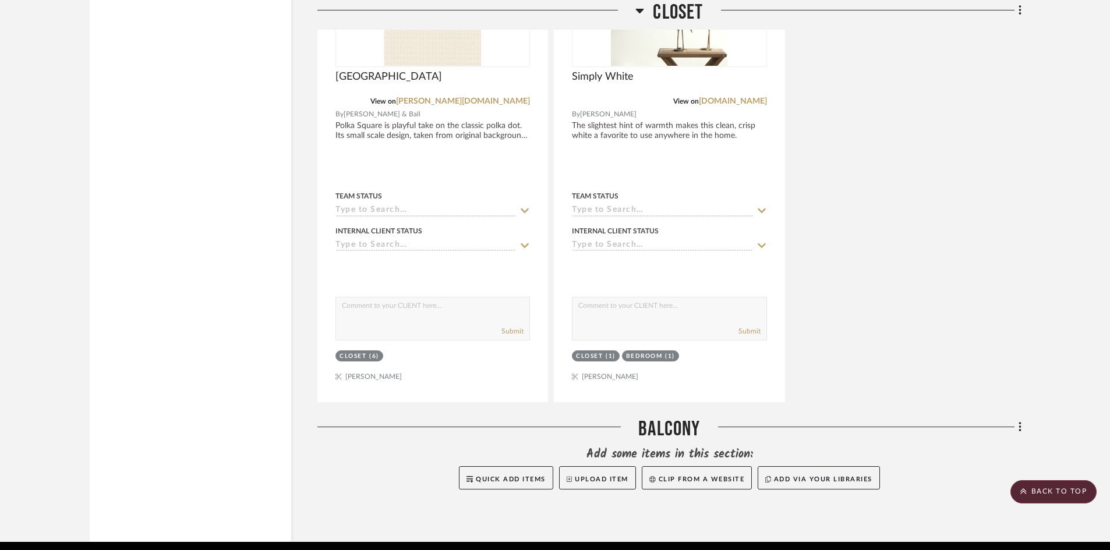
scroll to position [9477, 0]
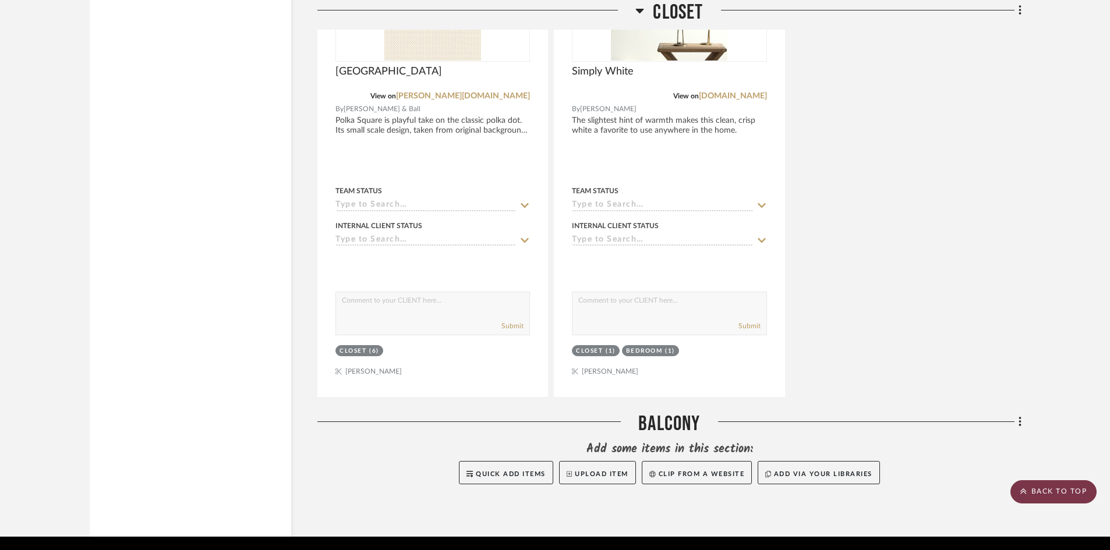
click at [1054, 490] on scroll-to-top-button "BACK TO TOP" at bounding box center [1053, 491] width 86 height 23
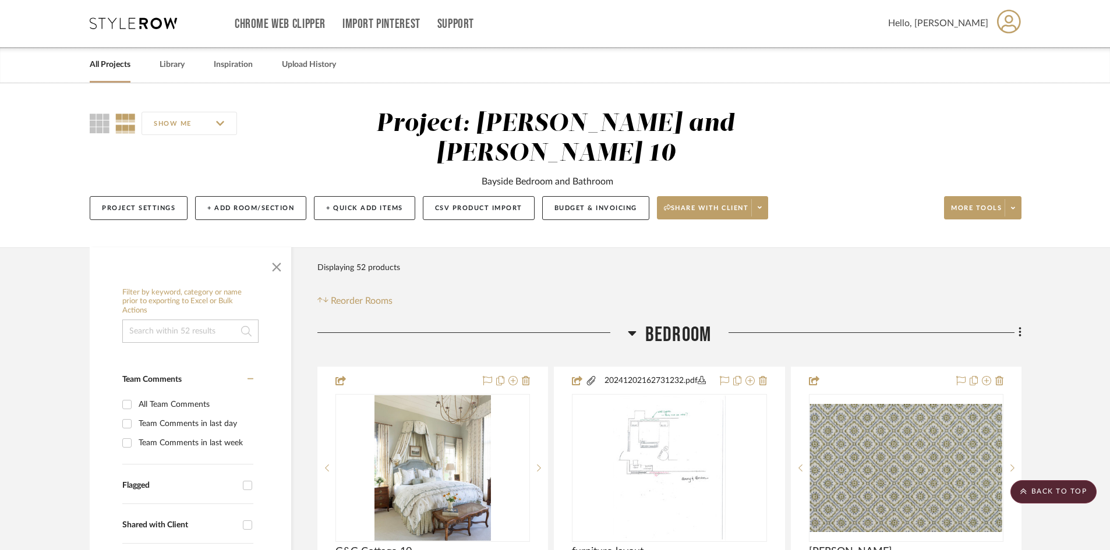
scroll to position [0, 0]
click at [112, 62] on link "All Projects" at bounding box center [110, 66] width 41 height 16
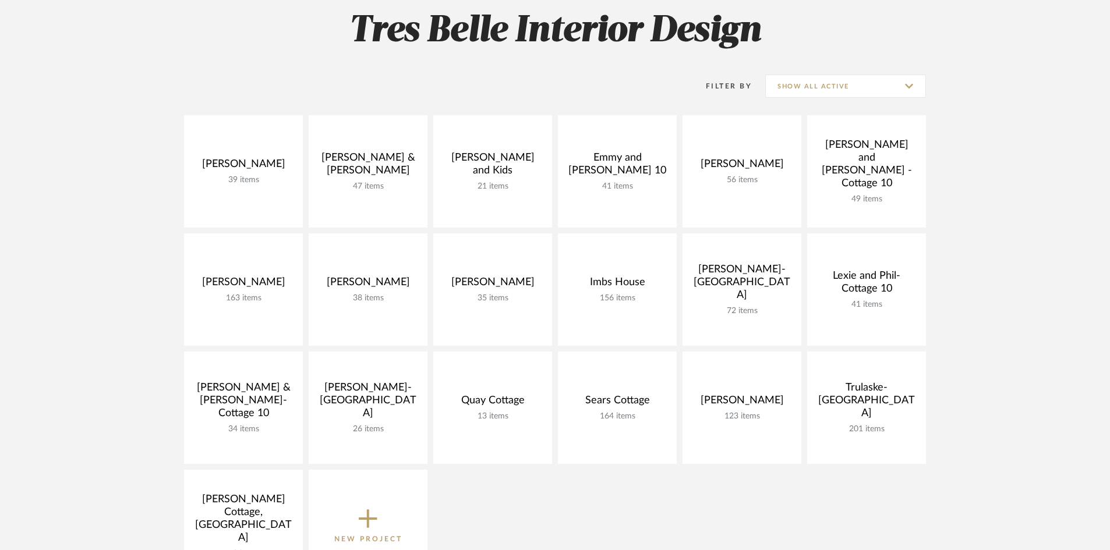
scroll to position [175, 0]
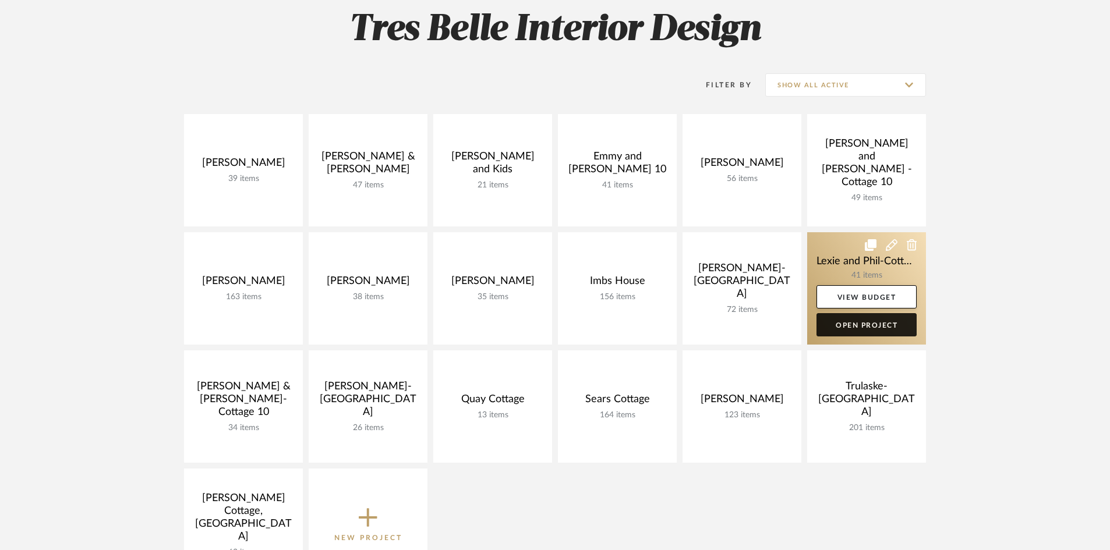
click at [867, 322] on link "Open Project" at bounding box center [866, 324] width 100 height 23
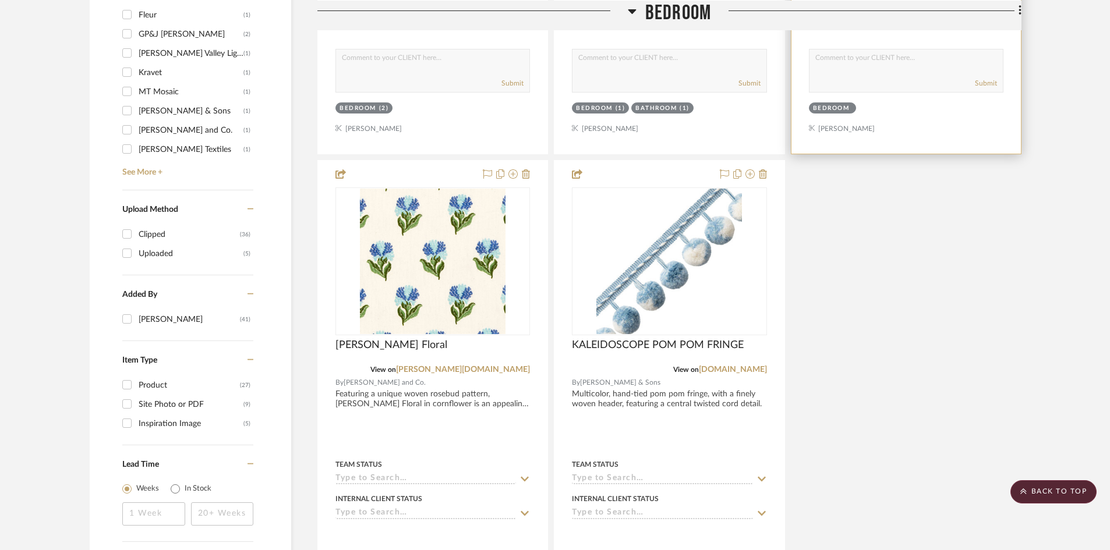
scroll to position [1281, 0]
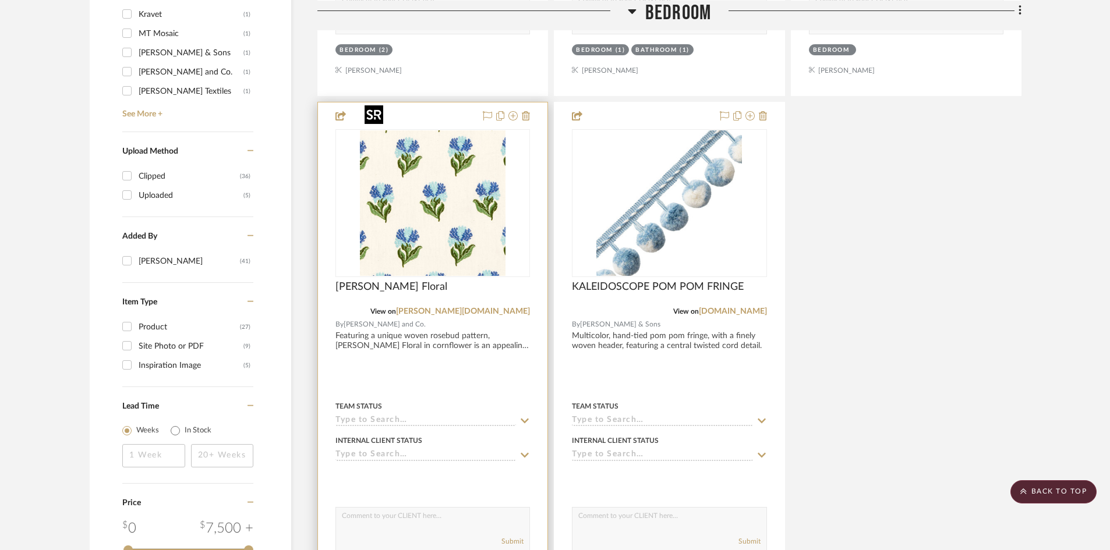
click at [0, 0] on img at bounding box center [0, 0] width 0 height 0
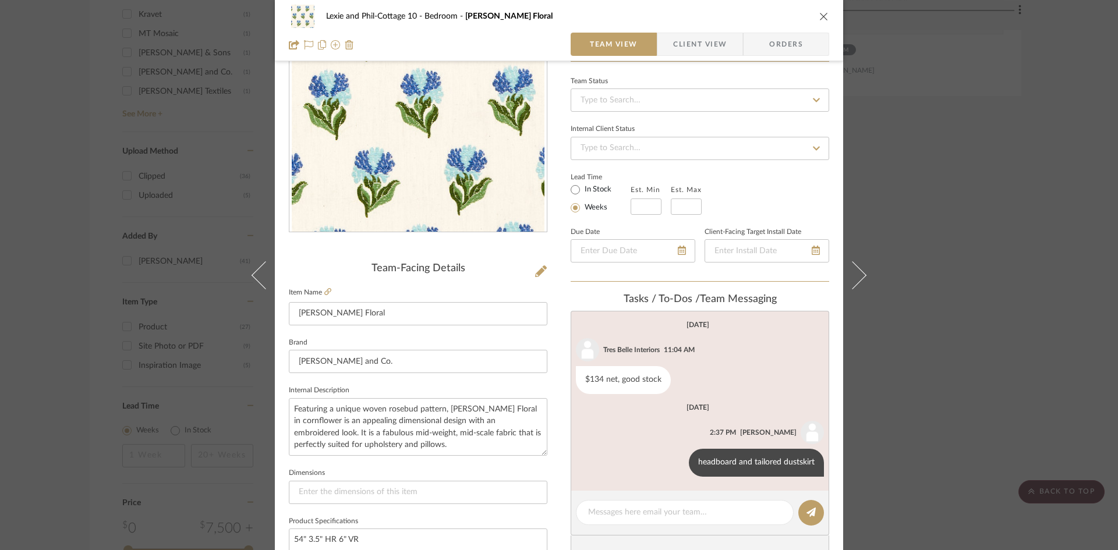
scroll to position [116, 0]
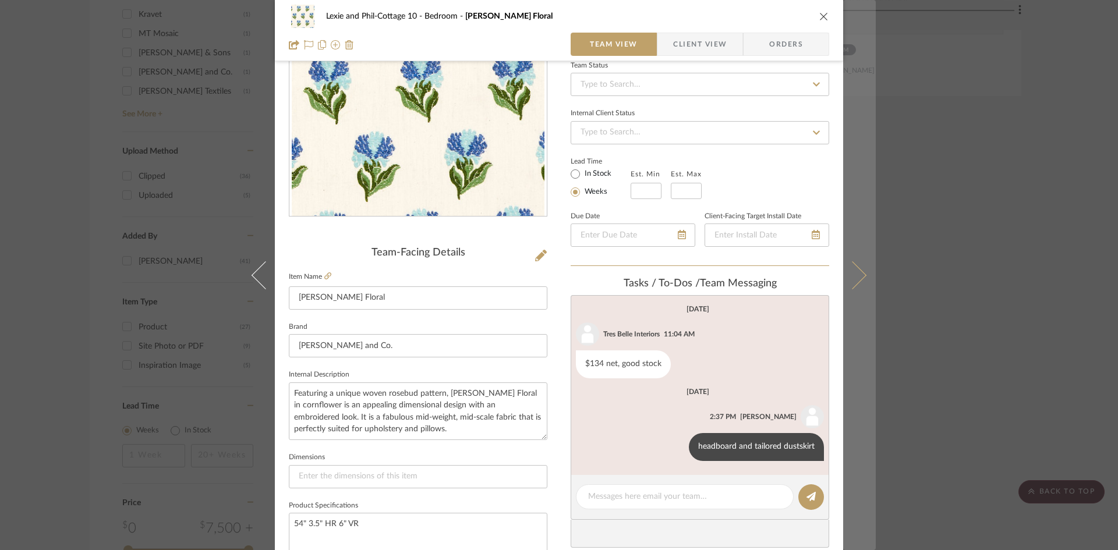
click at [860, 271] on button at bounding box center [859, 275] width 33 height 550
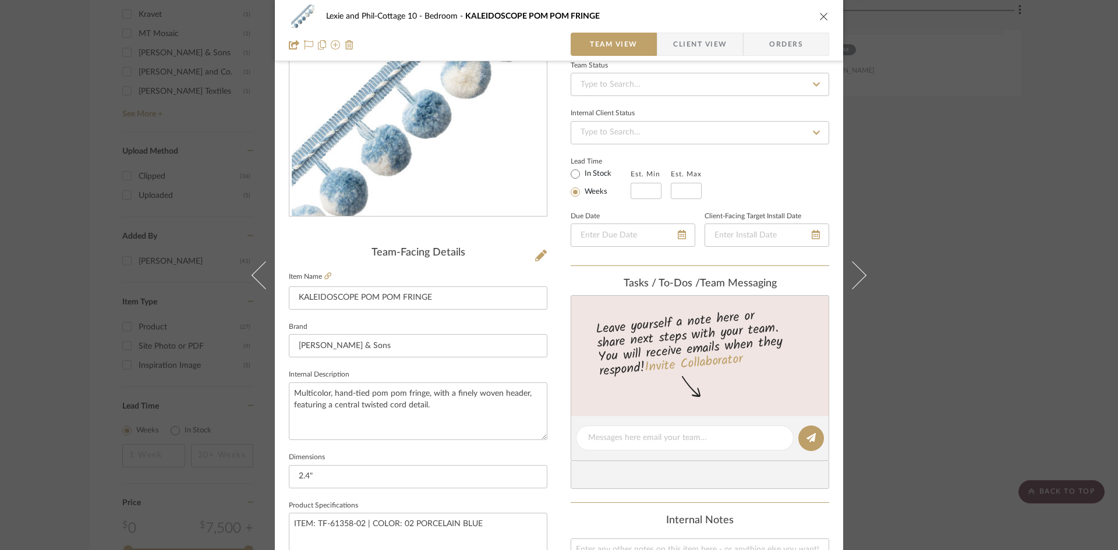
scroll to position [58, 0]
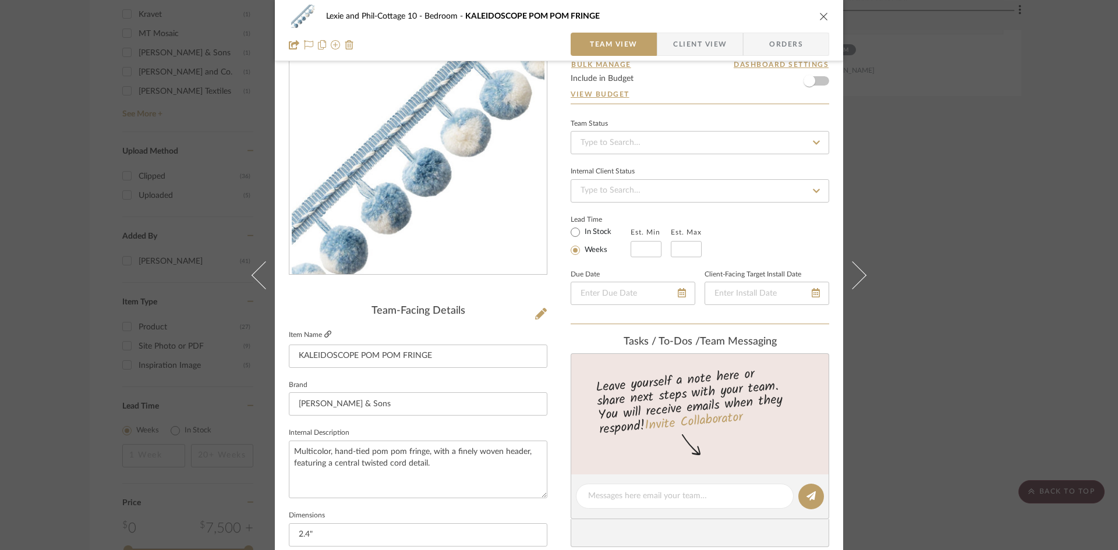
click at [324, 332] on icon at bounding box center [327, 334] width 7 height 7
click at [622, 498] on textarea at bounding box center [684, 496] width 193 height 12
type textarea "$45 net, 76 yds avail [DATE]"
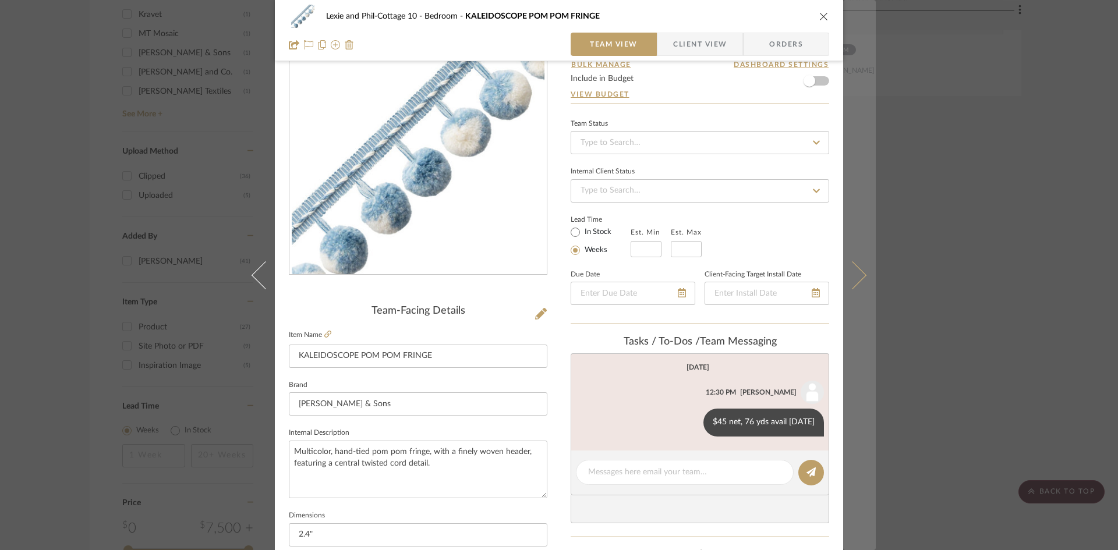
click at [854, 275] on icon at bounding box center [852, 275] width 28 height 28
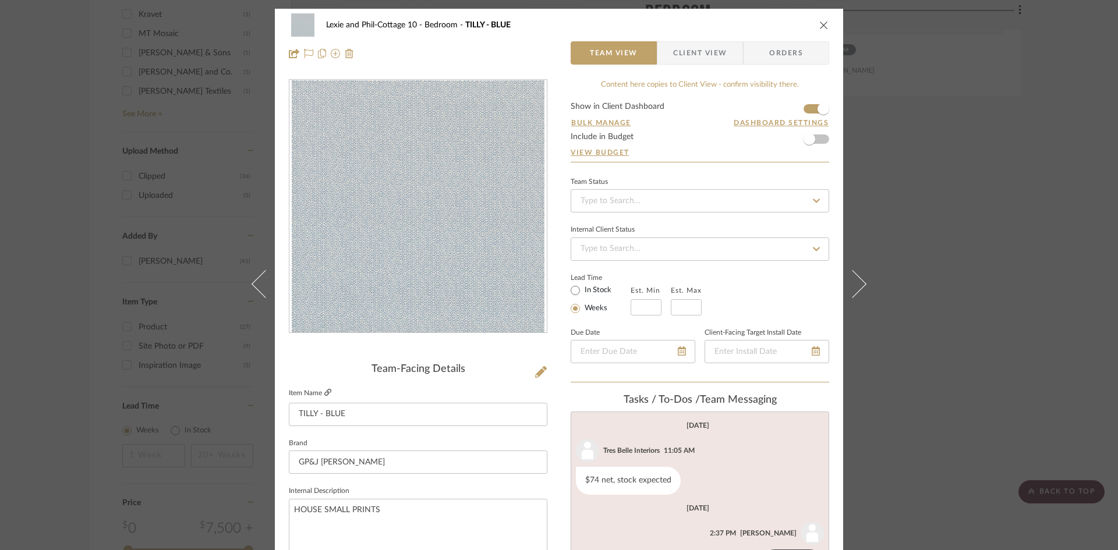
click at [324, 390] on icon at bounding box center [327, 392] width 7 height 7
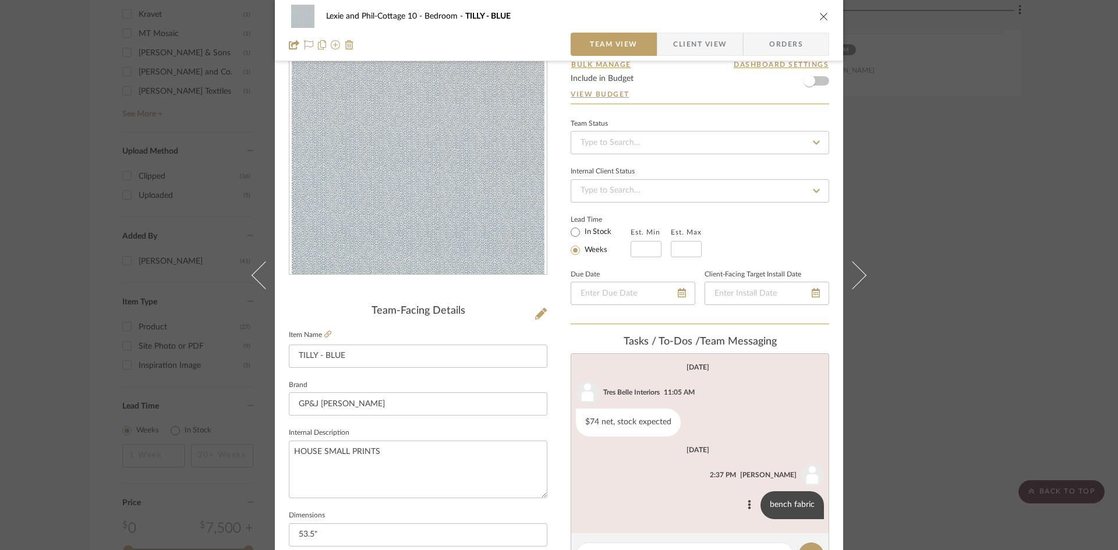
scroll to position [116, 0]
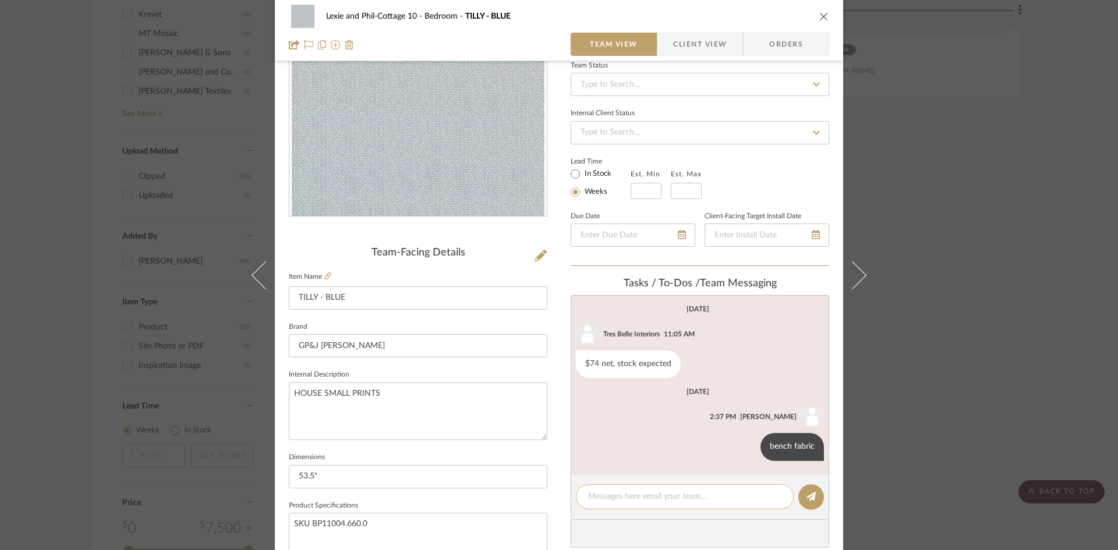
click at [623, 498] on textarea at bounding box center [684, 497] width 193 height 12
type textarea "$88 net, 159 yds avail [DATE]"
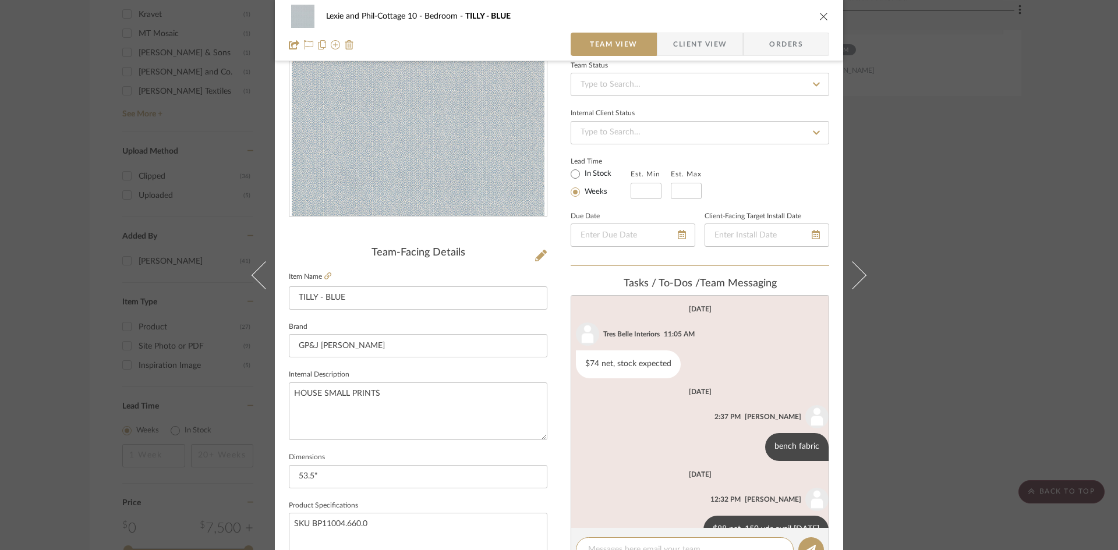
scroll to position [30, 0]
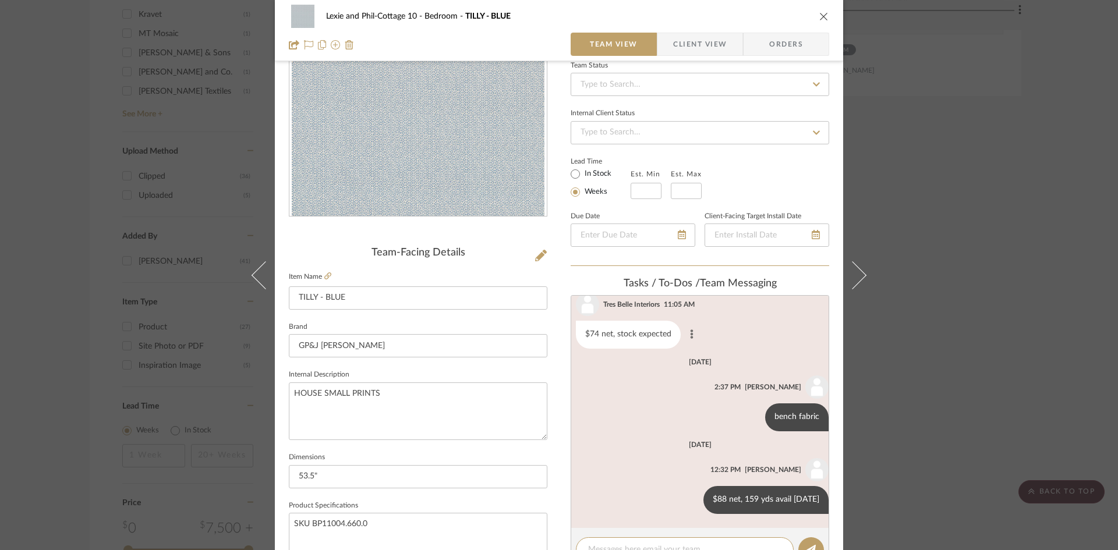
click at [690, 331] on icon at bounding box center [691, 334] width 3 height 9
click at [618, 328] on button "Delete" at bounding box center [640, 335] width 80 height 28
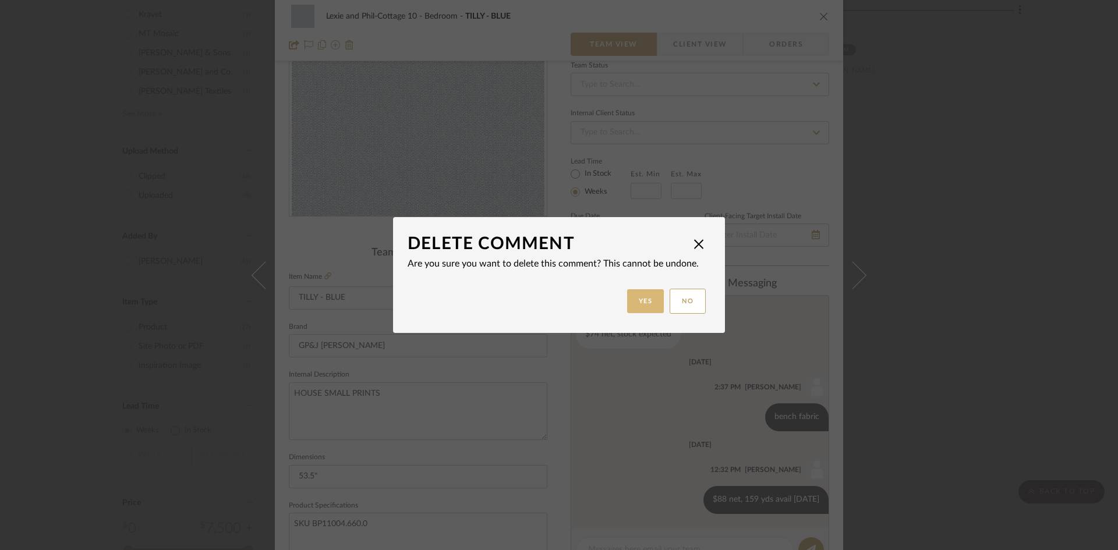
click at [649, 299] on button "Yes" at bounding box center [645, 301] width 37 height 24
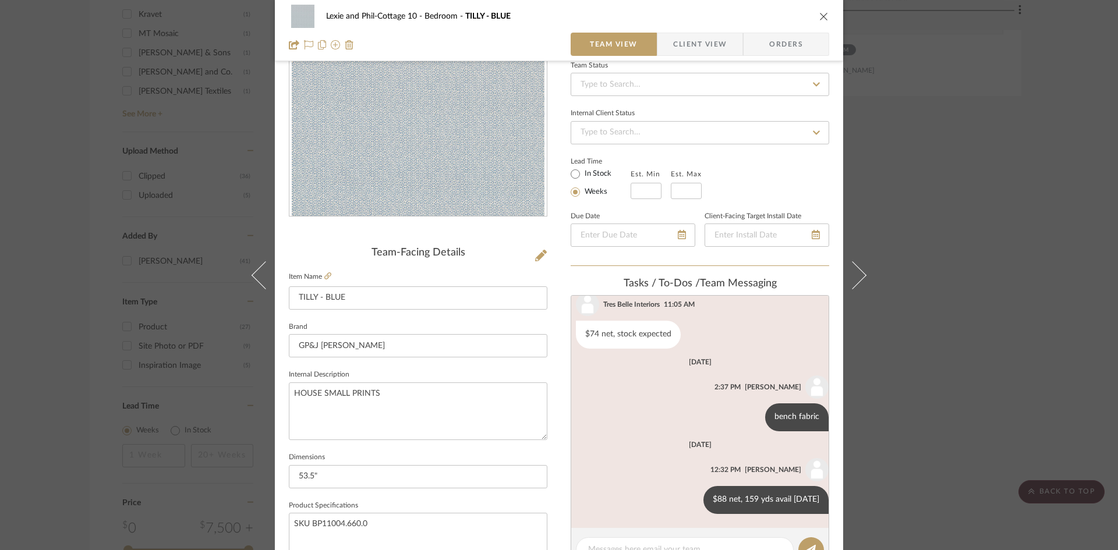
scroll to position [0, 0]
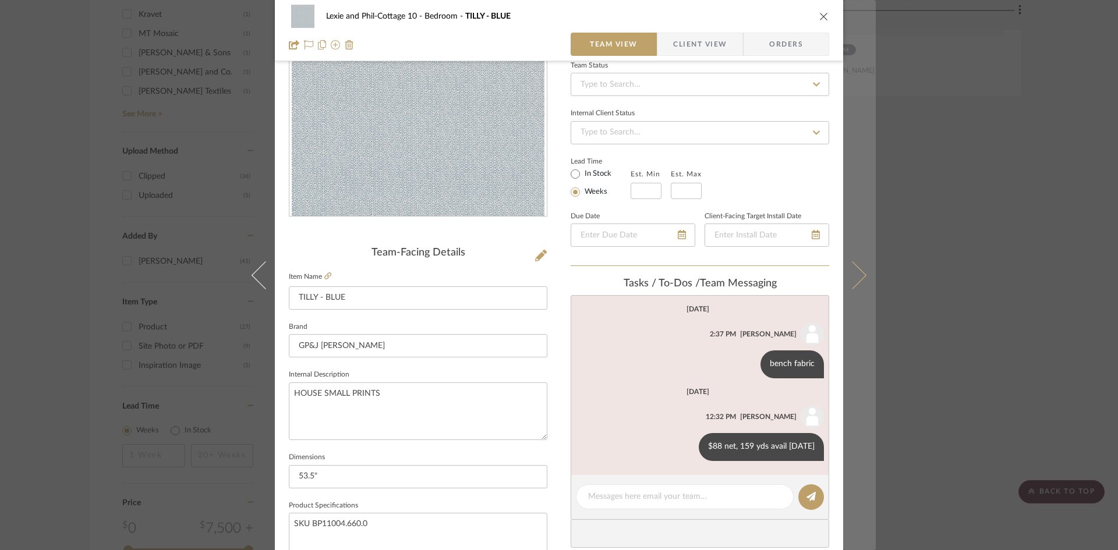
click at [857, 273] on icon at bounding box center [852, 275] width 28 height 28
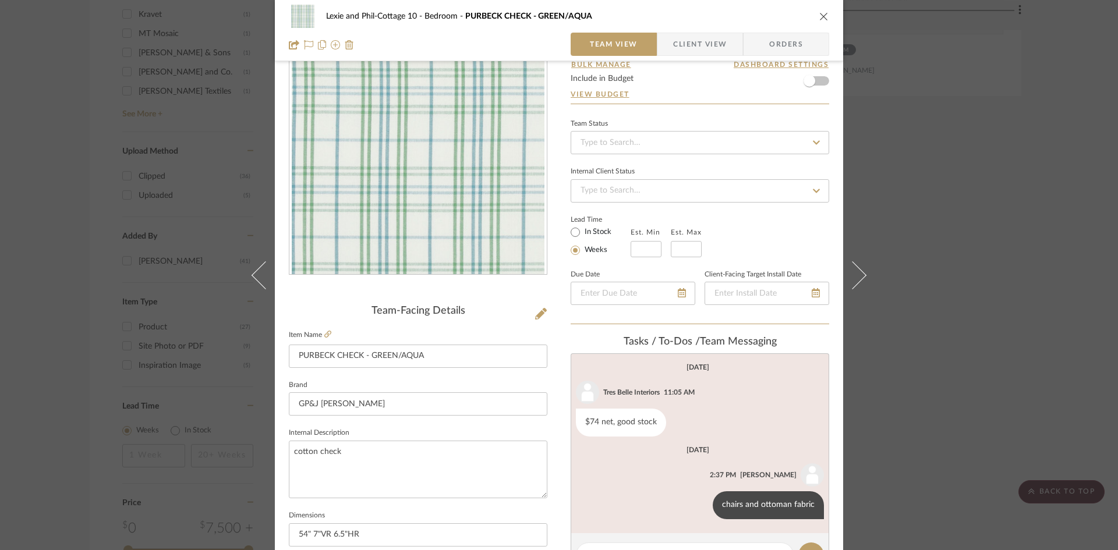
scroll to position [116, 0]
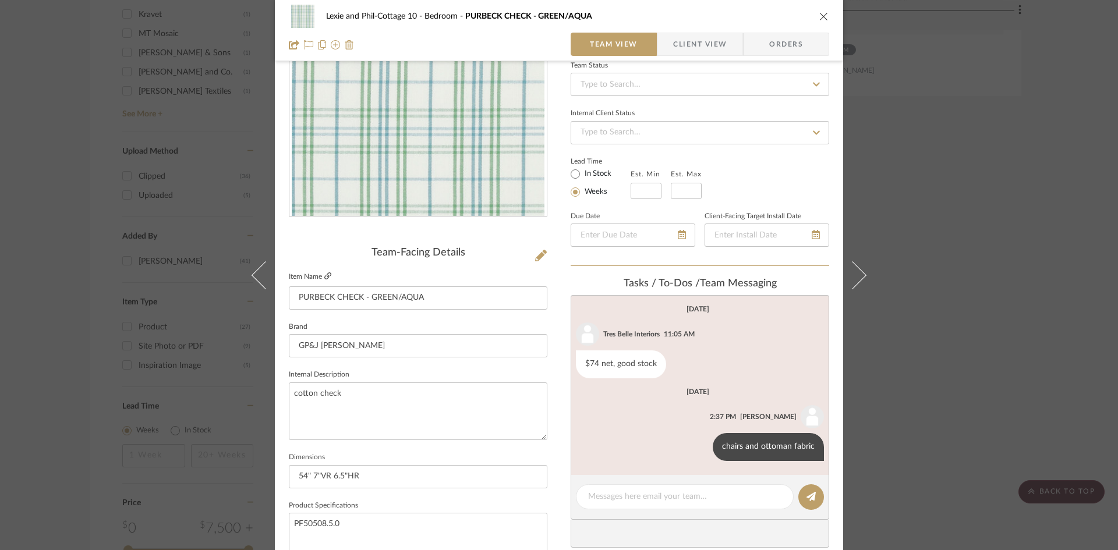
click at [324, 273] on icon at bounding box center [327, 275] width 7 height 7
click at [619, 493] on textarea at bounding box center [684, 497] width 193 height 12
type textarea "$91 net, 90 yds avail [DATE]"
click at [806, 497] on icon at bounding box center [810, 496] width 9 height 9
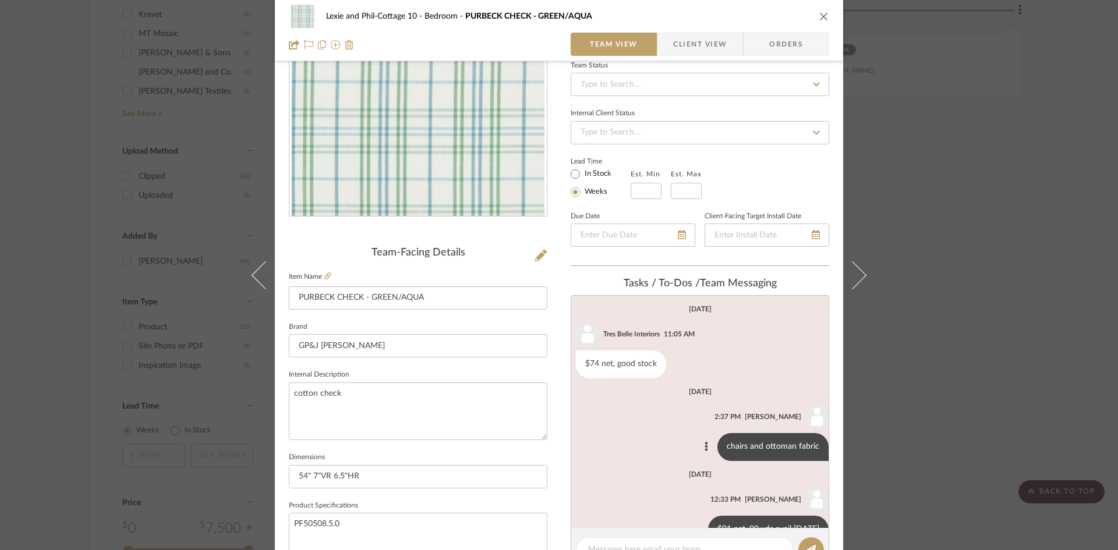
scroll to position [30, 0]
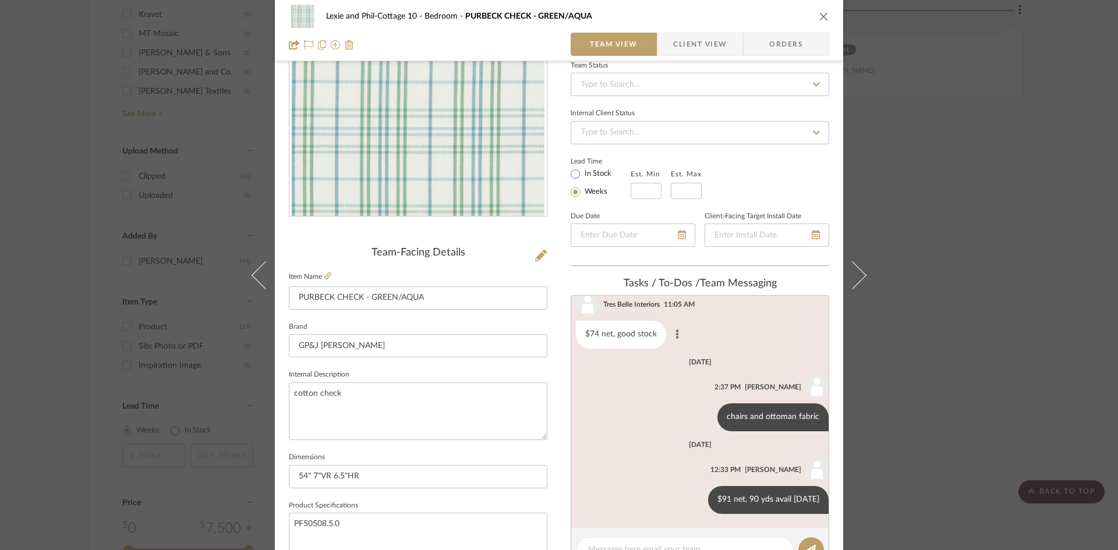
click at [675, 332] on button at bounding box center [677, 335] width 14 height 14
click at [613, 331] on span "Delete" at bounding box center [618, 335] width 48 height 10
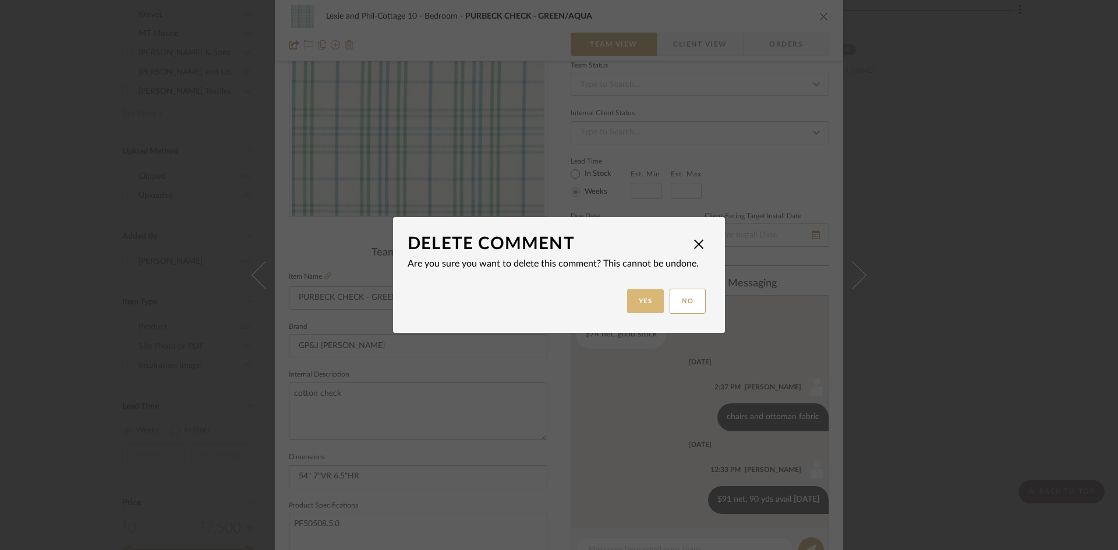
click at [638, 299] on button "Yes" at bounding box center [645, 301] width 37 height 24
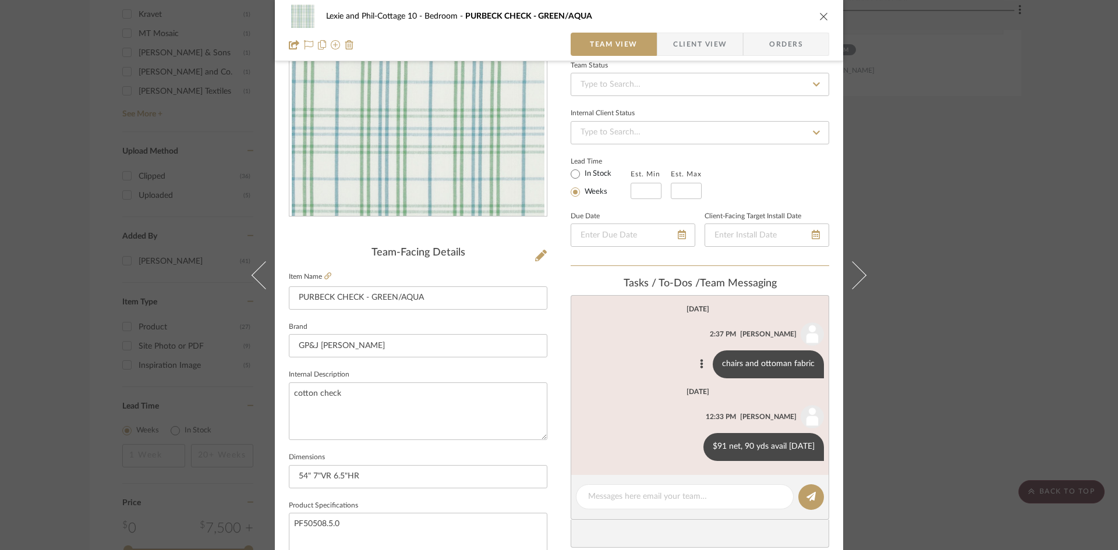
scroll to position [0, 0]
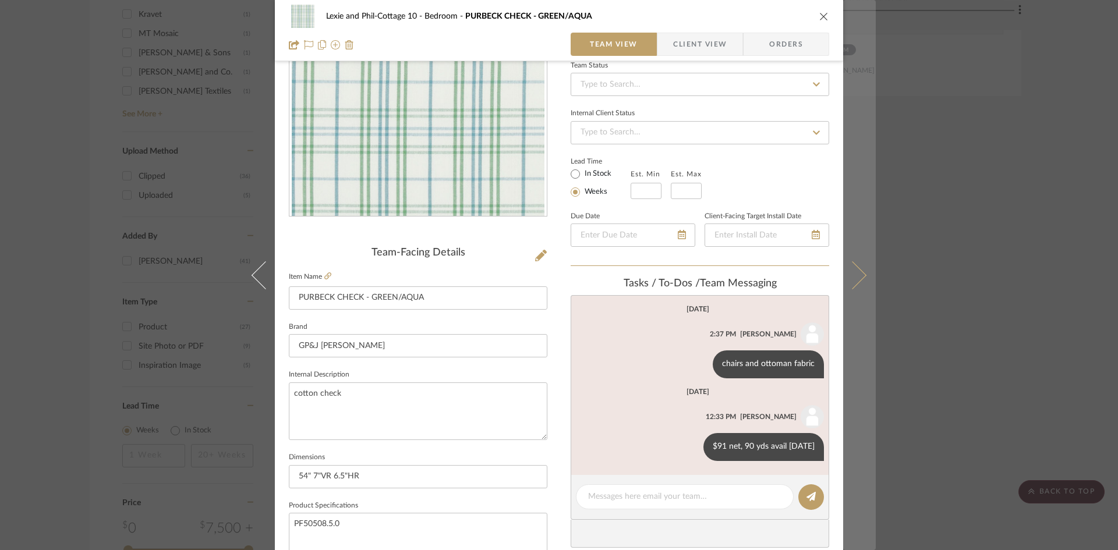
click at [849, 274] on icon at bounding box center [852, 275] width 28 height 28
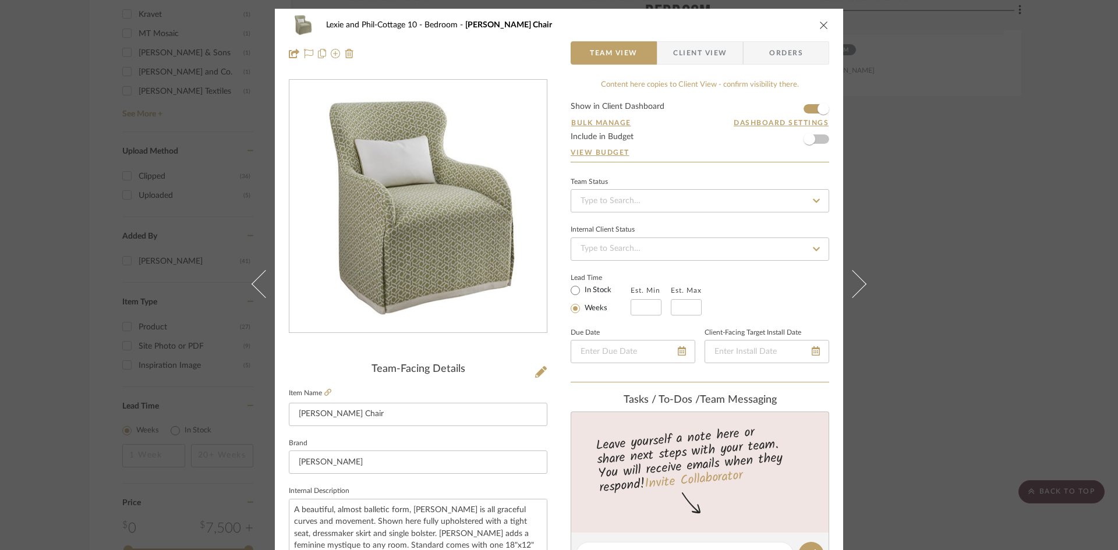
click at [819, 22] on icon "close" at bounding box center [823, 24] width 9 height 9
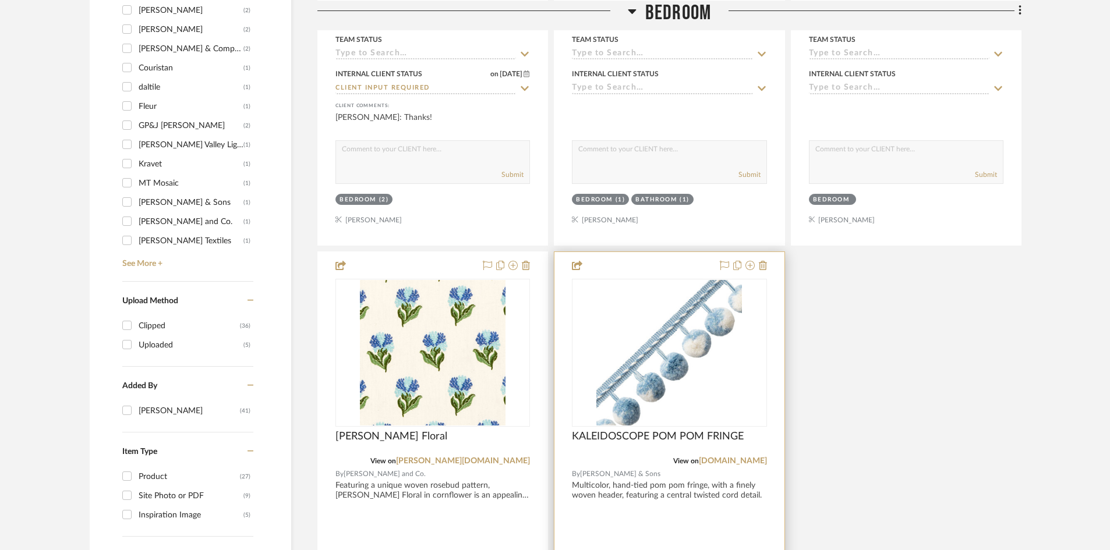
scroll to position [1281, 0]
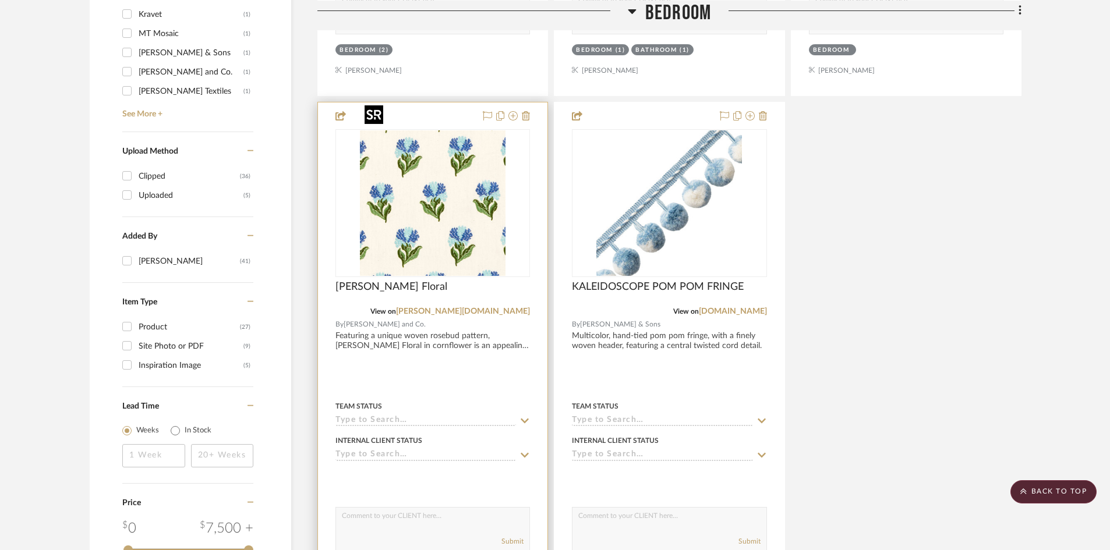
click at [452, 207] on img "0" at bounding box center [433, 203] width 146 height 146
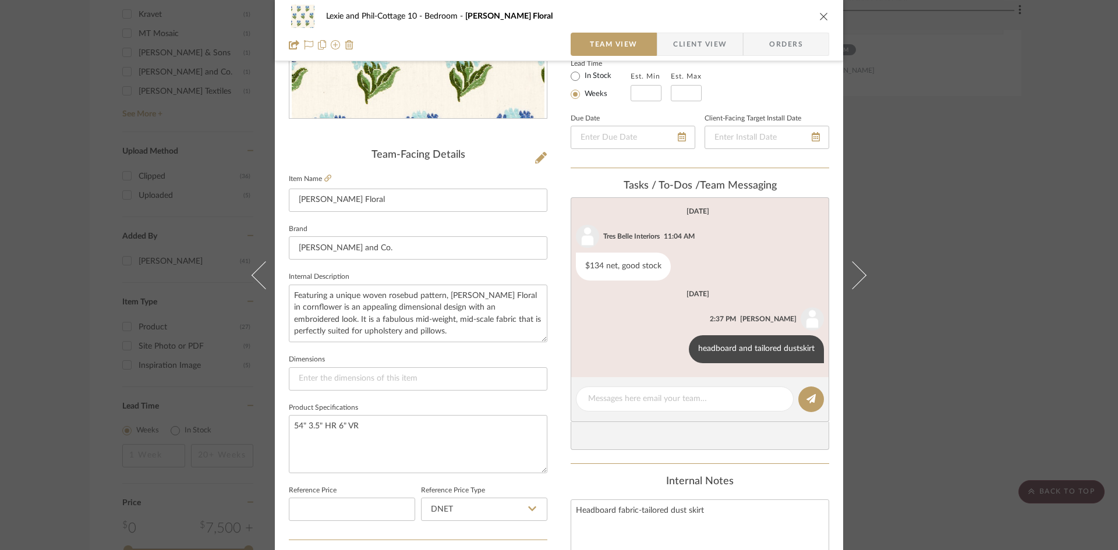
scroll to position [233, 0]
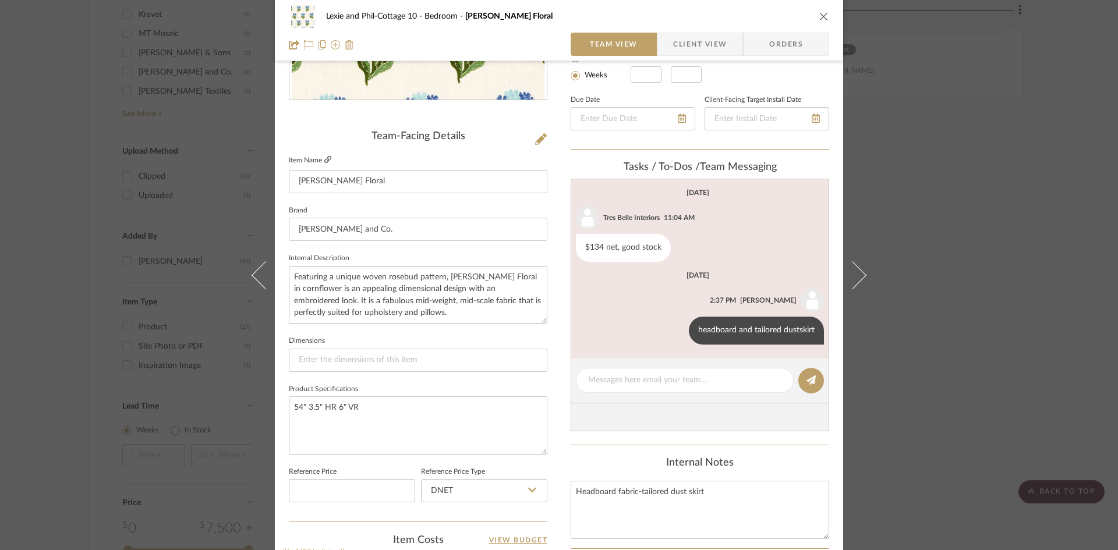
click at [324, 158] on icon at bounding box center [327, 159] width 7 height 7
click at [651, 383] on textarea at bounding box center [684, 380] width 193 height 12
type textarea "$144 net, 7 yds avail [DATE]"
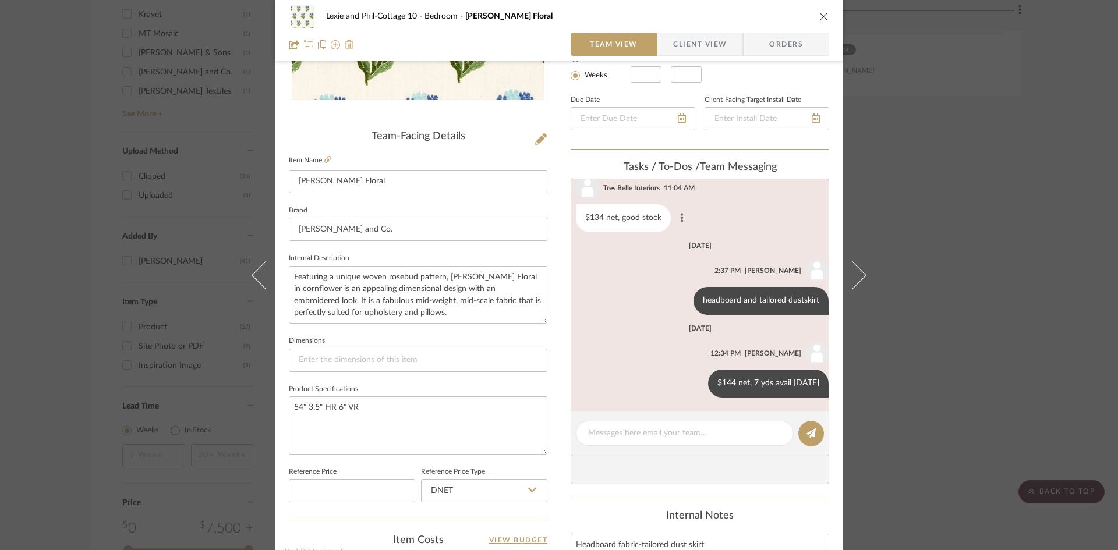
click at [675, 218] on button at bounding box center [682, 218] width 14 height 14
click at [637, 217] on span "Delete" at bounding box center [623, 218] width 48 height 10
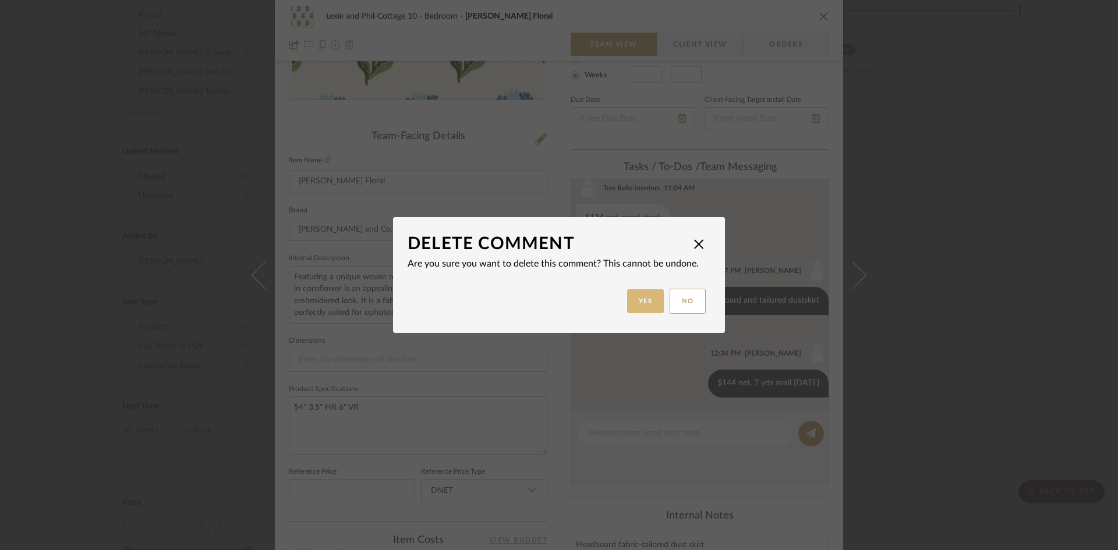
click at [640, 302] on button "Yes" at bounding box center [645, 301] width 37 height 24
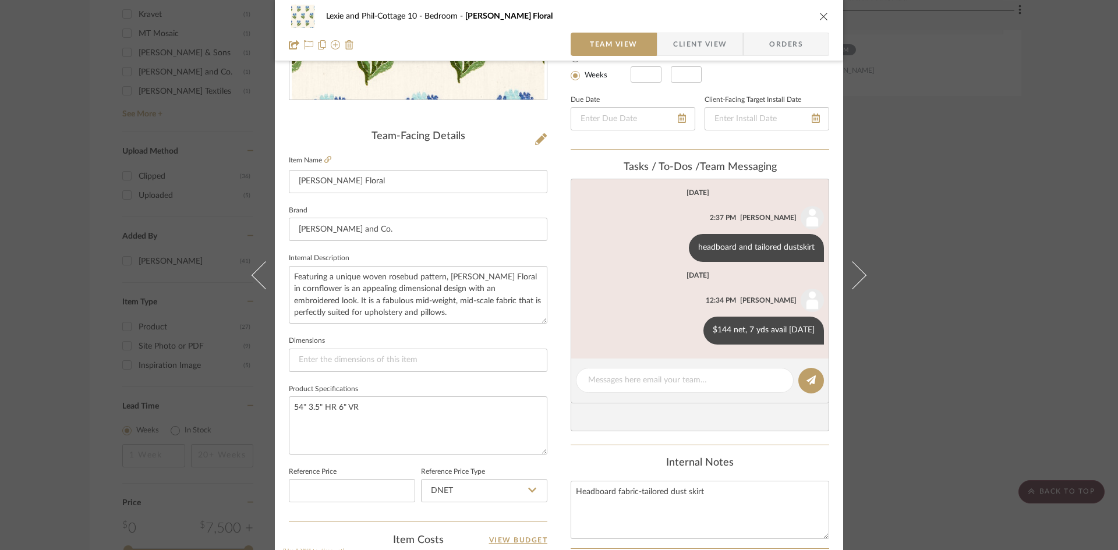
scroll to position [0, 0]
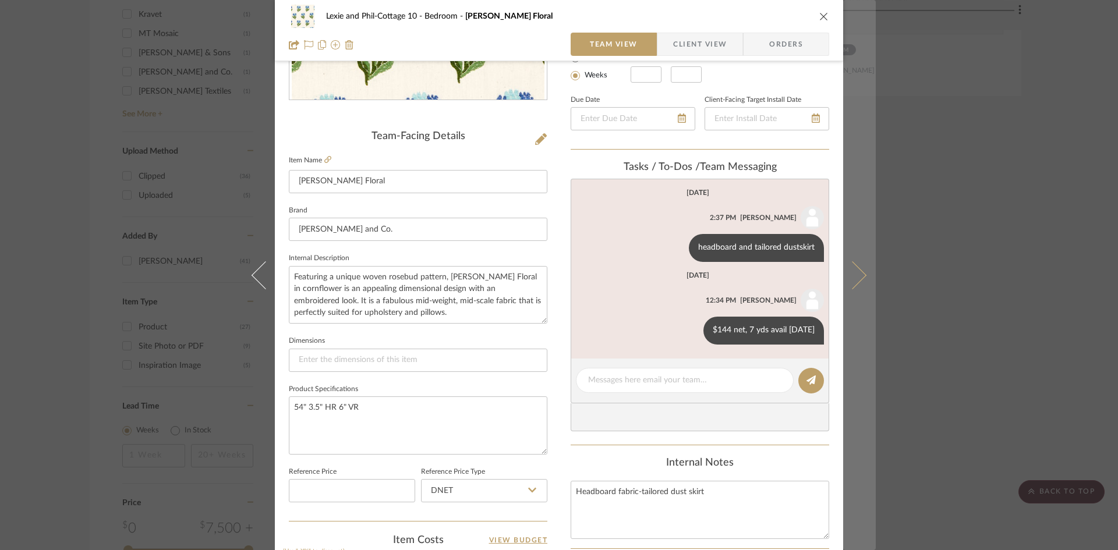
click at [861, 279] on button at bounding box center [859, 275] width 33 height 550
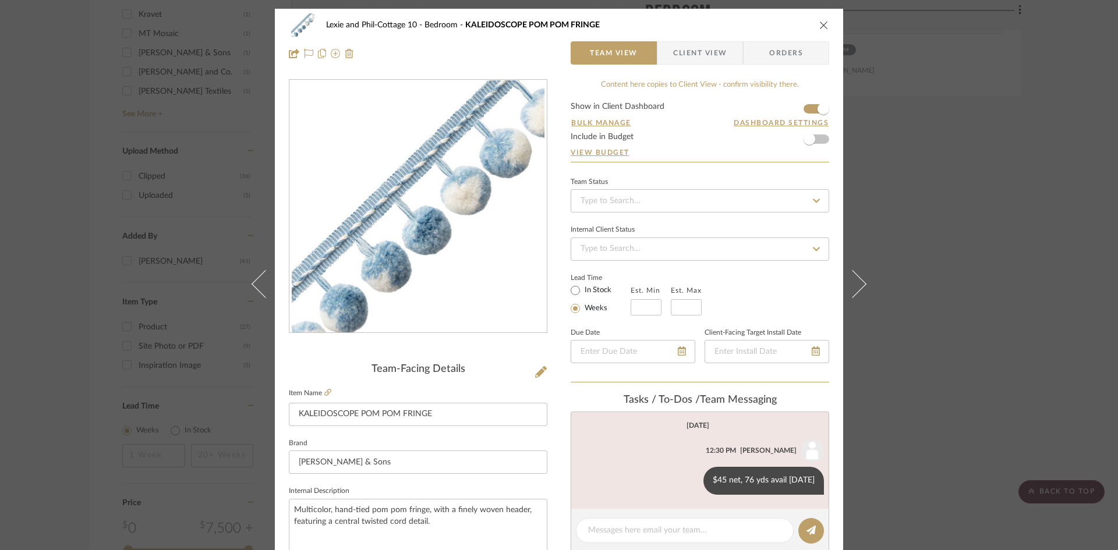
click at [819, 26] on icon "close" at bounding box center [823, 24] width 9 height 9
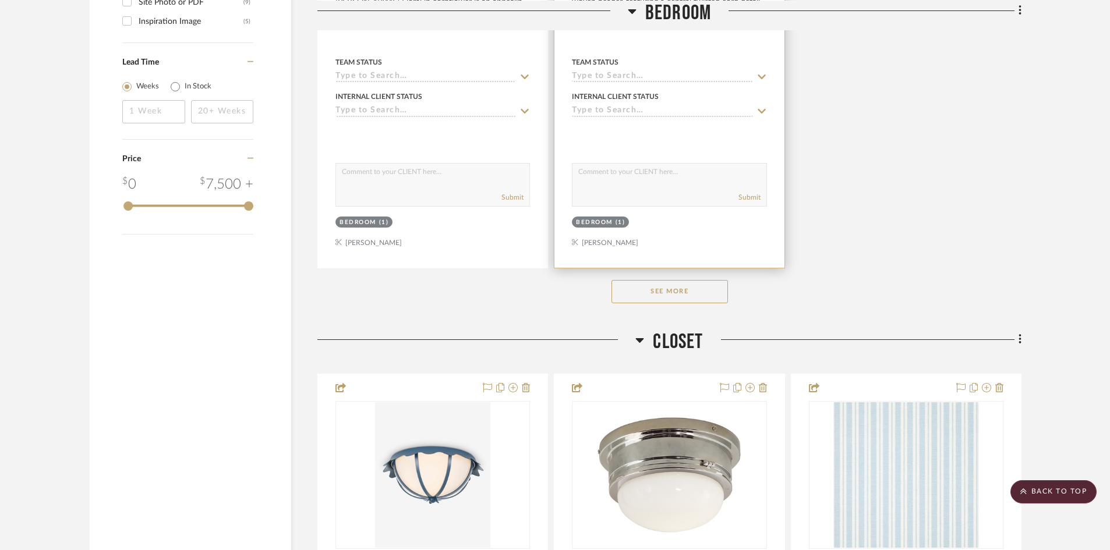
scroll to position [1747, 0]
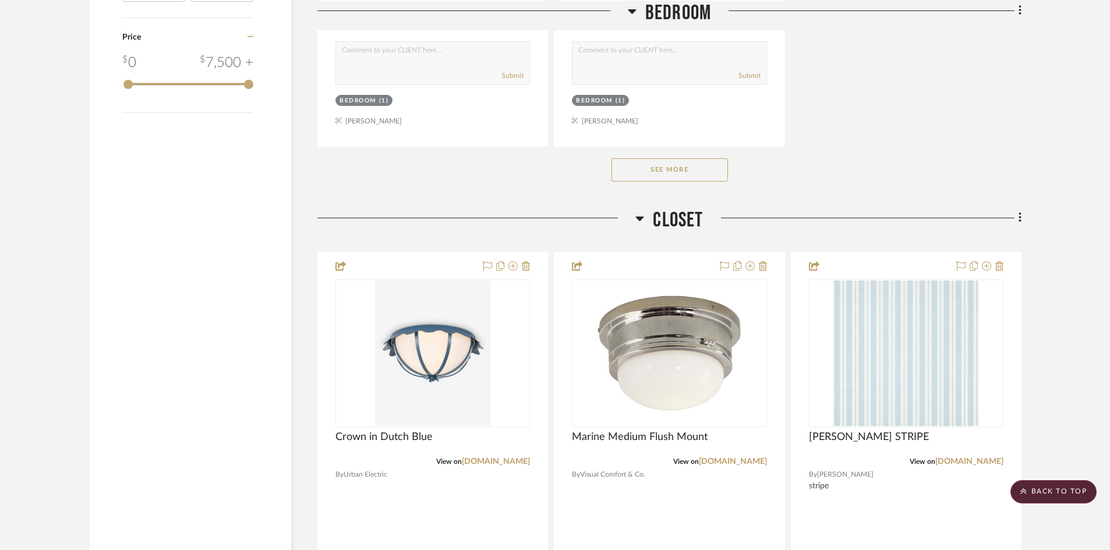
click at [678, 158] on button "See More" at bounding box center [669, 169] width 116 height 23
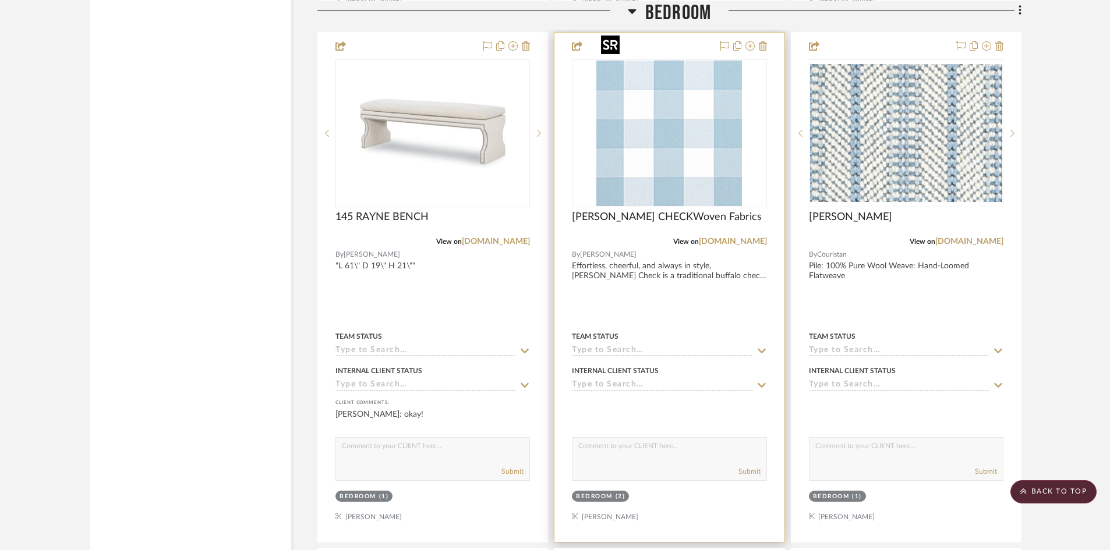
scroll to position [2387, 0]
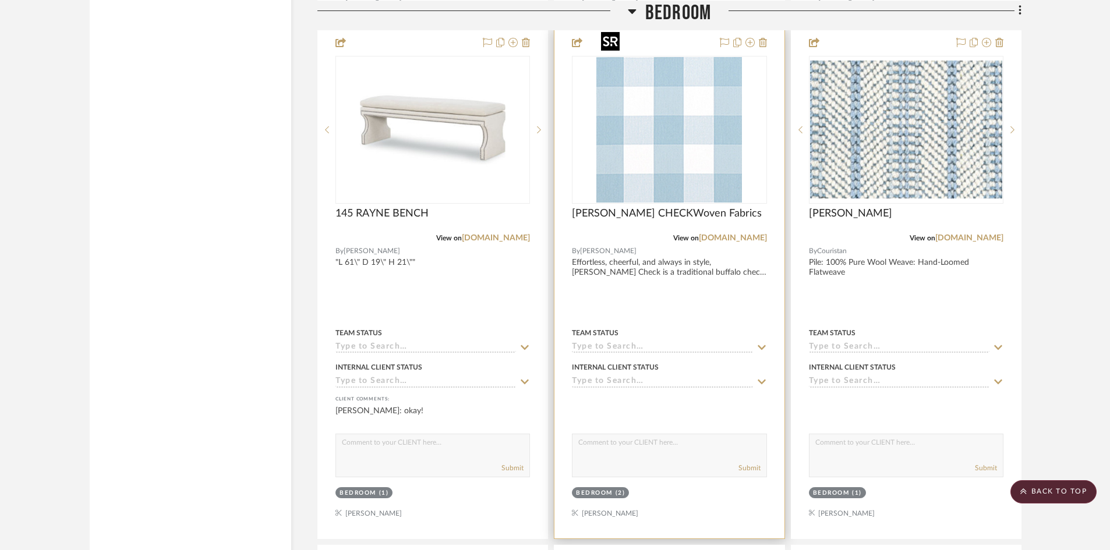
click at [648, 151] on img "0" at bounding box center [669, 130] width 146 height 146
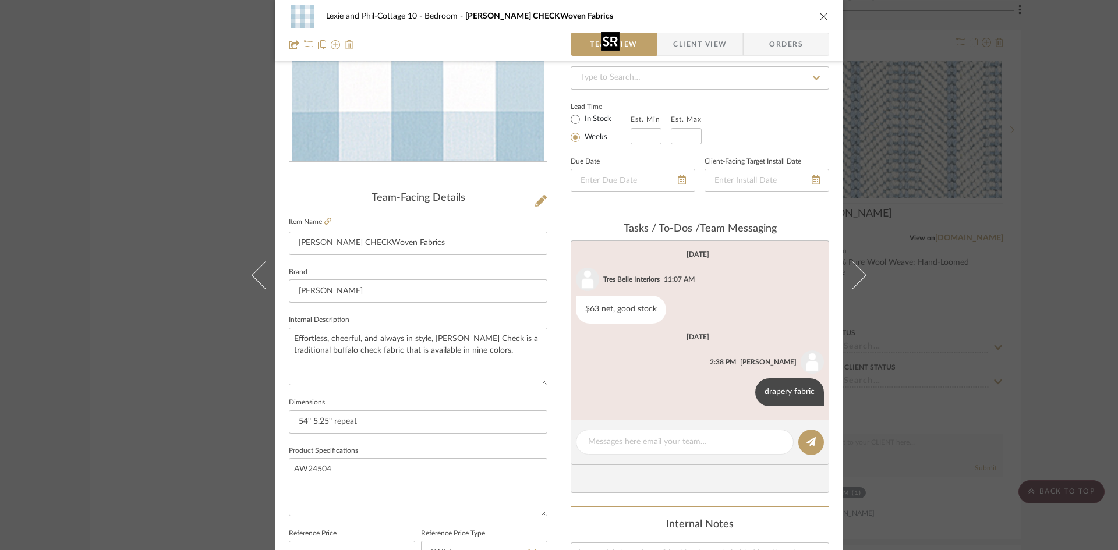
scroll to position [175, 0]
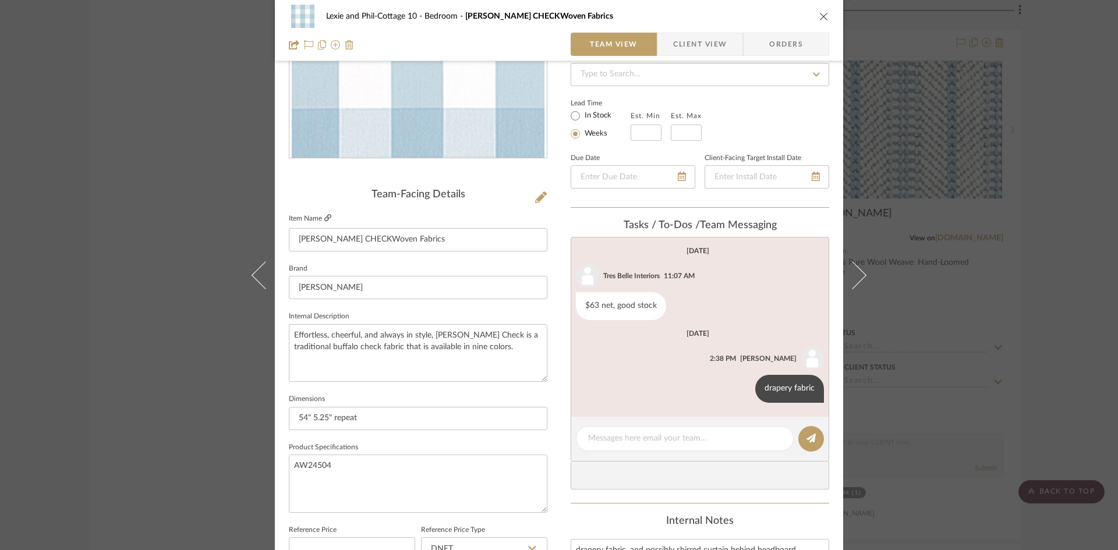
click at [324, 215] on icon at bounding box center [327, 217] width 7 height 7
click at [676, 302] on icon at bounding box center [677, 305] width 3 height 9
click at [617, 309] on span "Delete" at bounding box center [618, 306] width 48 height 10
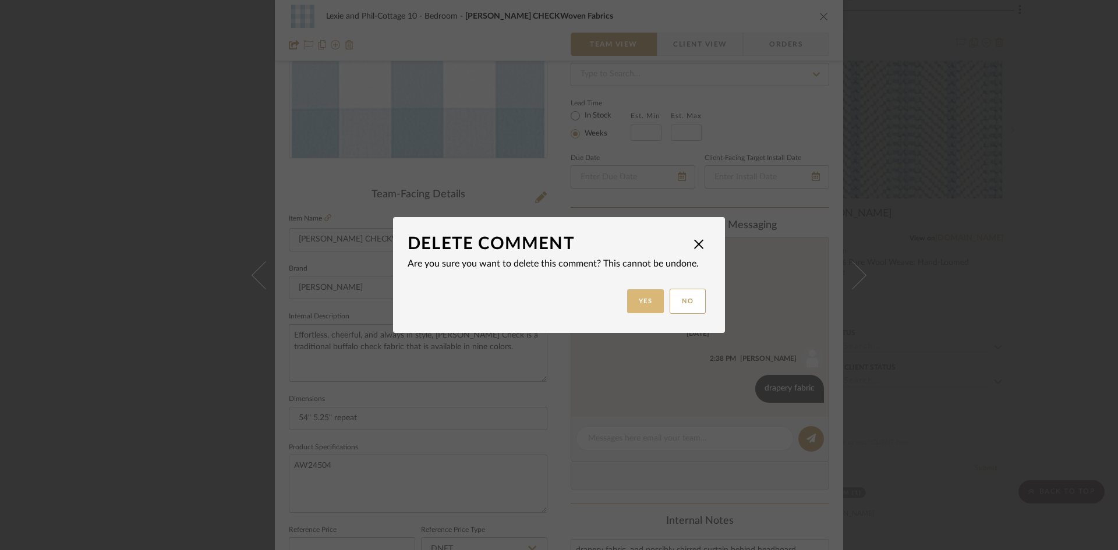
click at [651, 304] on button "Yes" at bounding box center [645, 301] width 37 height 24
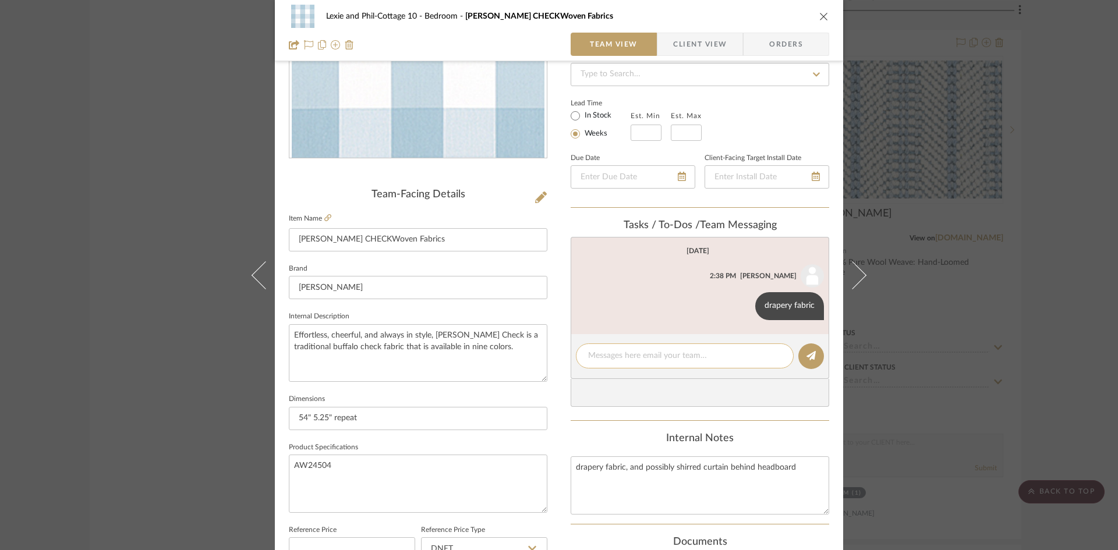
click at [640, 355] on textarea at bounding box center [684, 356] width 193 height 12
type textarea "$150 retail, good stock [DATE]"
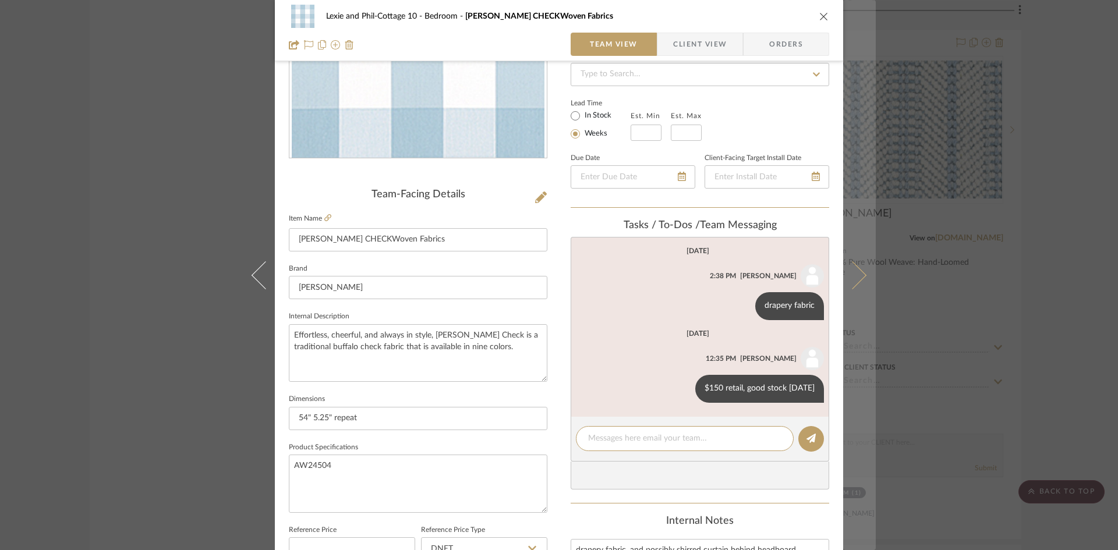
click at [863, 274] on button at bounding box center [859, 275] width 33 height 550
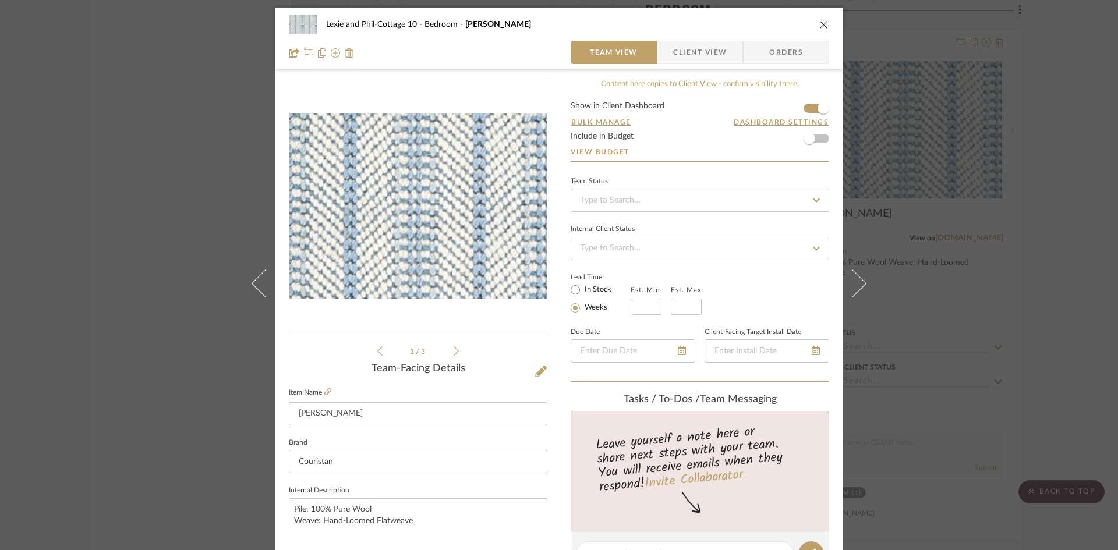
scroll to position [0, 0]
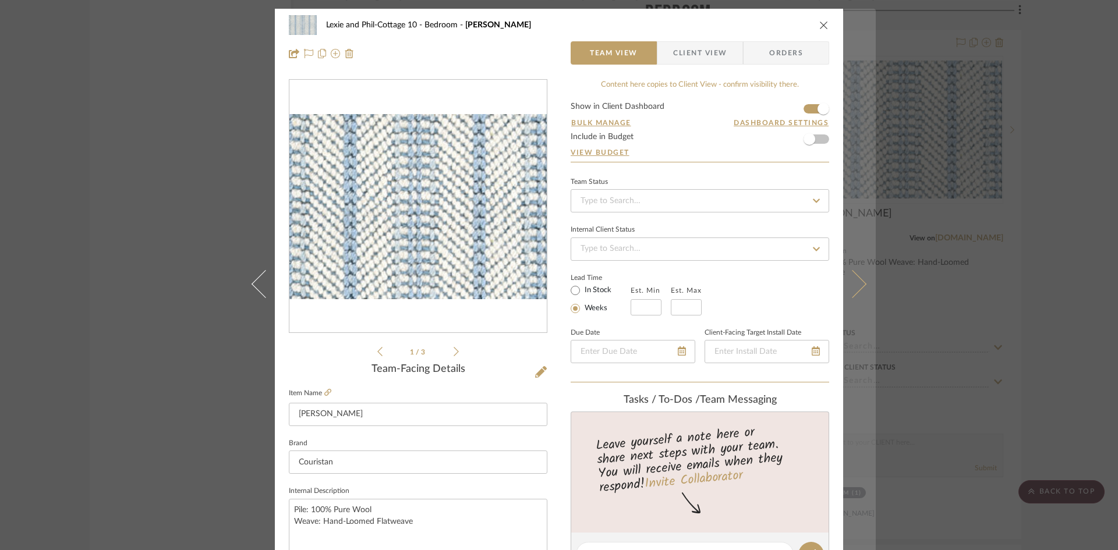
click at [854, 281] on icon at bounding box center [852, 284] width 28 height 28
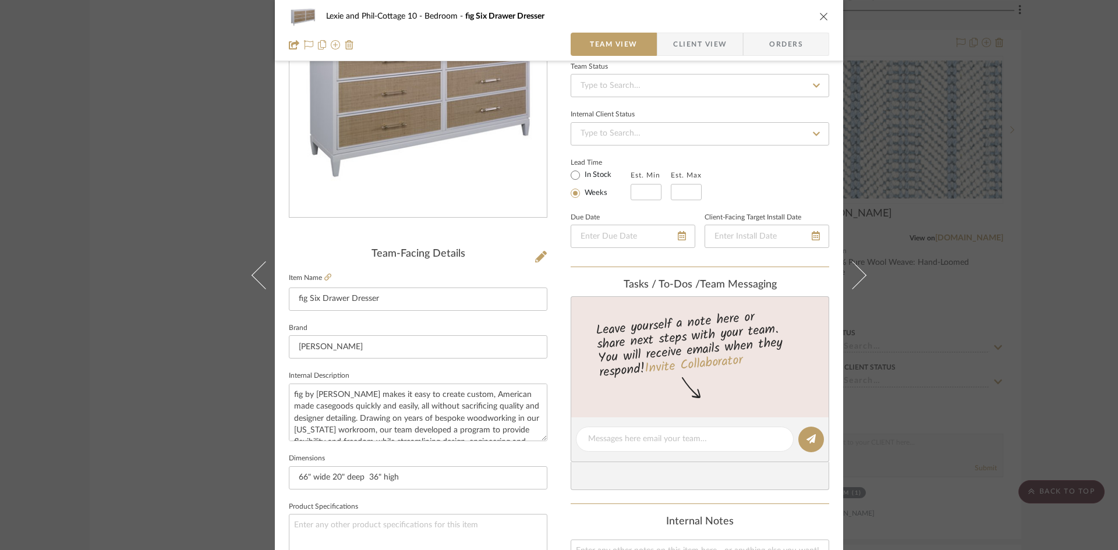
scroll to position [116, 0]
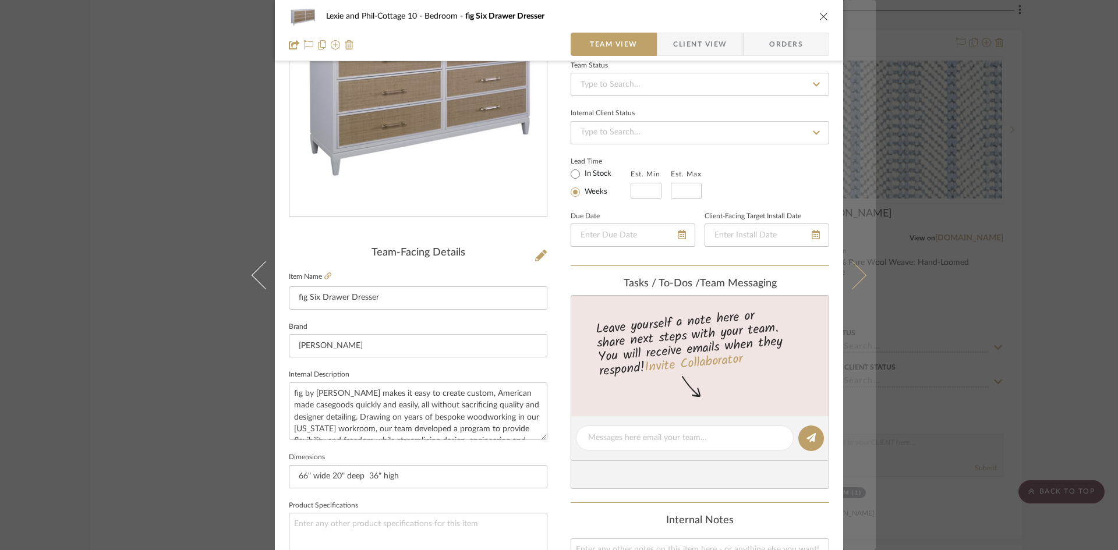
click at [852, 272] on icon at bounding box center [852, 275] width 28 height 28
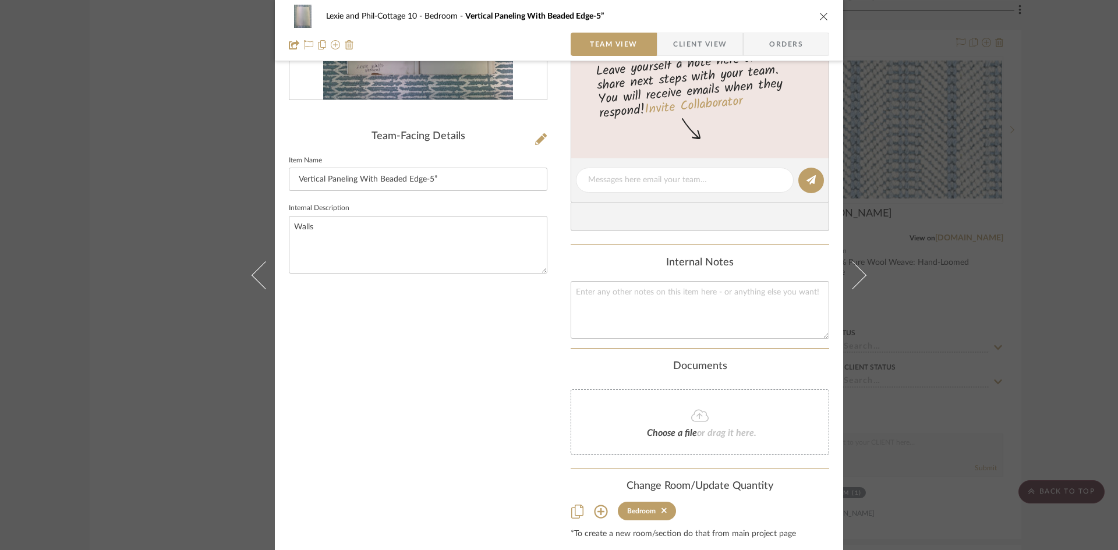
scroll to position [268, 0]
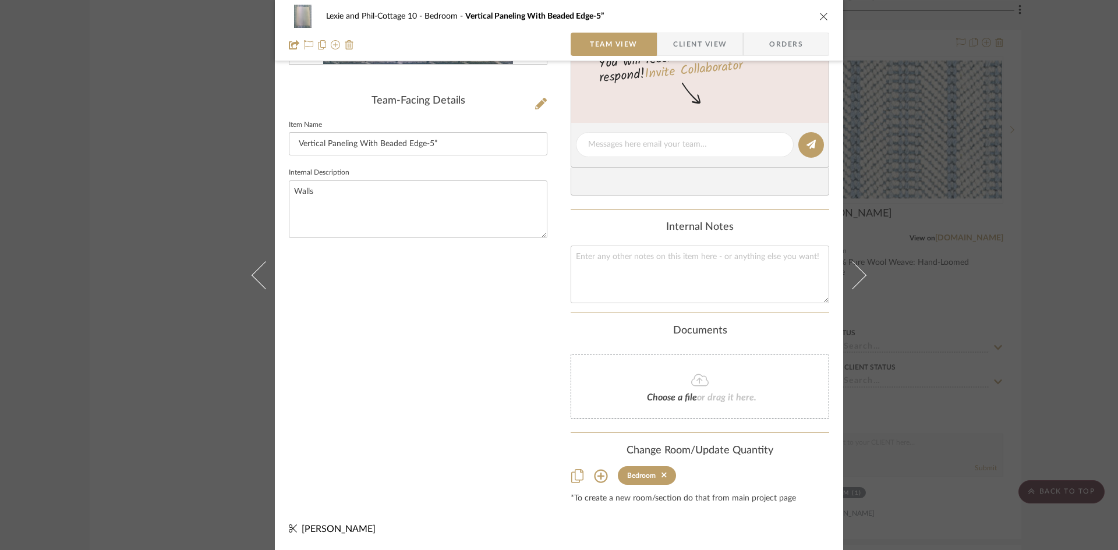
click at [821, 14] on icon "close" at bounding box center [823, 16] width 9 height 9
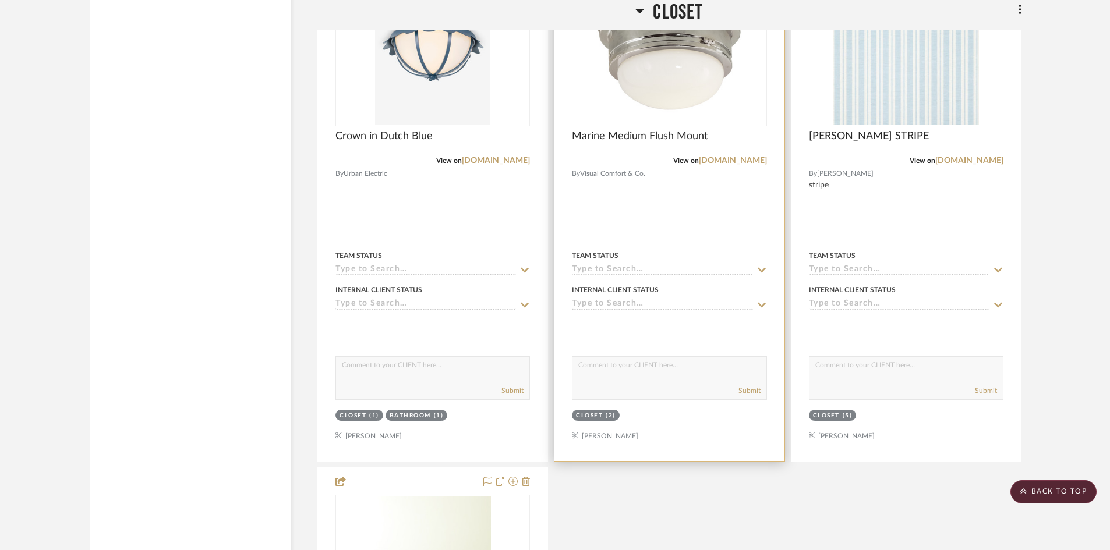
scroll to position [4658, 0]
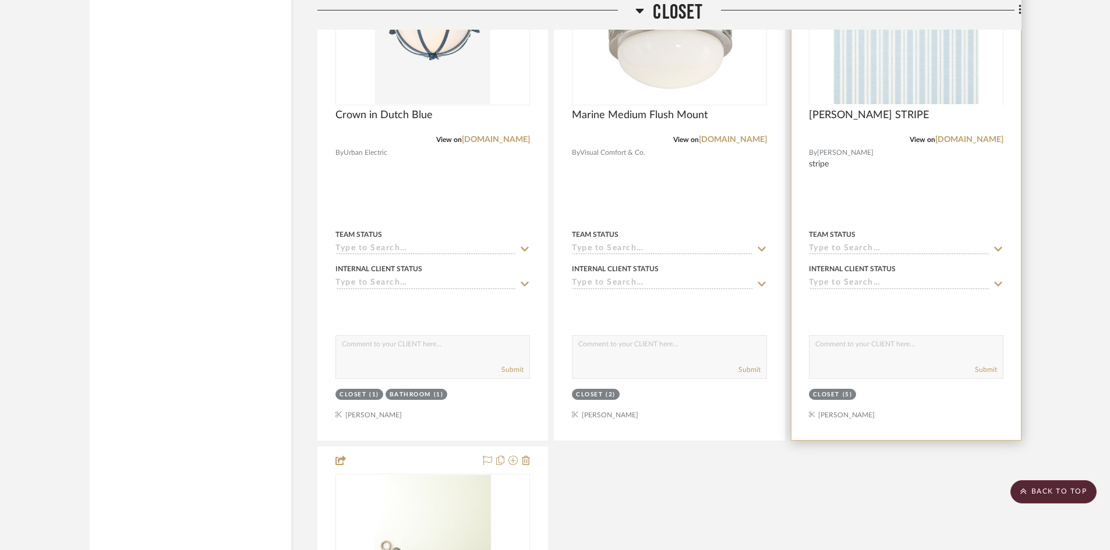
click at [883, 55] on div at bounding box center [906, 104] width 194 height 295
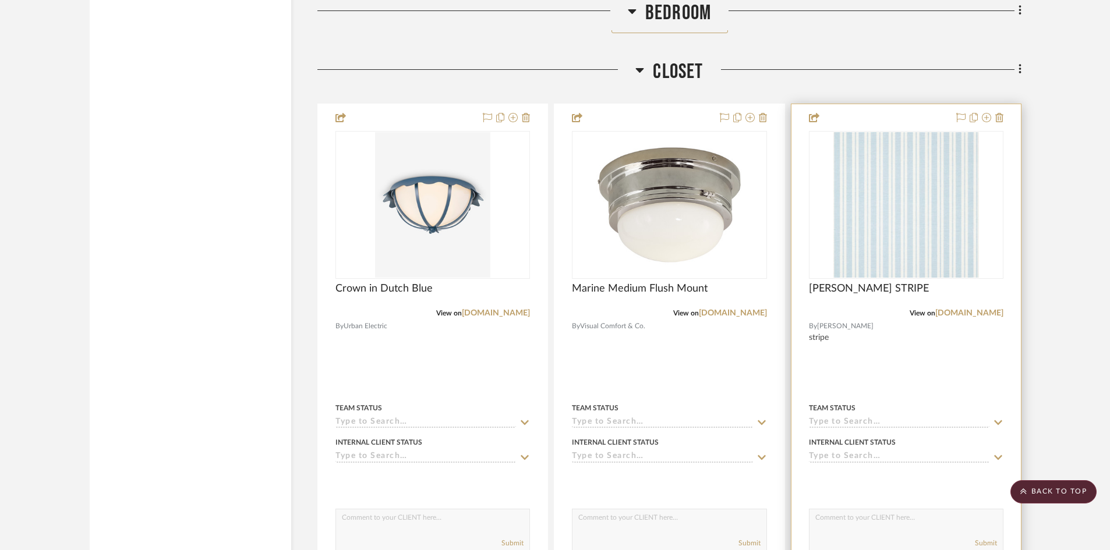
scroll to position [4483, 0]
click at [901, 199] on img "0" at bounding box center [906, 206] width 146 height 146
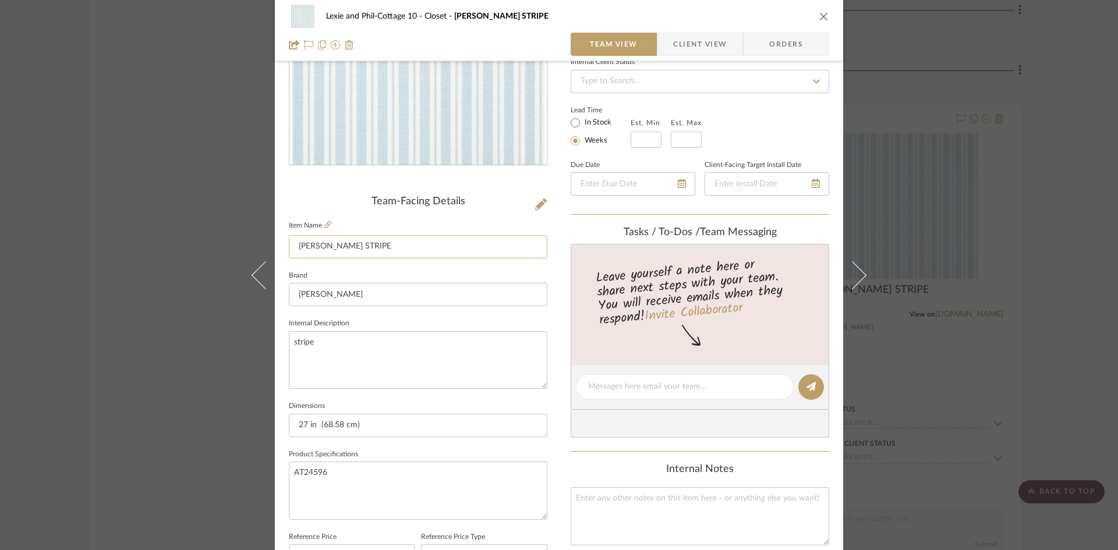
scroll to position [175, 0]
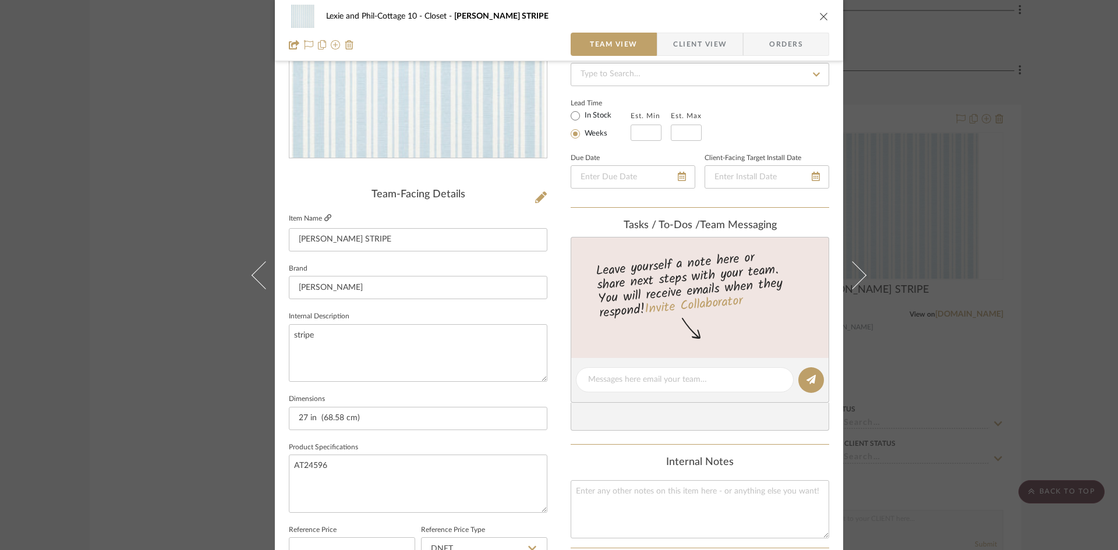
click at [325, 215] on icon at bounding box center [327, 217] width 7 height 7
click at [611, 374] on div at bounding box center [685, 379] width 218 height 25
click at [604, 385] on textarea at bounding box center [684, 380] width 193 height 12
type textarea "$158 retail, per 5.5 yd single roll. Sold in dbls"
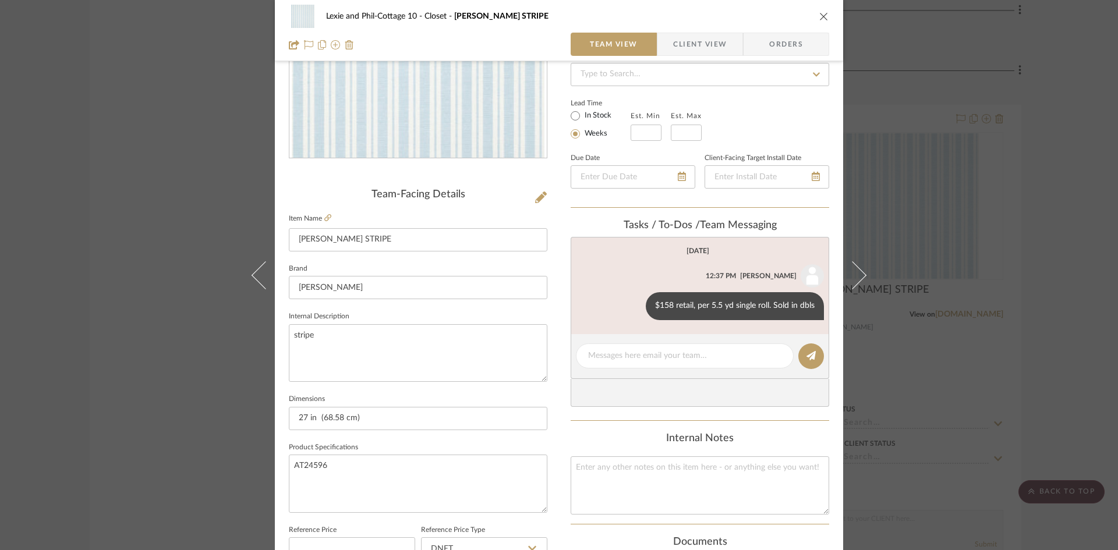
click at [821, 13] on icon "close" at bounding box center [823, 16] width 9 height 9
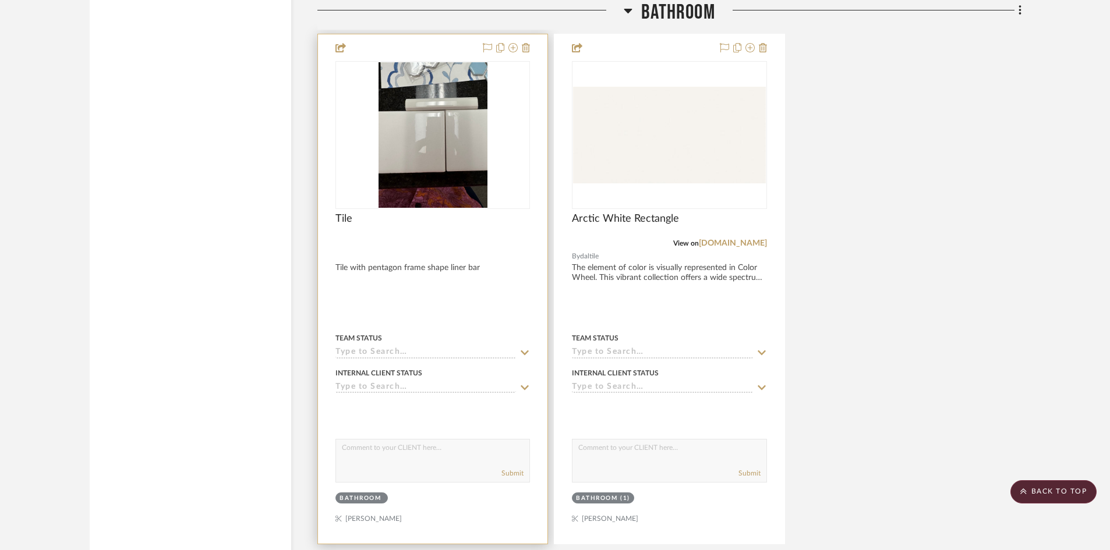
scroll to position [6754, 0]
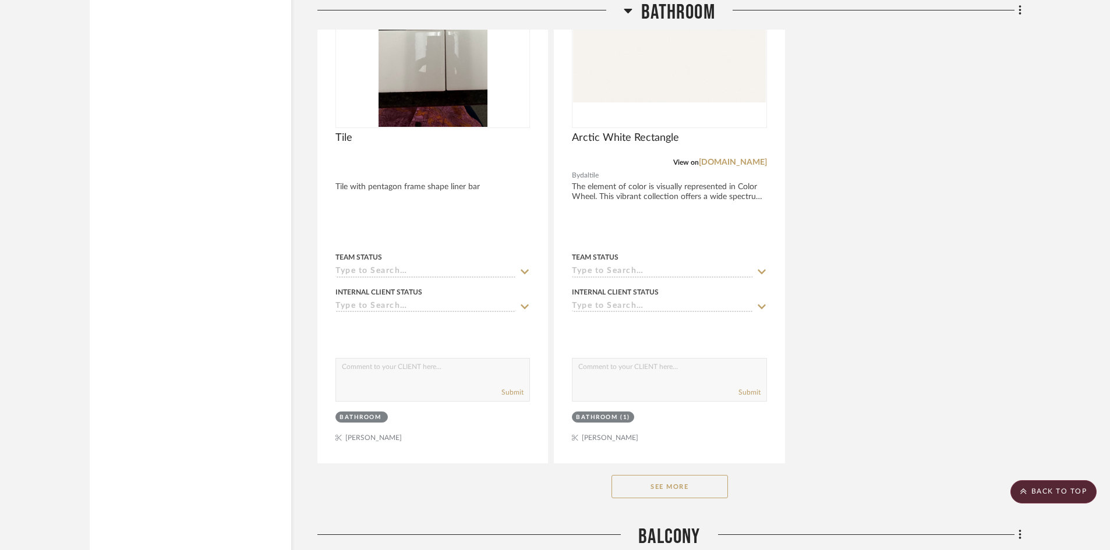
click at [689, 475] on button "See More" at bounding box center [669, 486] width 116 height 23
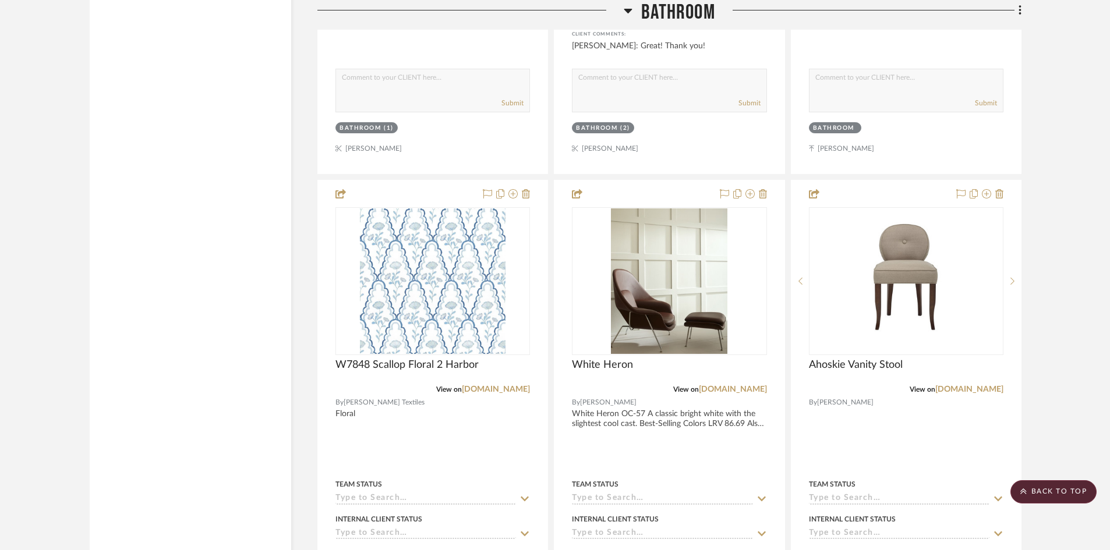
scroll to position [7627, 0]
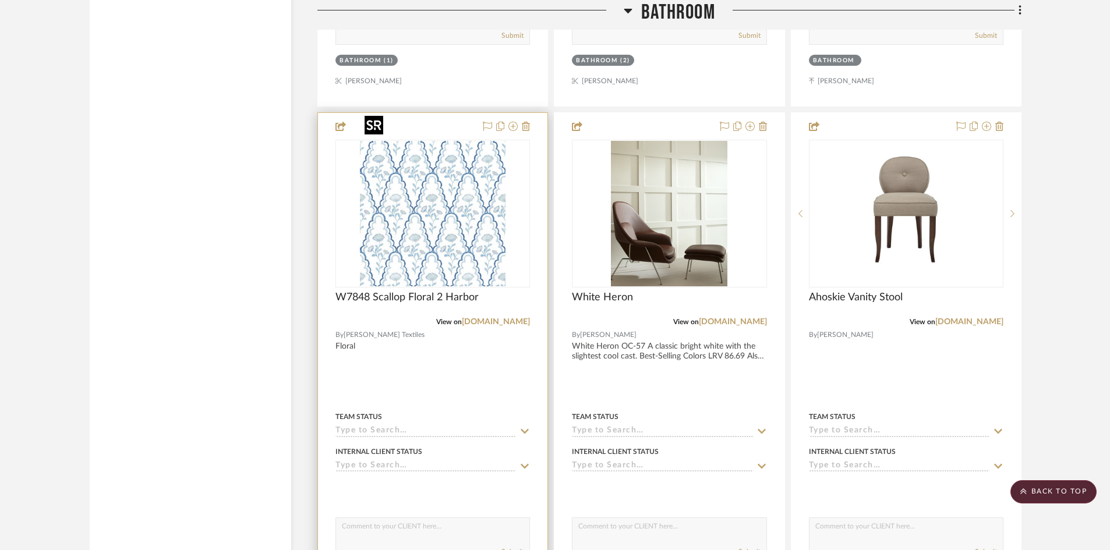
click at [437, 207] on img "0" at bounding box center [433, 214] width 146 height 146
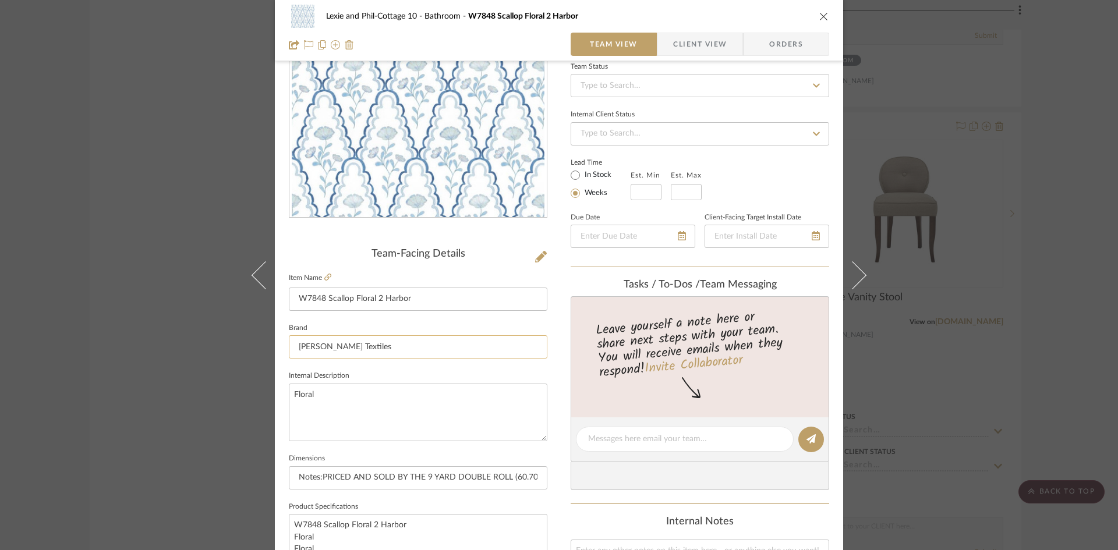
scroll to position [116, 0]
click at [324, 274] on icon at bounding box center [327, 275] width 7 height 7
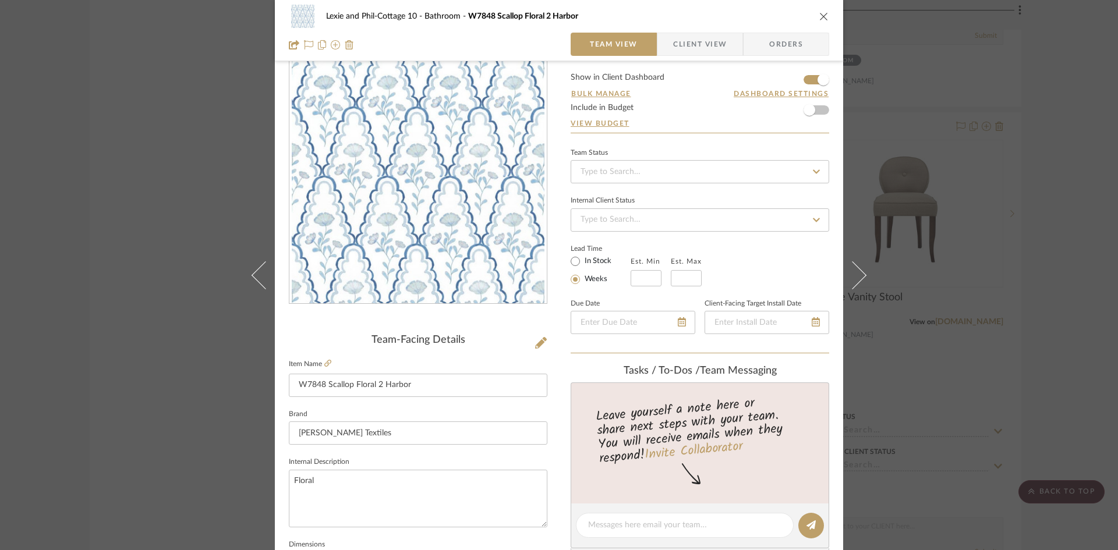
scroll to position [0, 0]
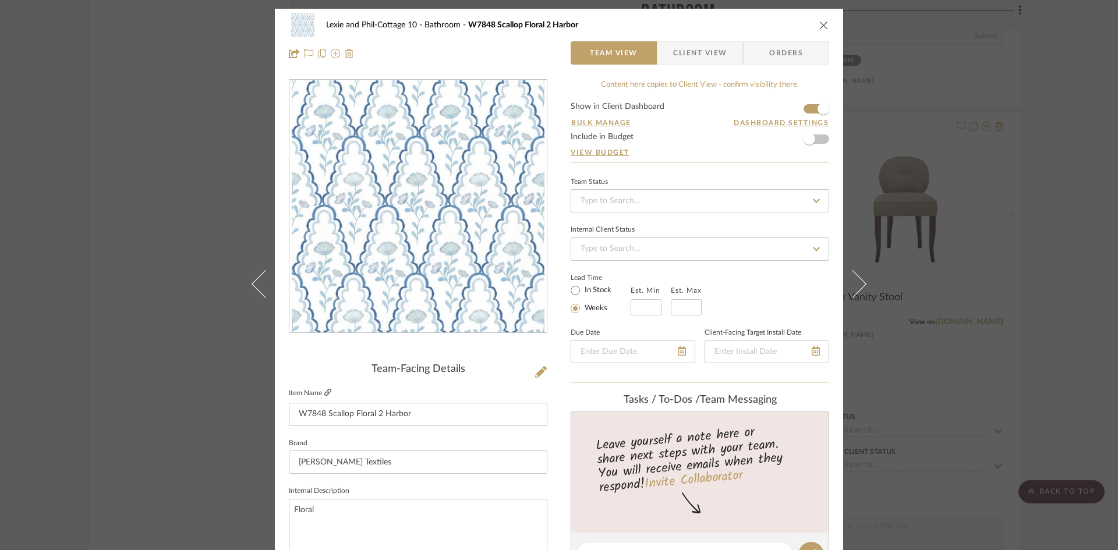
click at [324, 391] on icon at bounding box center [327, 392] width 7 height 7
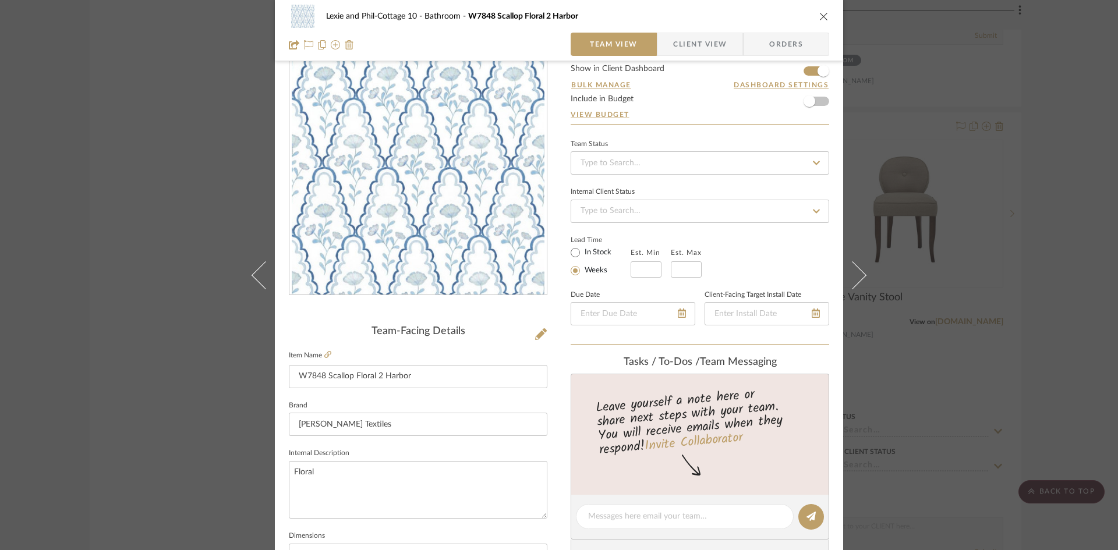
scroll to position [58, 0]
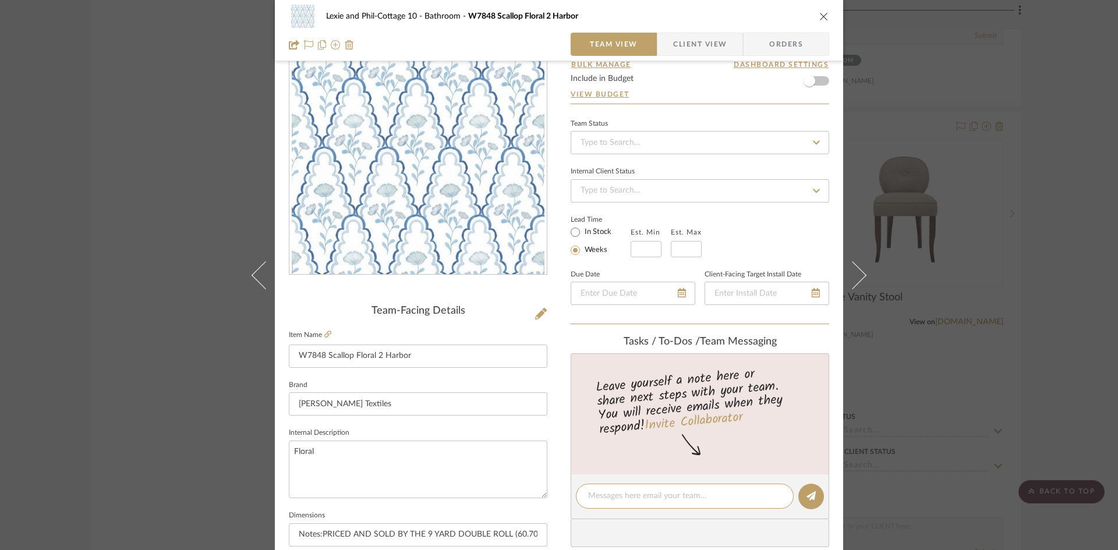
click at [645, 491] on textarea at bounding box center [684, 496] width 193 height 12
type textarea "$144 net per dbl roll, 18 dbl rolls available [DATE]"
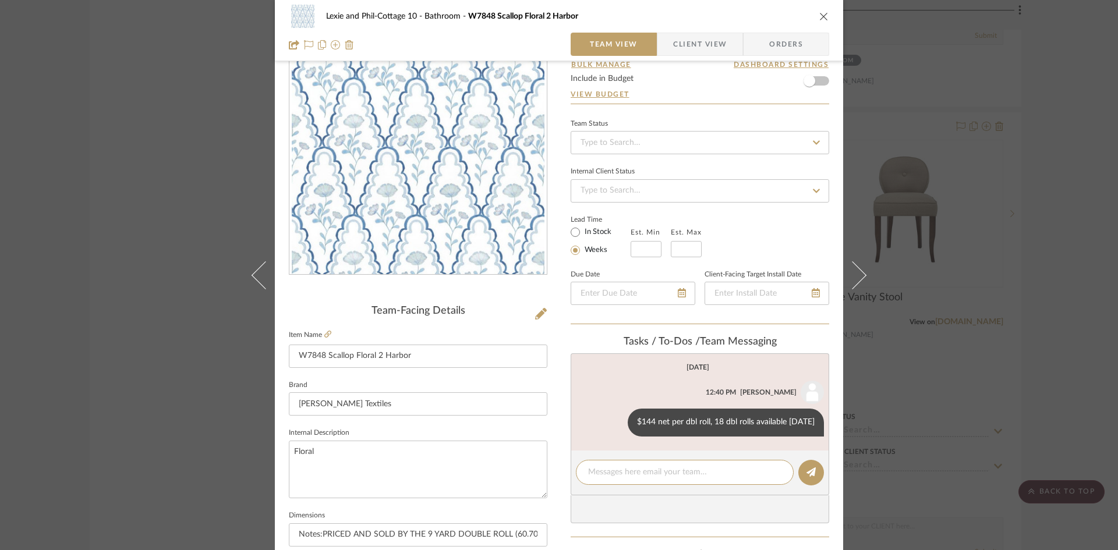
click at [820, 12] on icon "close" at bounding box center [823, 16] width 9 height 9
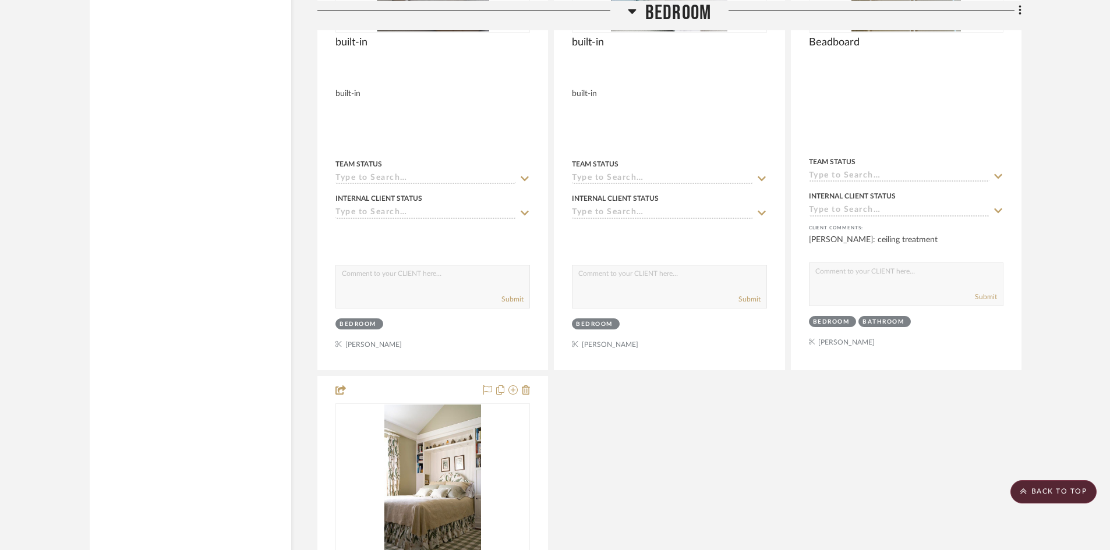
scroll to position [3586, 0]
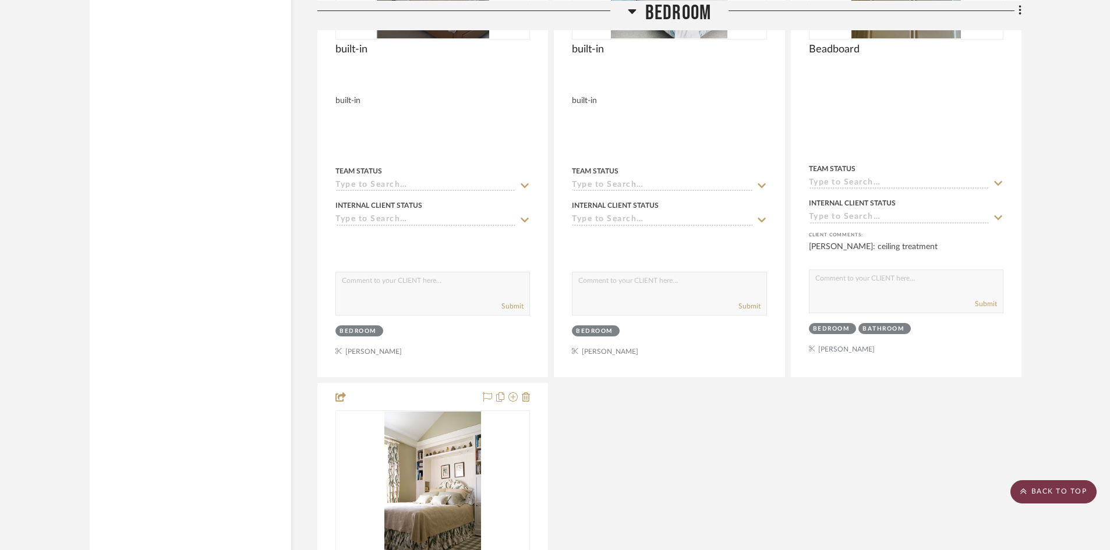
click at [1054, 490] on scroll-to-top-button "BACK TO TOP" at bounding box center [1053, 491] width 86 height 23
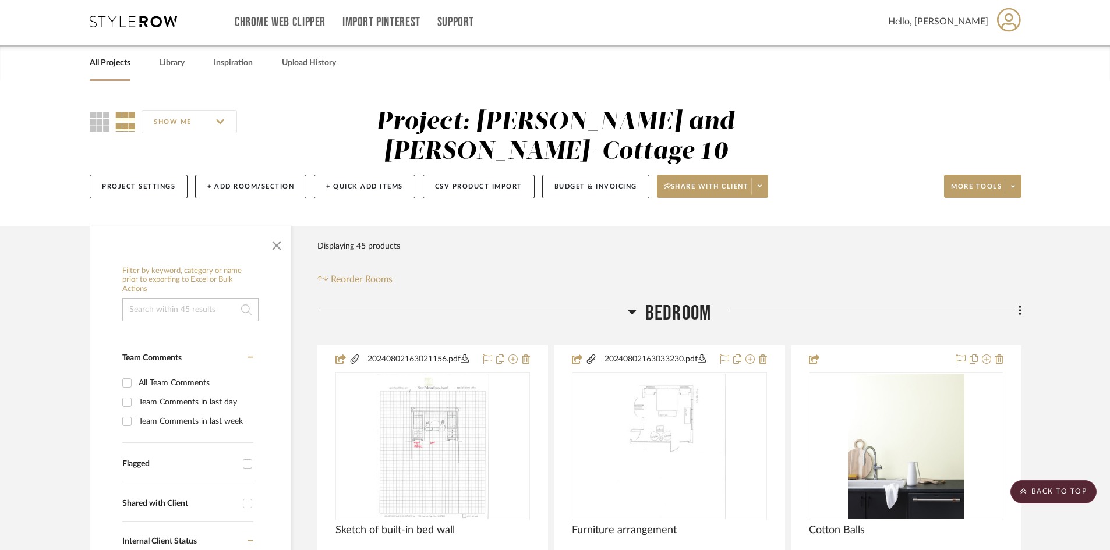
scroll to position [0, 0]
